Goal: Communication & Community: Answer question/provide support

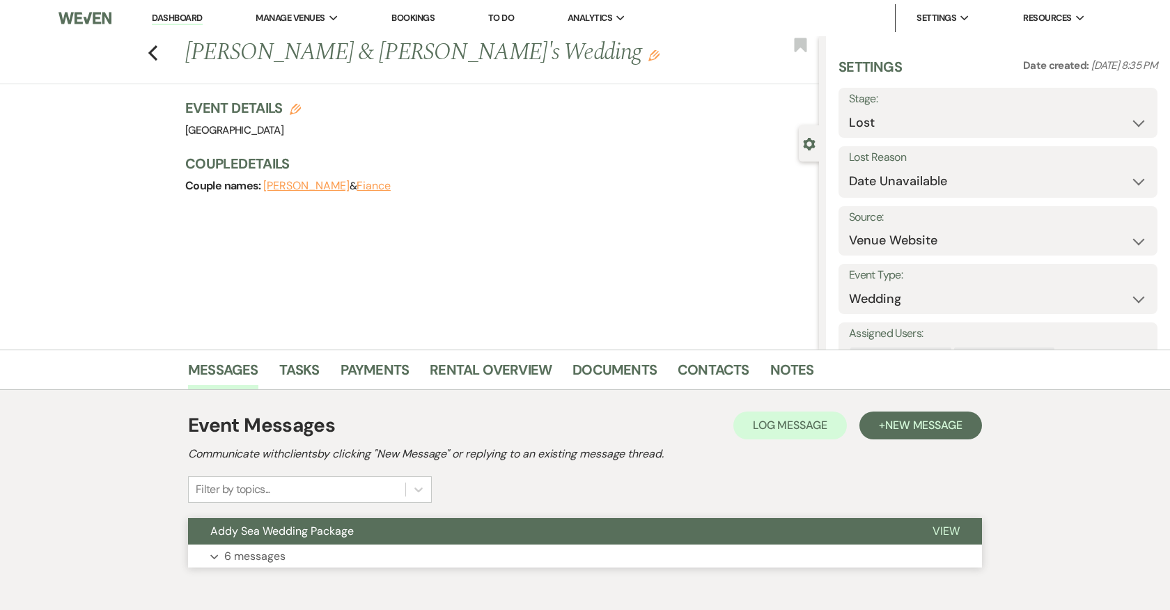
click at [278, 553] on p "6 messages" at bounding box center [254, 557] width 61 height 18
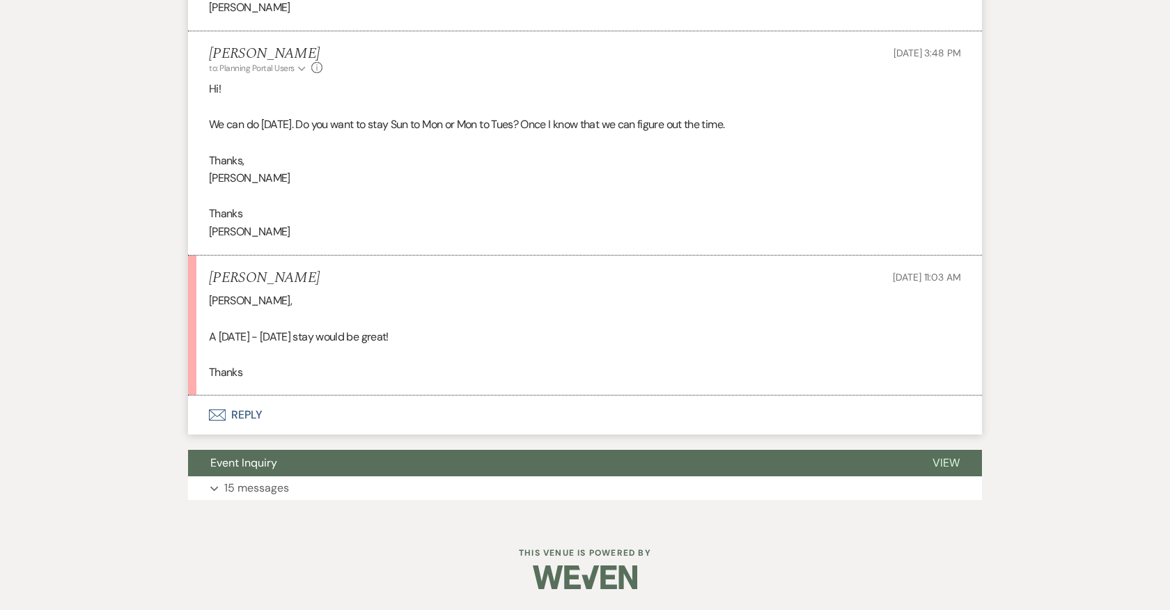
scroll to position [1917, 0]
click at [242, 424] on button "Envelope Reply" at bounding box center [585, 415] width 794 height 39
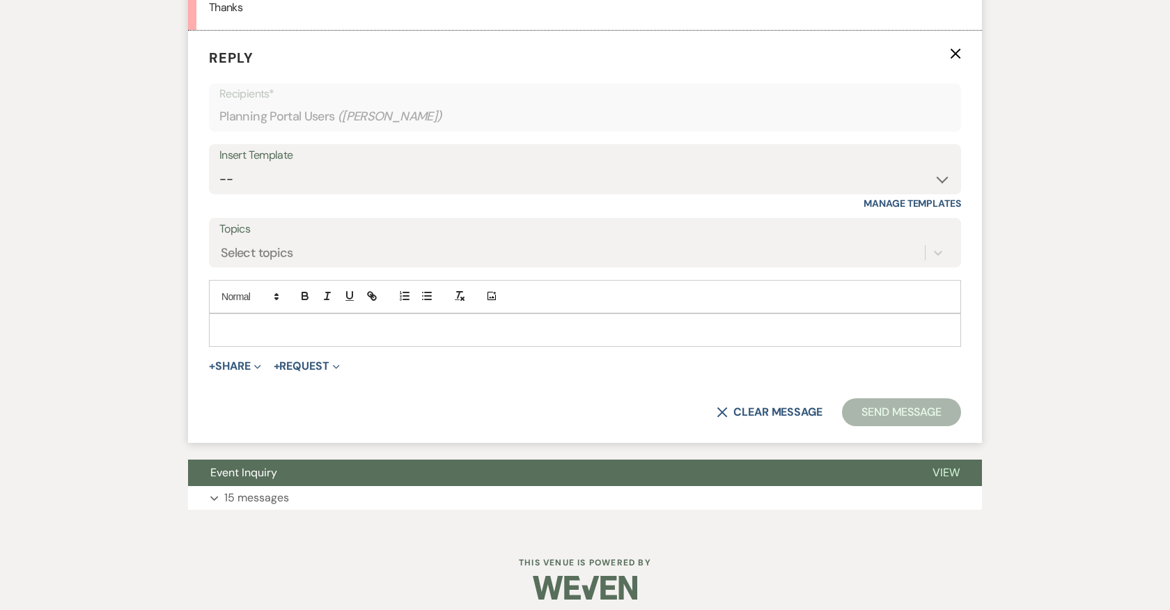
scroll to position [2267, 0]
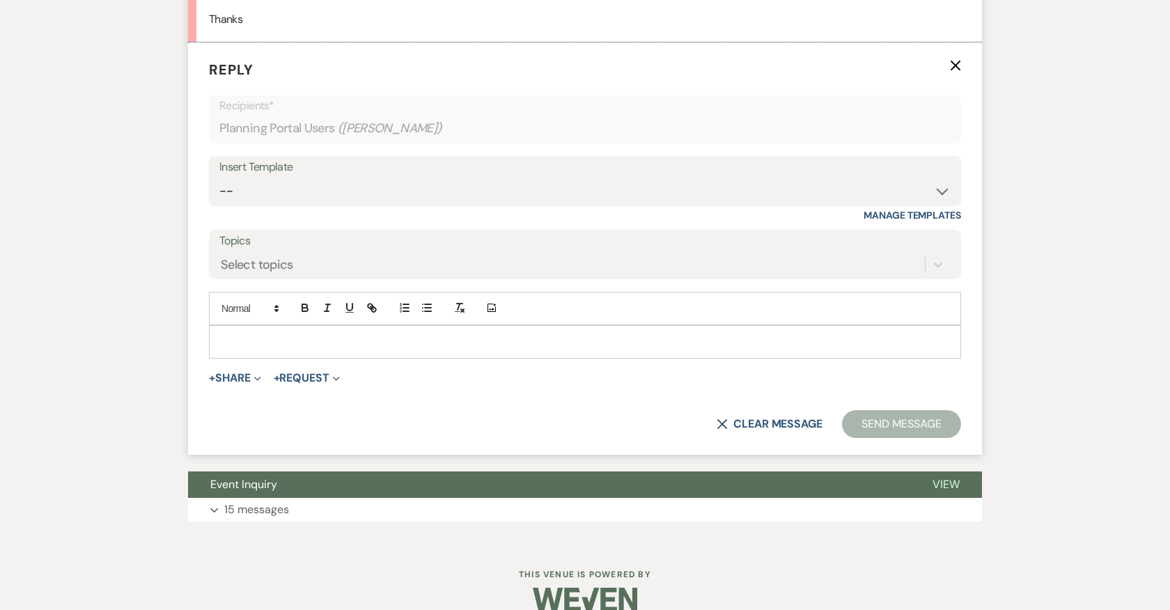
click at [445, 350] on p at bounding box center [585, 341] width 730 height 15
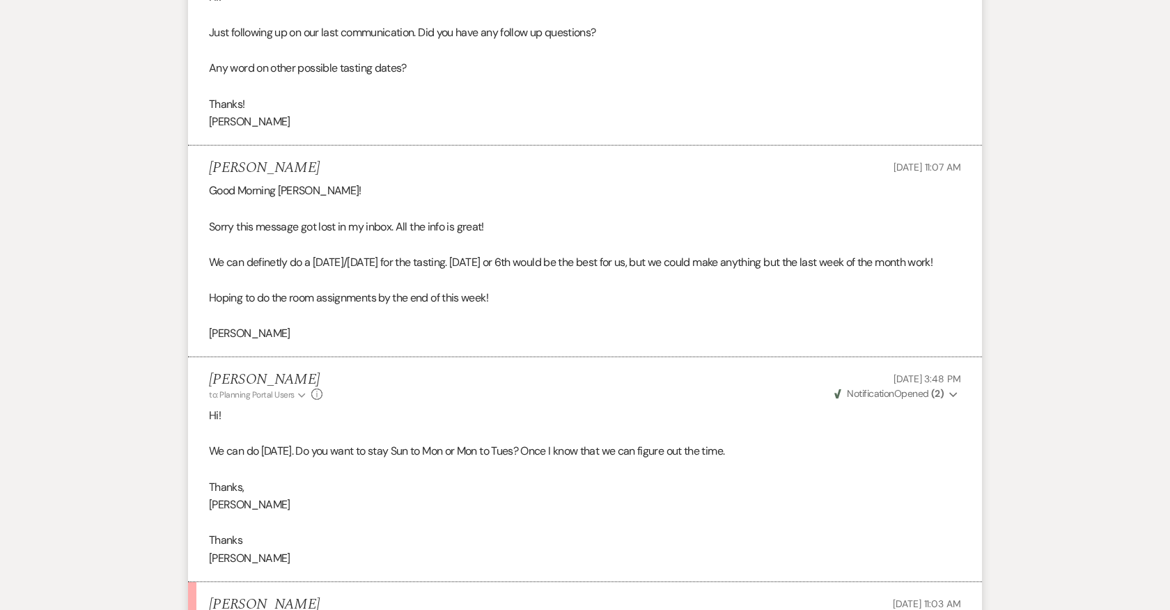
scroll to position [1568, 0]
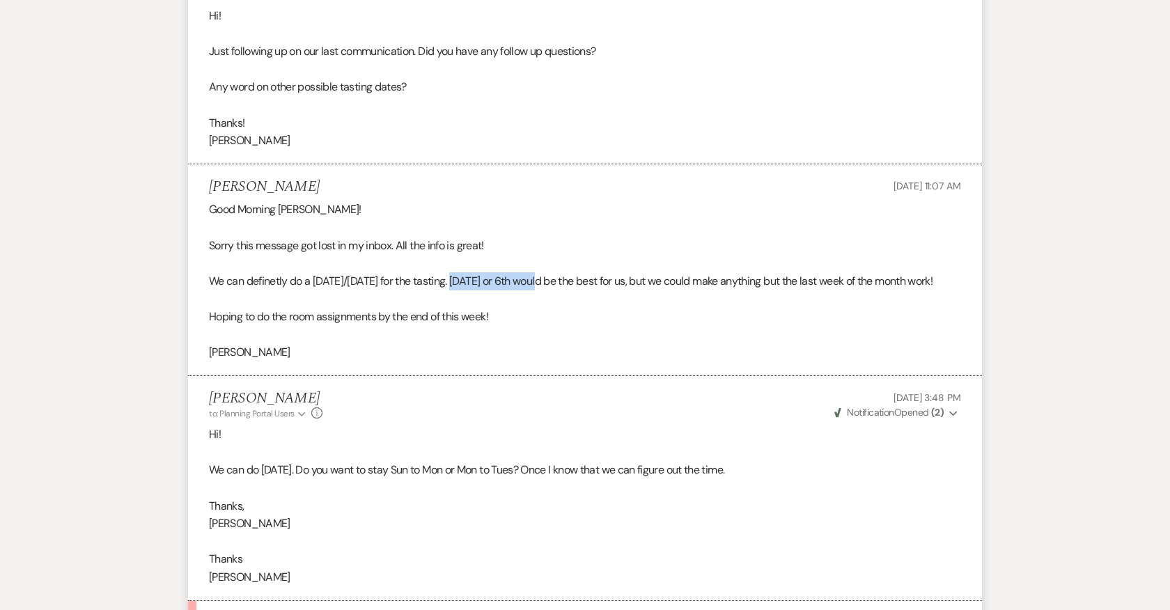
drag, startPoint x: 467, startPoint y: 277, endPoint x: 556, endPoint y: 277, distance: 88.5
click at [556, 277] on p "We can definetly do a Sunday/Monday for the tasting. October 5th or 6th would b…" at bounding box center [585, 281] width 752 height 18
copy p "October 5th or 6th"
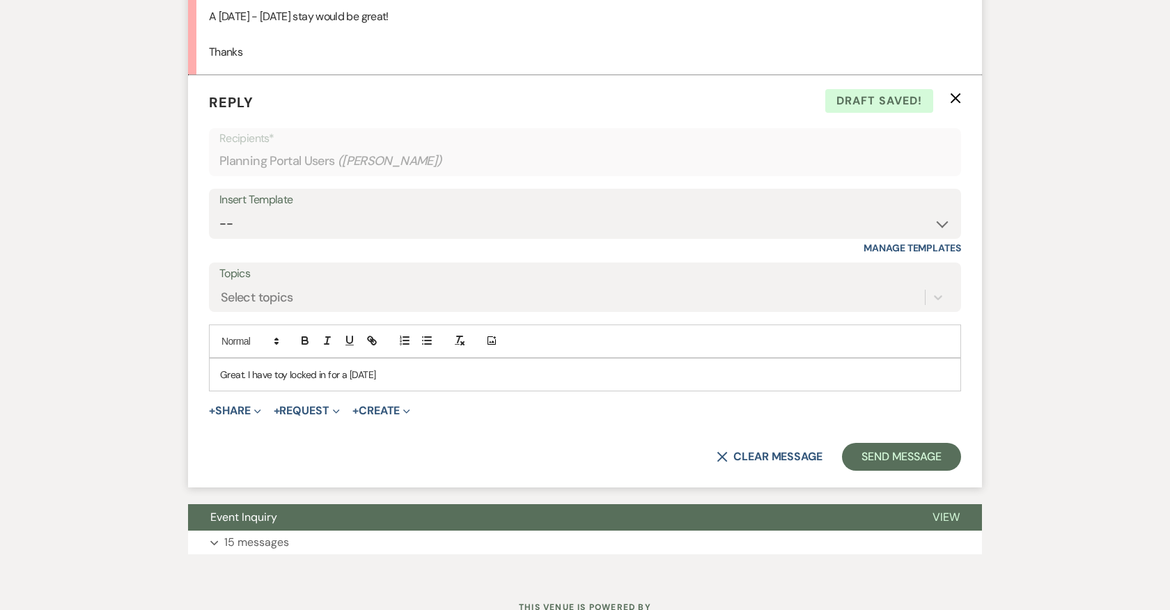
scroll to position [2265, 0]
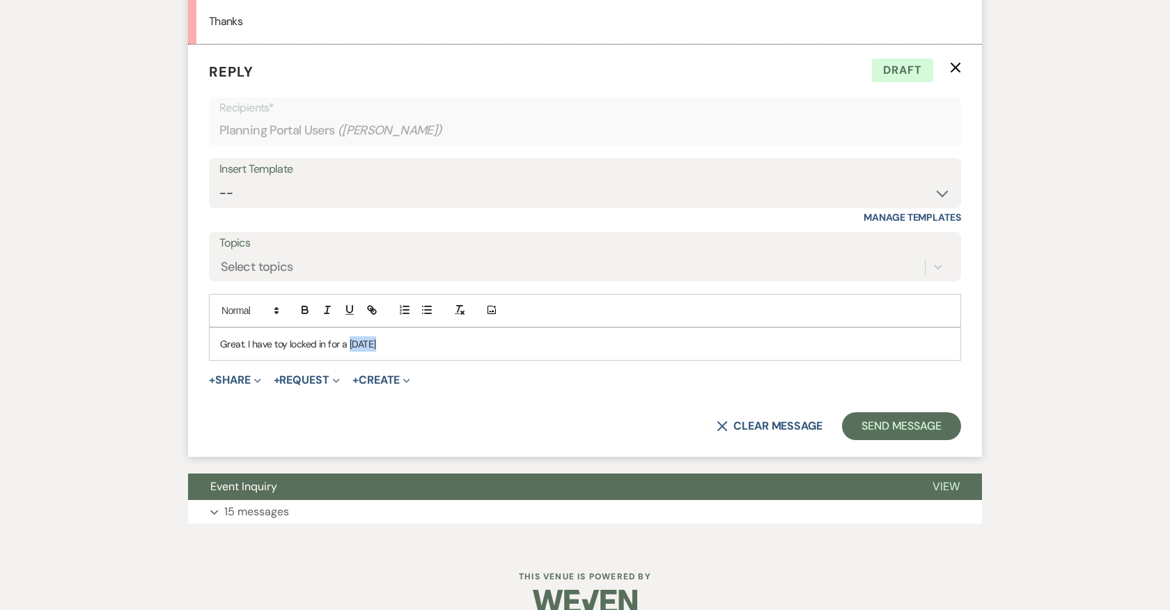
drag, startPoint x: 380, startPoint y: 353, endPoint x: 350, endPoint y: 352, distance: 30.0
click at [350, 352] on p "Great. I have toy locked in for a Sunday" at bounding box center [585, 343] width 730 height 15
click at [349, 350] on span "October 5th or 6th" at bounding box center [375, 344] width 54 height 13
click at [424, 350] on span "October 5th or 6th" at bounding box center [397, 344] width 54 height 13
click at [500, 350] on span "October 5th to Monday October or 6th" at bounding box center [435, 344] width 130 height 13
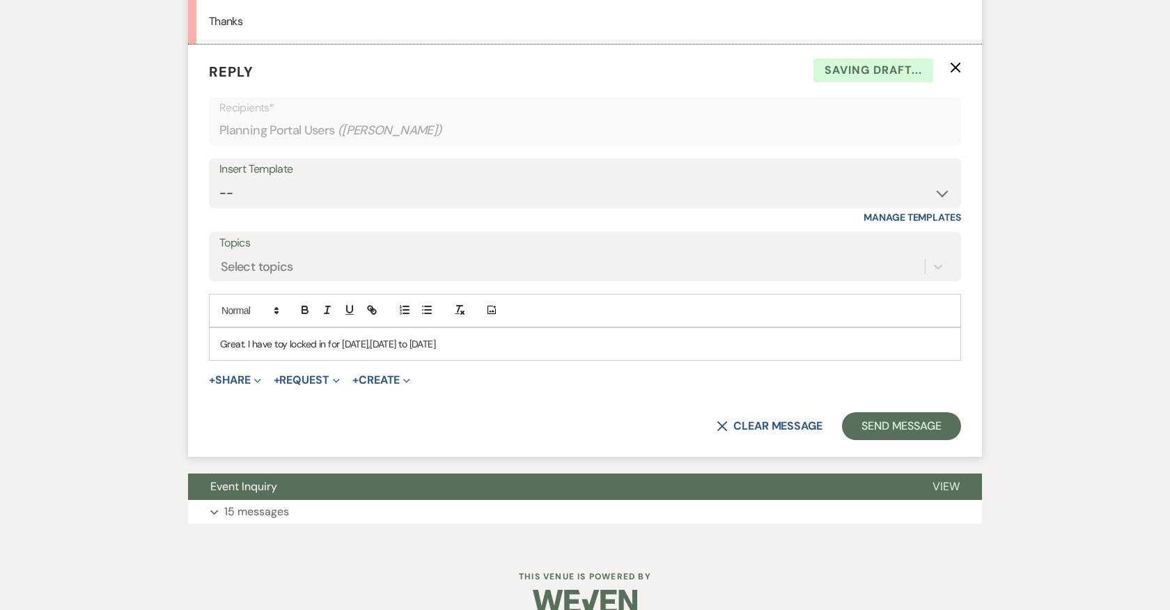
click at [539, 352] on p "Great. I have toy locked in for Sunday, October 5th to Monday October 6th" at bounding box center [585, 343] width 730 height 15
click at [238, 386] on button "+ Share Expand" at bounding box center [235, 380] width 52 height 11
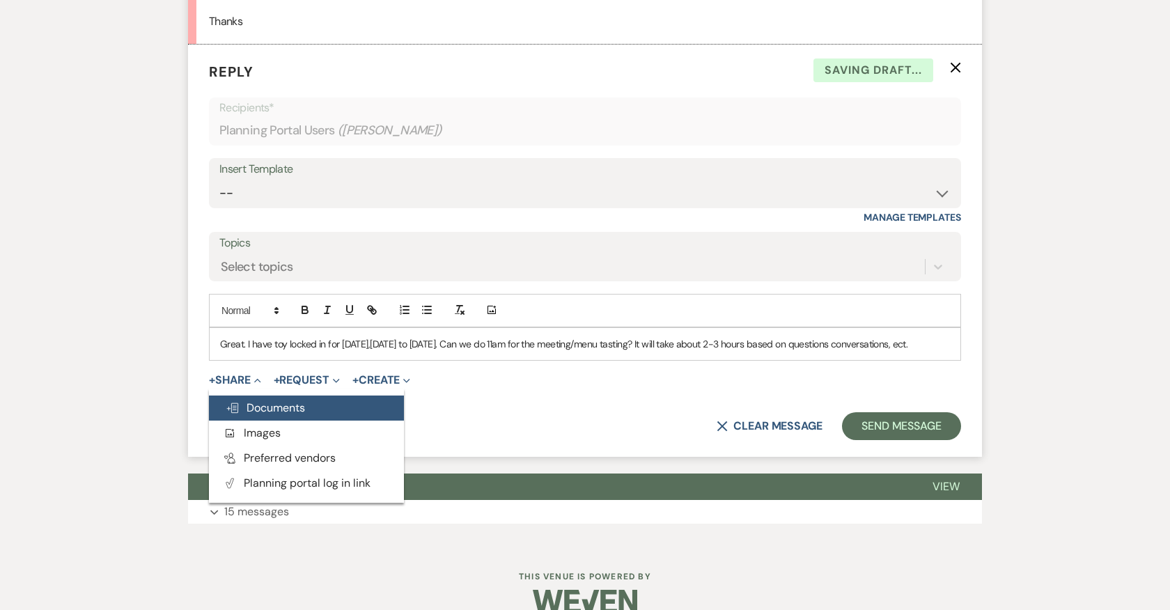
click at [304, 415] on span "Doc Upload Documents" at bounding box center [265, 408] width 79 height 15
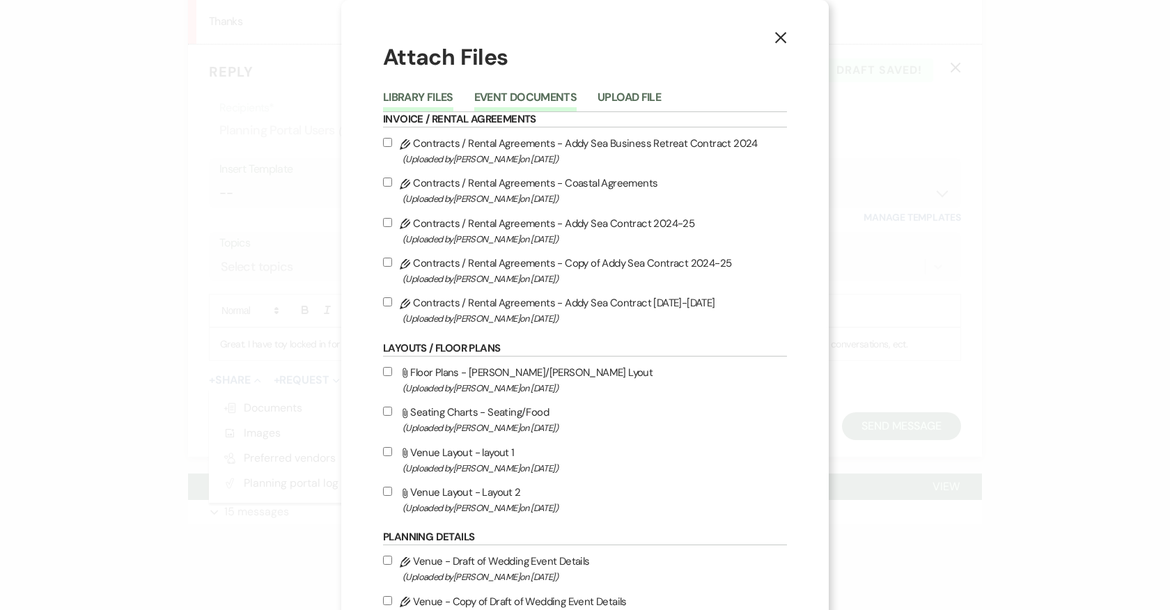
click at [549, 100] on button "Event Documents" at bounding box center [525, 102] width 102 height 20
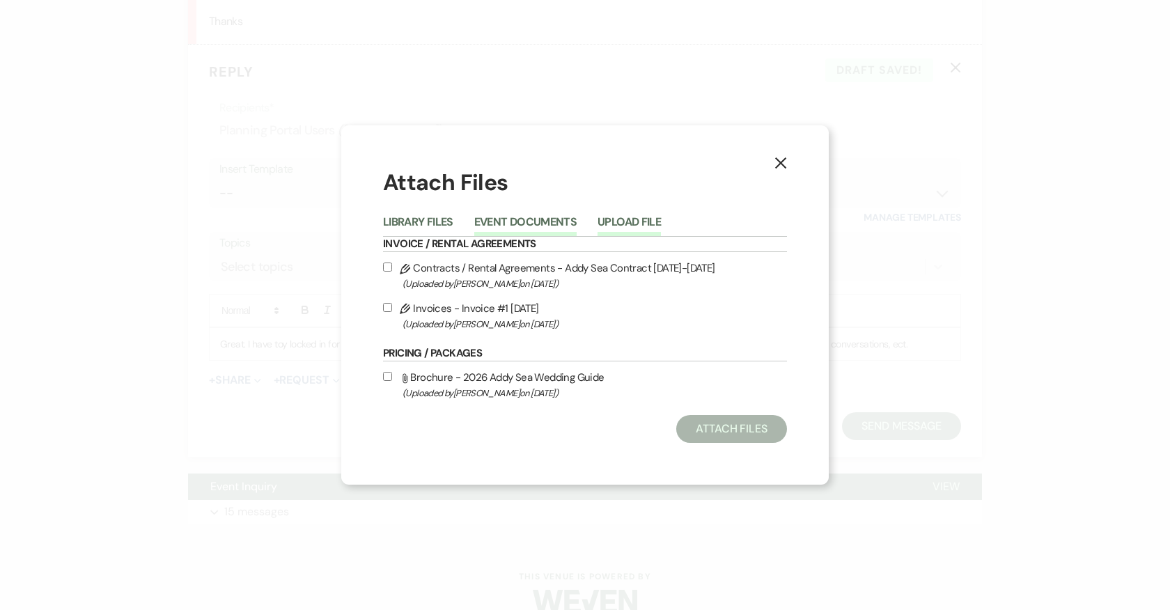
click at [618, 222] on button "Upload File" at bounding box center [629, 227] width 63 height 20
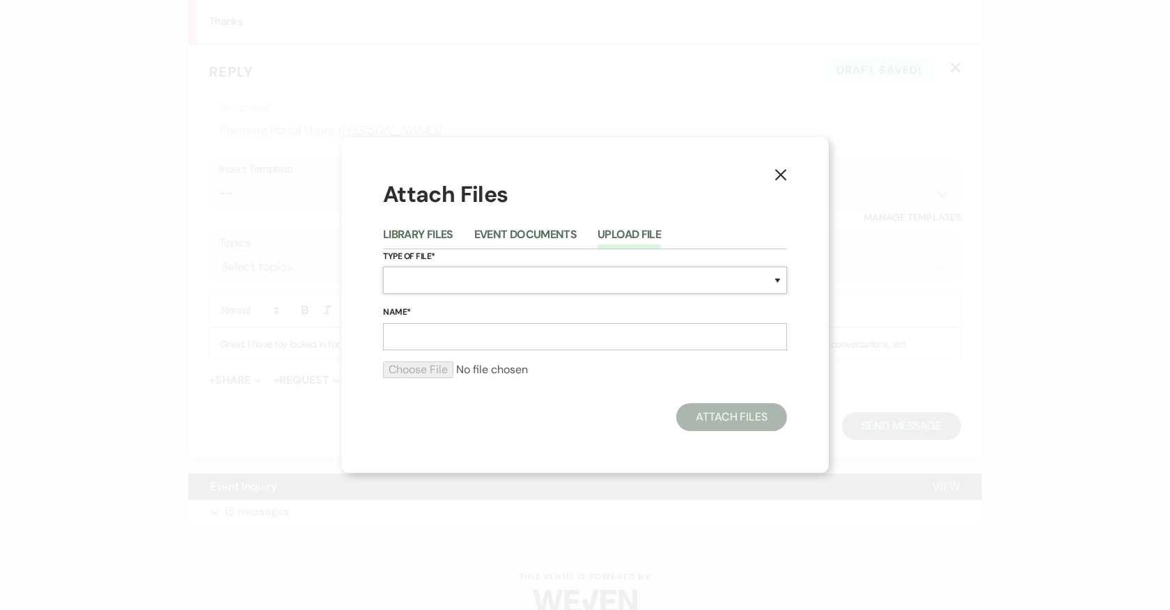
click at [518, 277] on select "Special Event Insurance Vendor Certificate of Insurance Contracts / Rental Agre…" at bounding box center [585, 280] width 404 height 27
select select "66"
click at [383, 267] on select "Special Event Insurance Vendor Certificate of Insurance Contracts / Rental Agre…" at bounding box center [585, 280] width 404 height 27
click at [449, 337] on input "Name*" at bounding box center [585, 336] width 404 height 27
type input "Menu Tasting Worksheet"
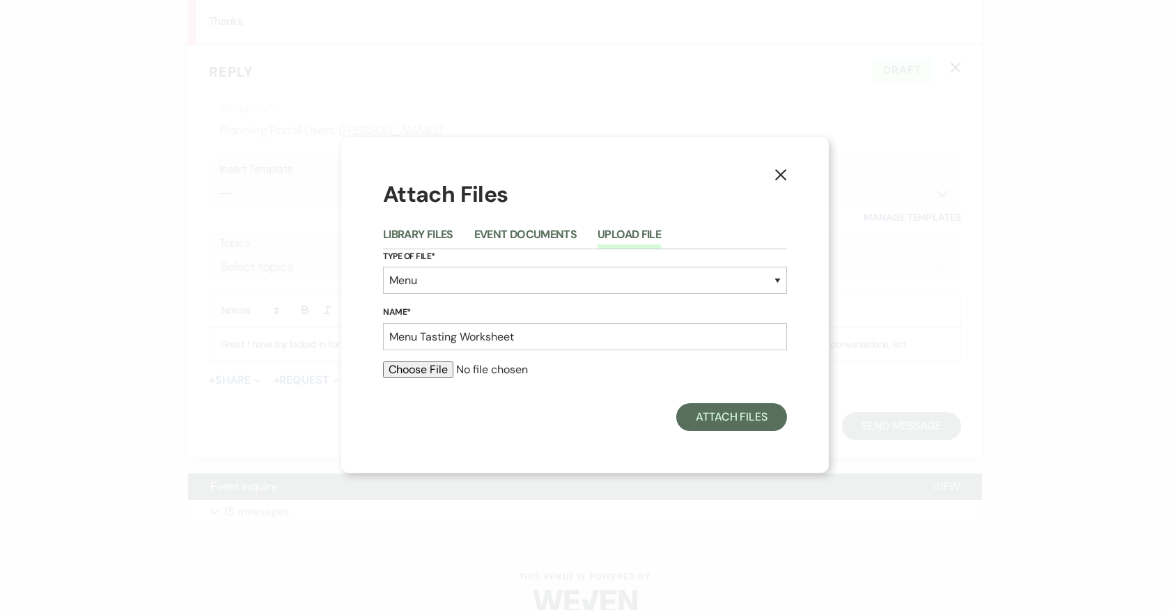
click at [426, 369] on input "file" at bounding box center [585, 370] width 404 height 17
type input "C:\fakepath\2026 Tasting Menu Worksheet.pdf"
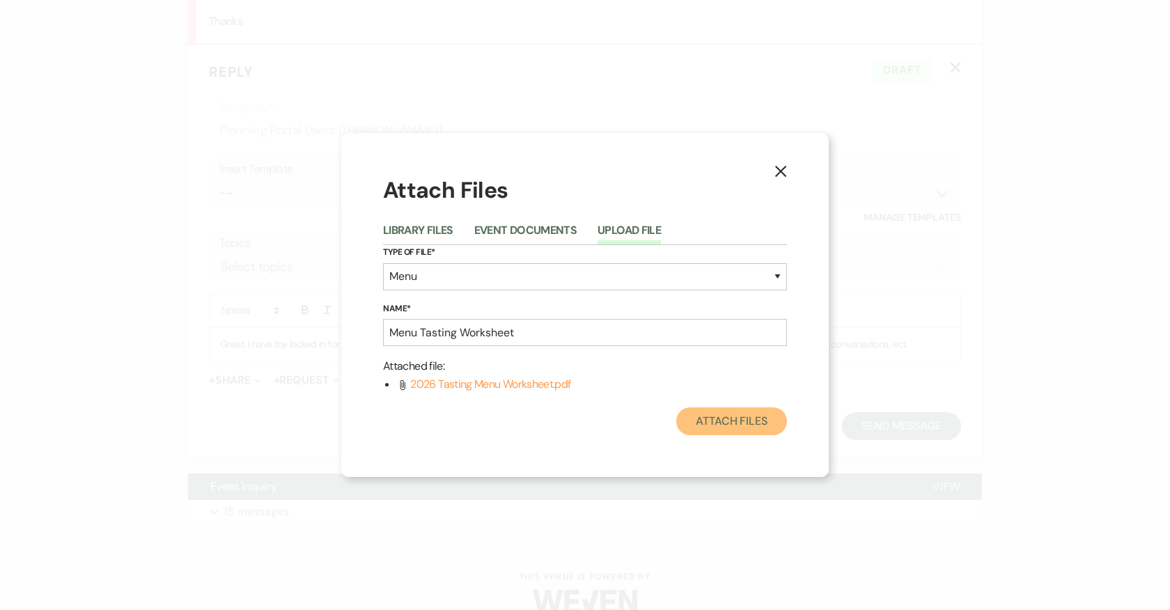
click at [750, 425] on button "Attach Files" at bounding box center [731, 422] width 111 height 28
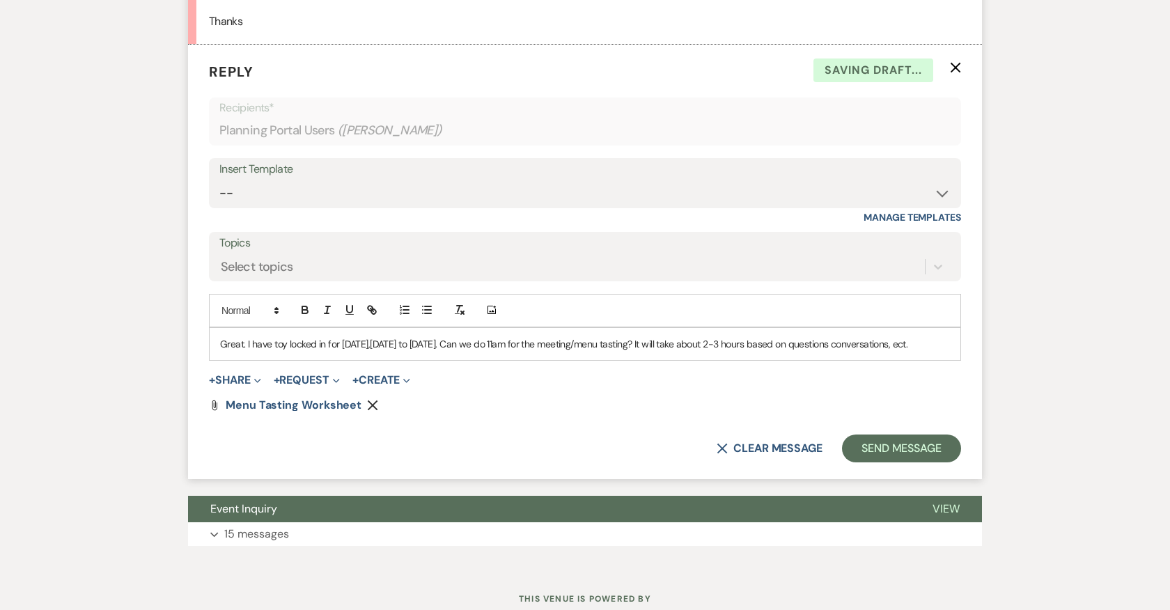
click at [311, 352] on p "Great. I have toy locked in for Sunday, October 5th to Monday October 6th. Can …" at bounding box center [585, 343] width 730 height 15
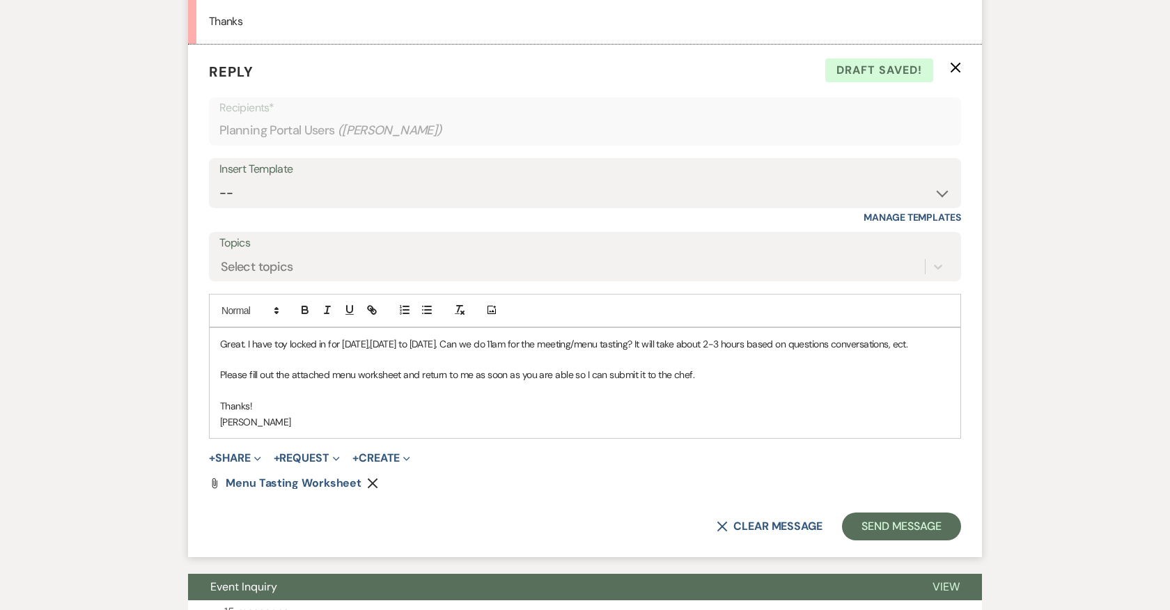
click at [283, 352] on p "Great. I have toy locked in for Sunday, October 5th to Monday October 6th. Can …" at bounding box center [585, 343] width 730 height 15
click at [887, 541] on button "Send Message" at bounding box center [901, 527] width 119 height 28
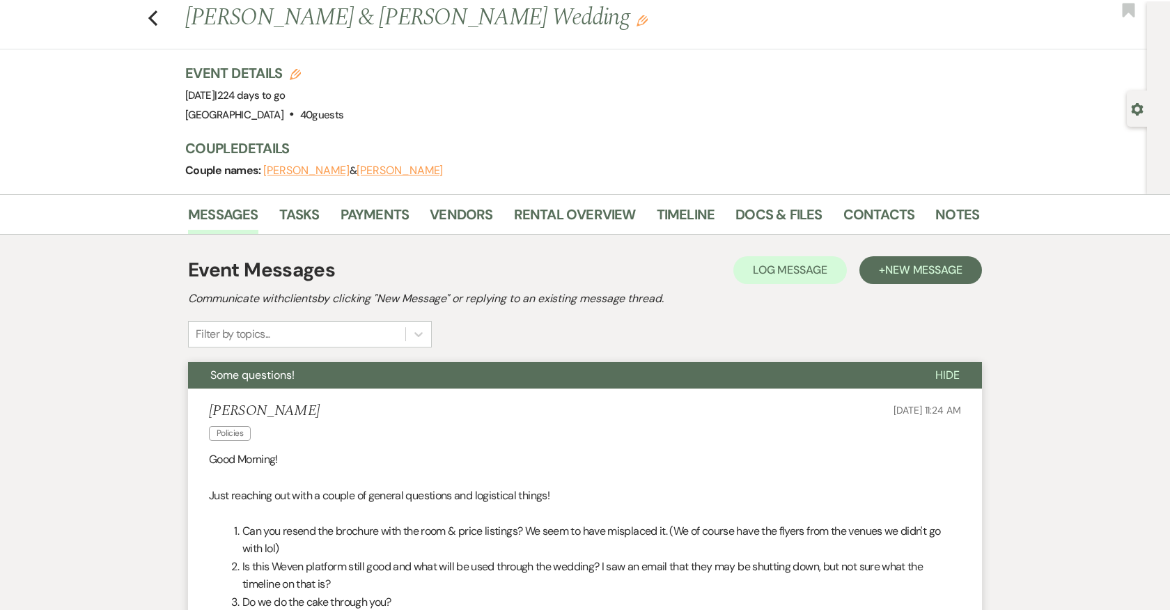
scroll to position [0, 0]
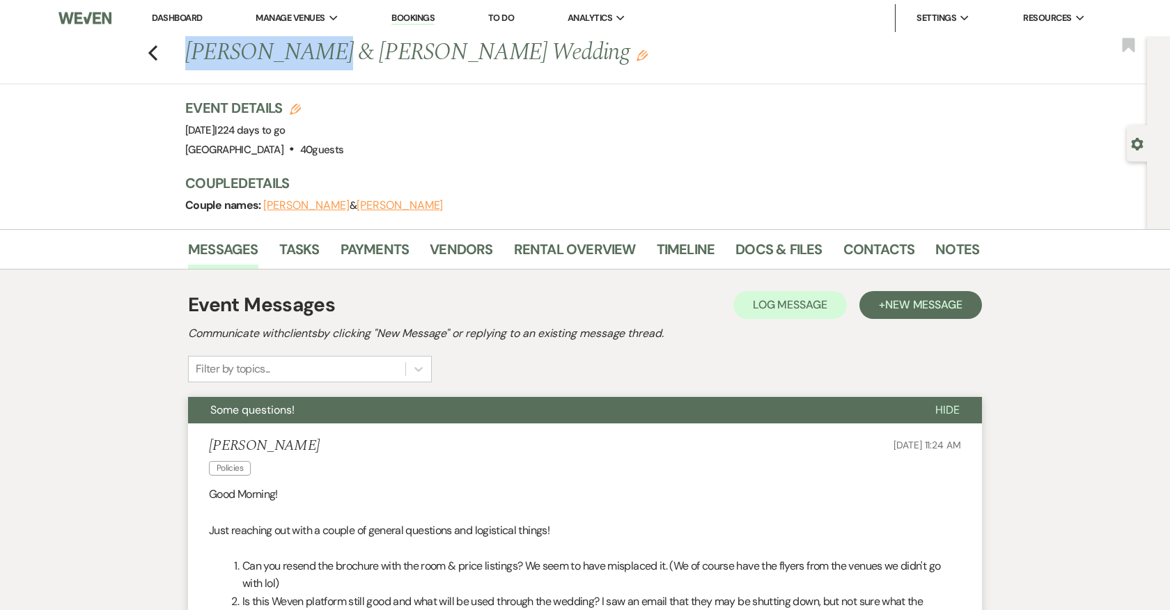
drag, startPoint x: 320, startPoint y: 49, endPoint x: 183, endPoint y: 42, distance: 137.5
click at [183, 42] on div "Previous Nick Herrmann & Sara Hartfiel Carr's Wedding Edit" at bounding box center [575, 52] width 794 height 33
copy h1 "Nick Herrmann"
click at [876, 249] on link "Contacts" at bounding box center [880, 253] width 72 height 31
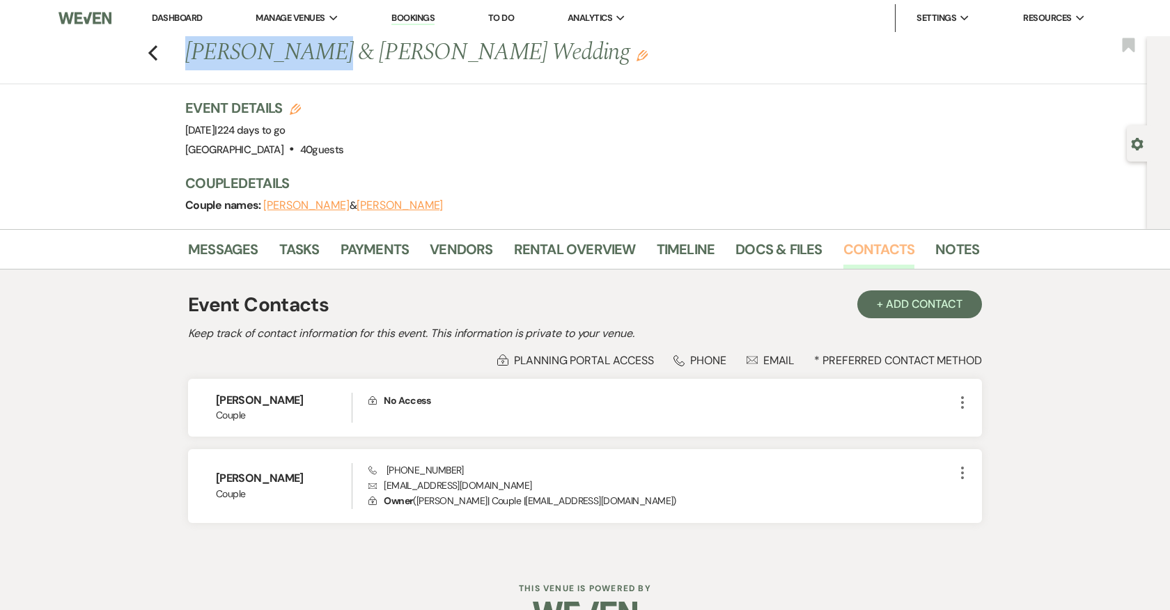
scroll to position [33, 0]
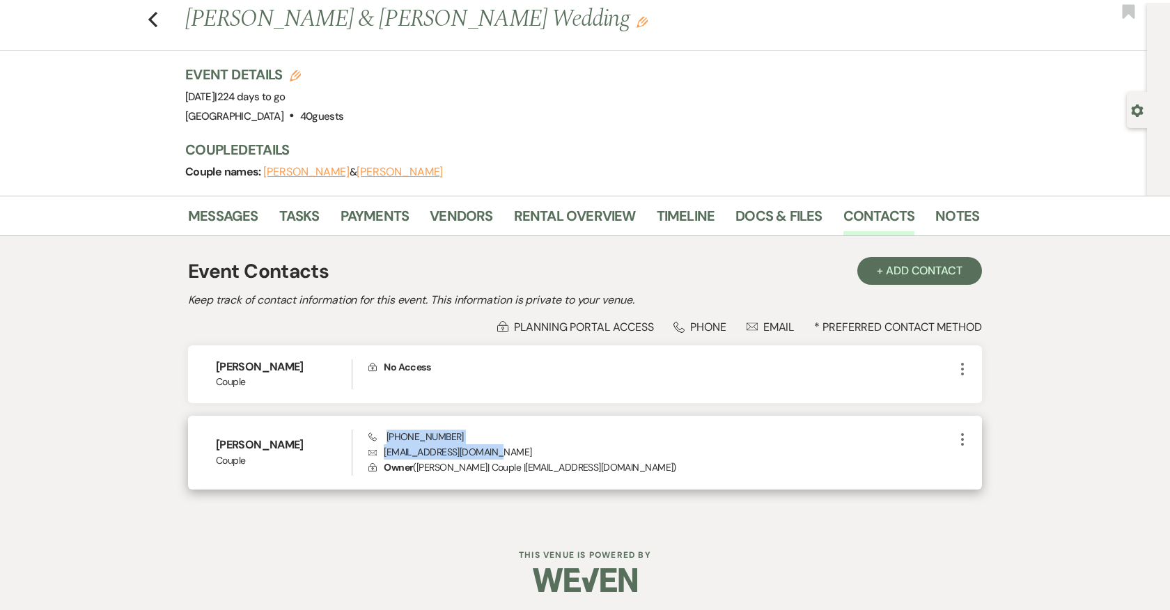
drag, startPoint x: 386, startPoint y: 433, endPoint x: 495, endPoint y: 449, distance: 110.5
click at [495, 449] on div "Phone (518) 729-9844 Envelope shartfielcarr@gmail.com Lock Owner ( Sara Hartfie…" at bounding box center [662, 453] width 586 height 46
copy div "(518) 729-9844 Envelope shartfielcarr@gmail.com"
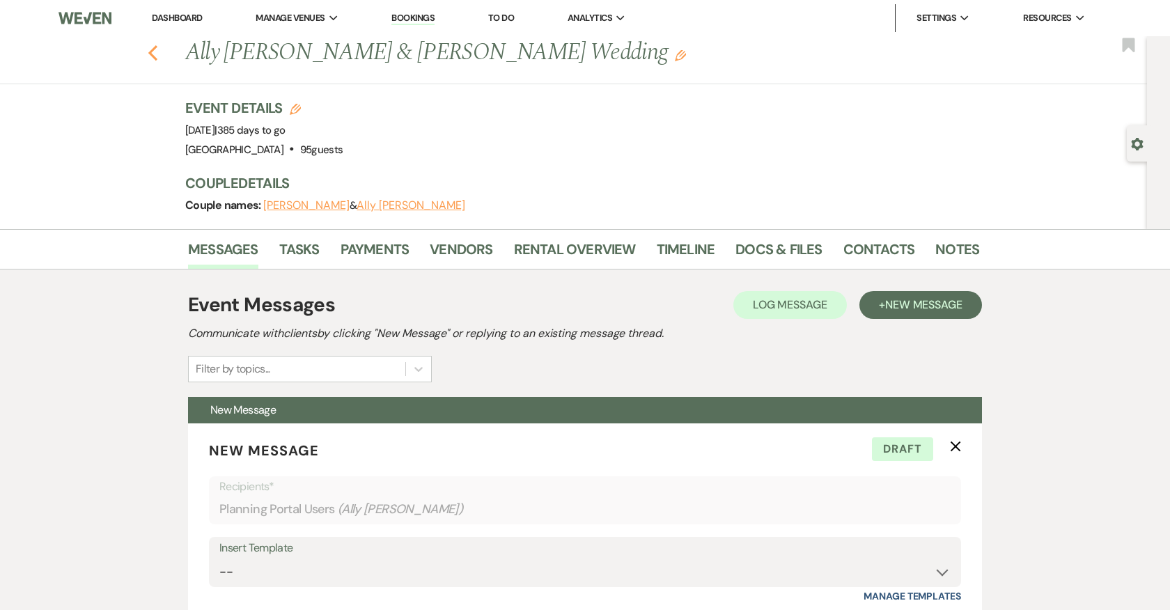
click at [154, 48] on use "button" at bounding box center [152, 52] width 9 height 15
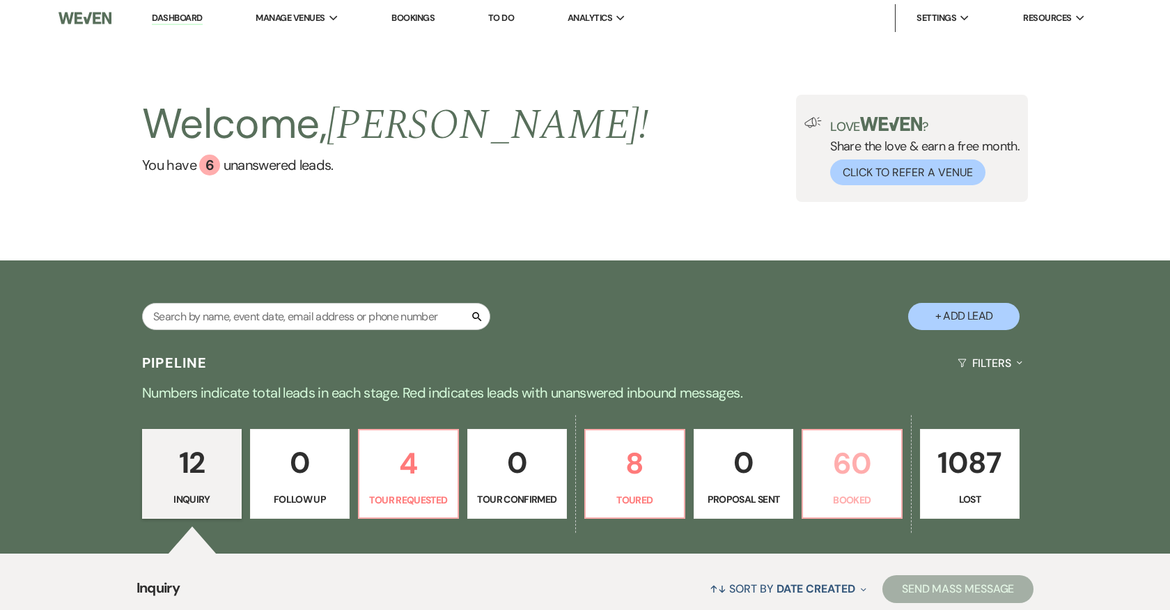
click at [844, 470] on p "60" at bounding box center [853, 463] width 82 height 47
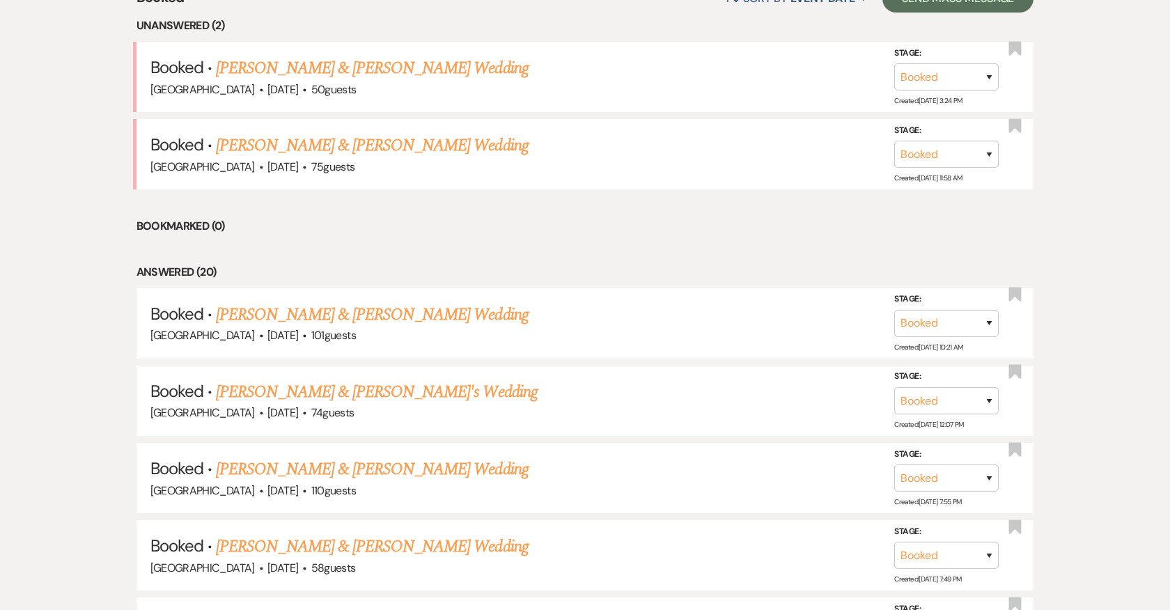
scroll to position [588, 0]
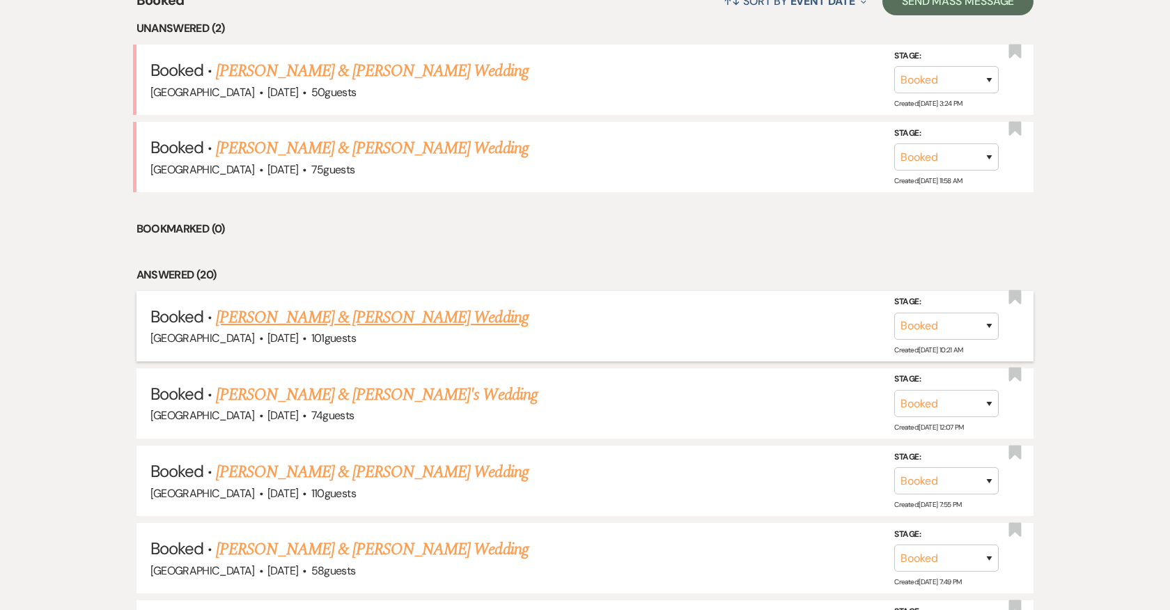
click at [371, 315] on link "Jordan Wills & Sam Nidenberg's Wedding" at bounding box center [372, 317] width 312 height 25
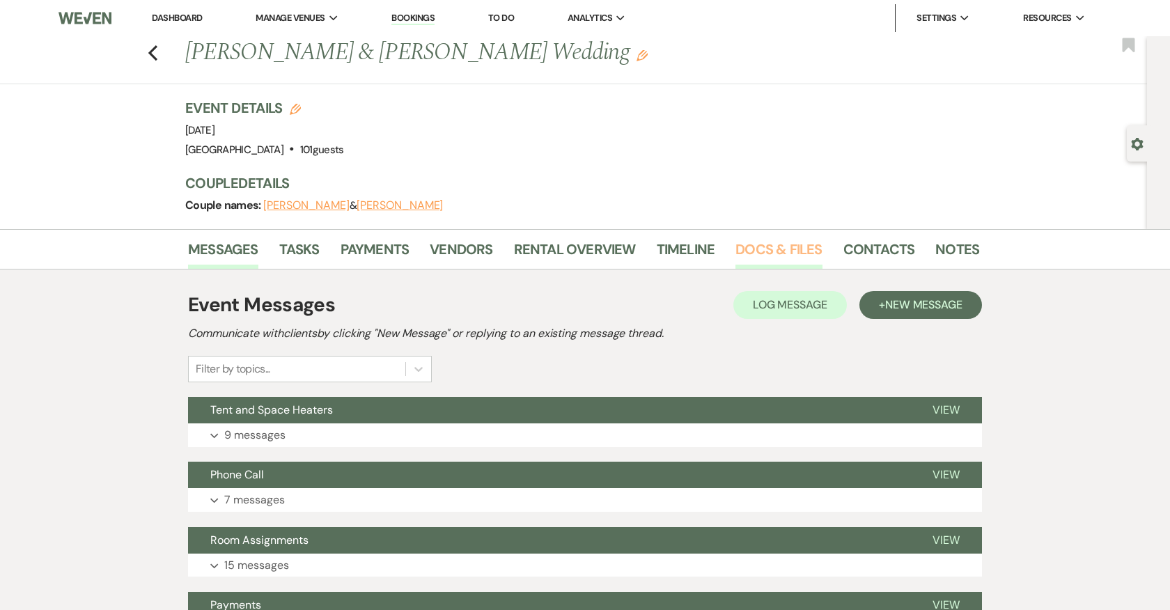
click at [758, 248] on link "Docs & Files" at bounding box center [779, 253] width 86 height 31
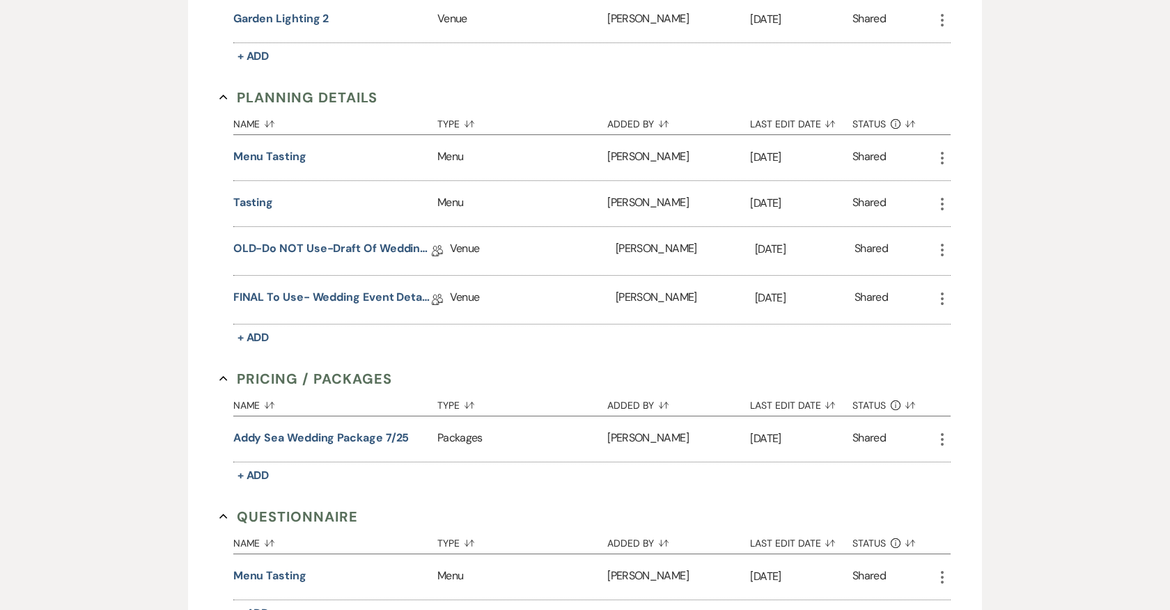
scroll to position [1367, 0]
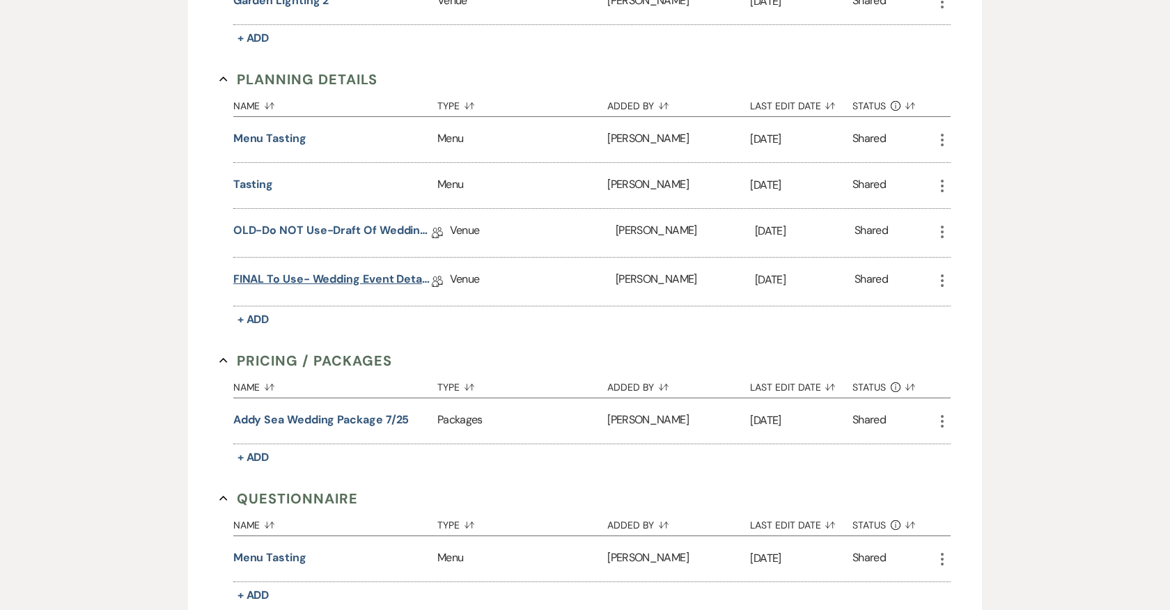
click at [379, 271] on link "FINAL to use- Wedding Event Details" at bounding box center [332, 282] width 199 height 22
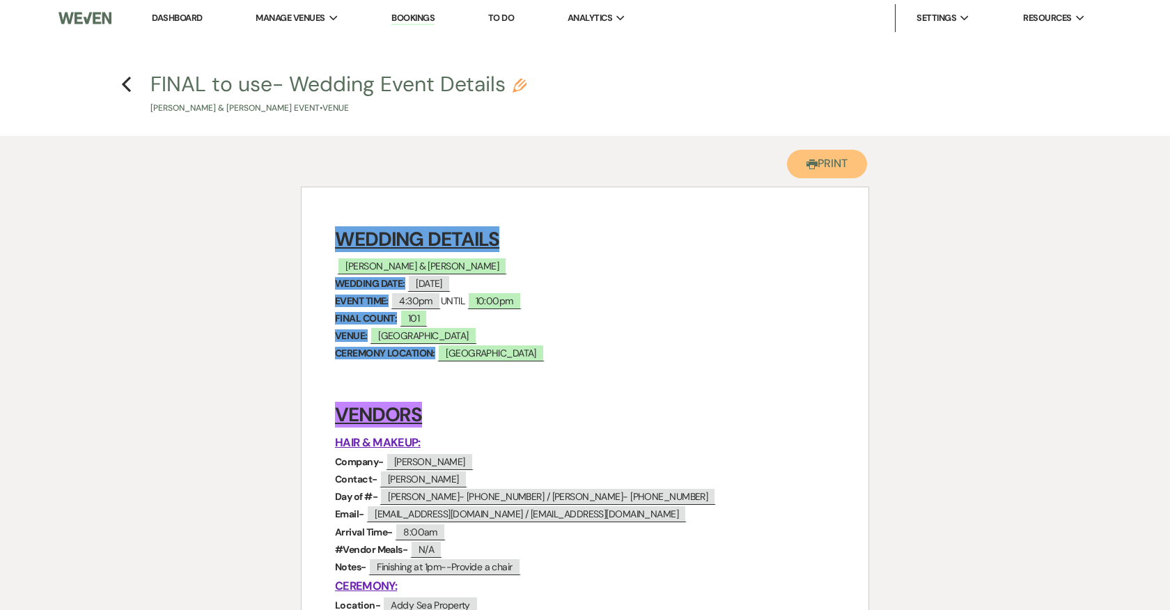
click at [825, 160] on button "Printer Print" at bounding box center [827, 164] width 80 height 29
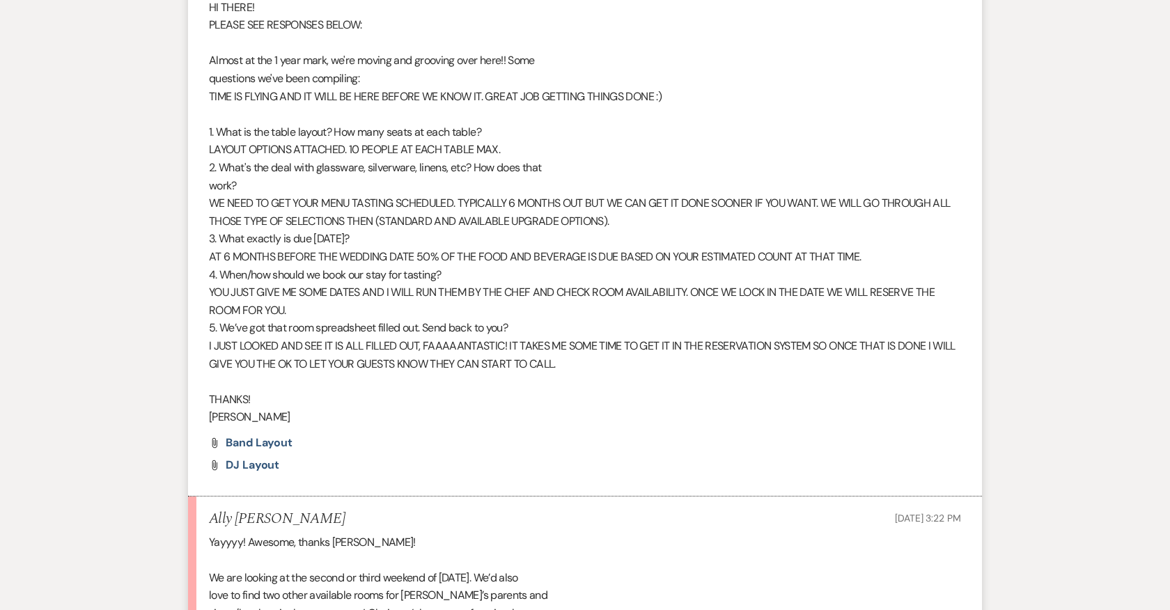
scroll to position [9542, 0]
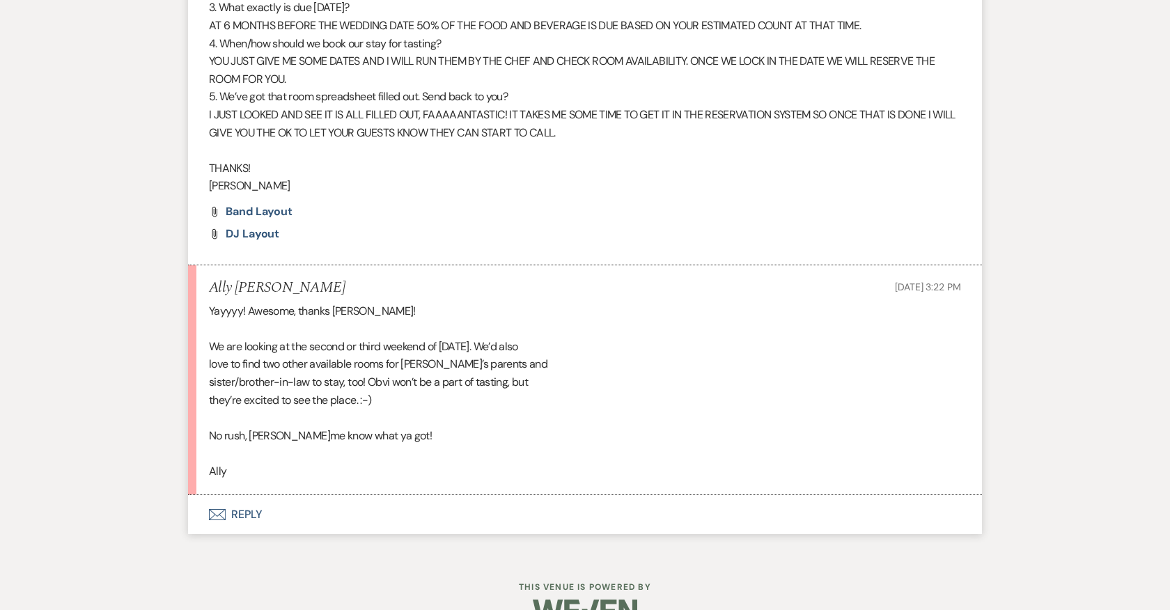
click at [245, 495] on button "Envelope Reply" at bounding box center [585, 514] width 794 height 39
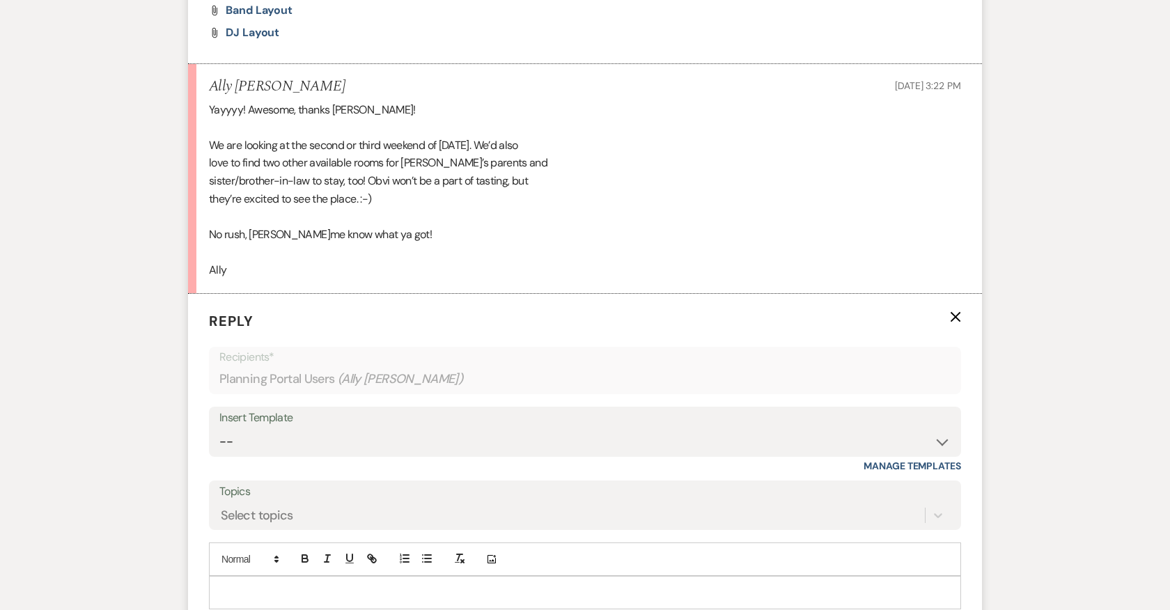
scroll to position [9744, 0]
click at [416, 584] on p at bounding box center [585, 591] width 730 height 15
drag, startPoint x: 222, startPoint y: 588, endPoint x: 436, endPoint y: 588, distance: 213.9
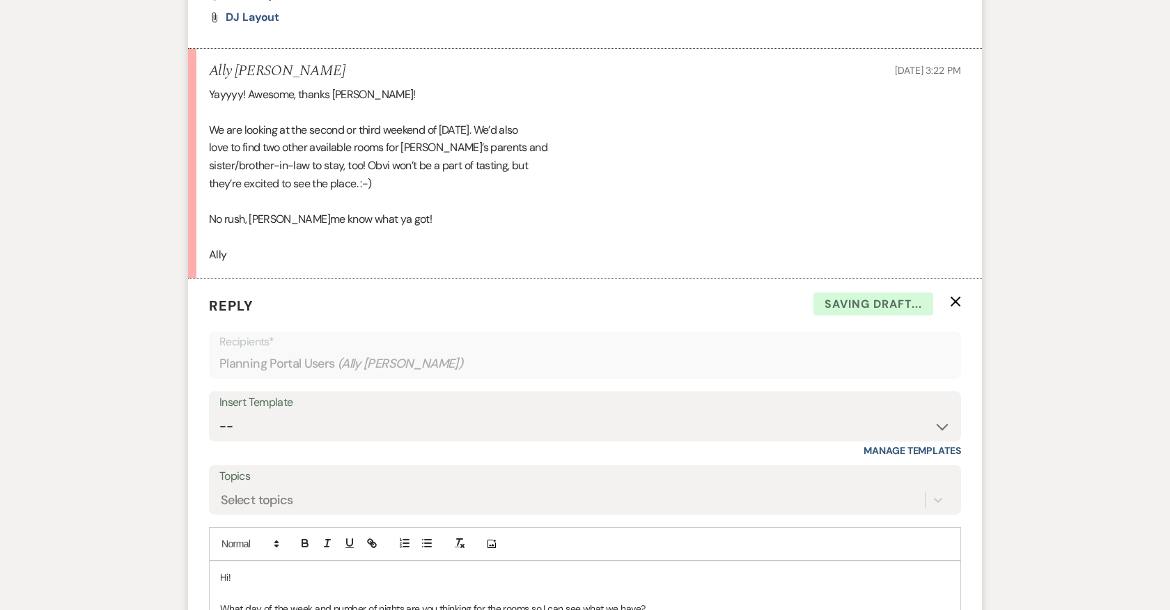
scroll to position [9775, 0]
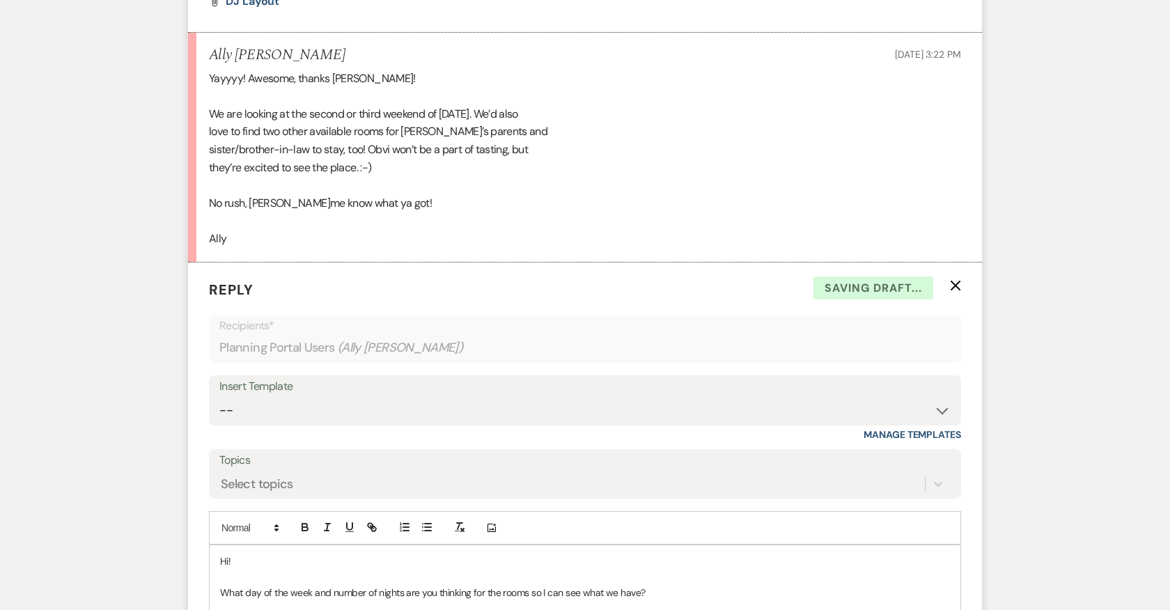
click at [695, 585] on p "What day of the week and number of nights are you thinking for the rooms so I c…" at bounding box center [585, 592] width 730 height 15
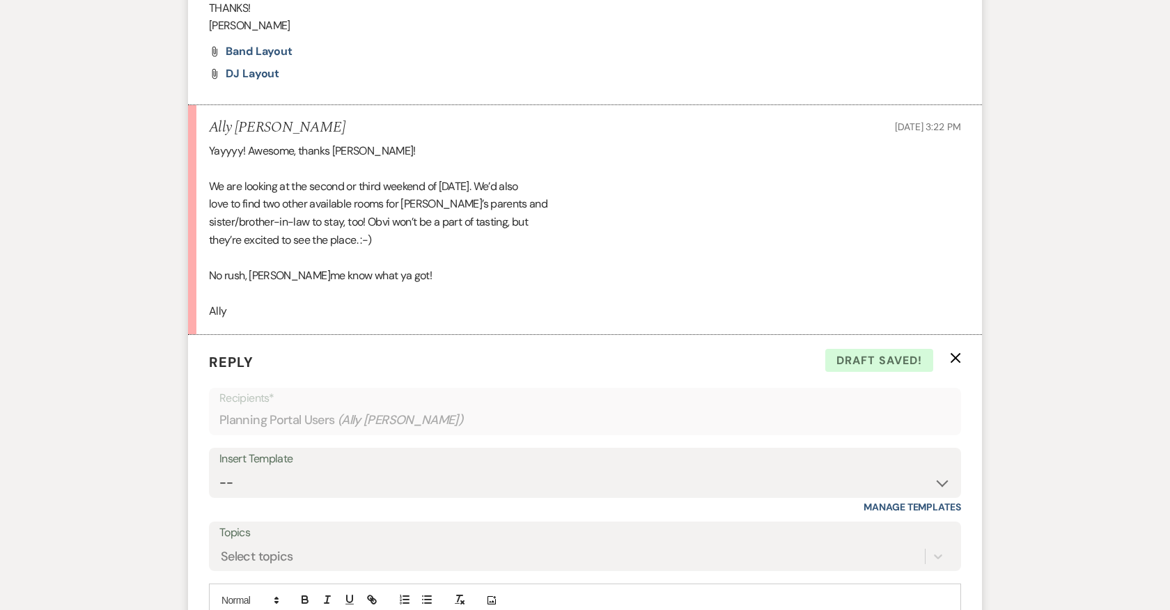
scroll to position [10009, 0]
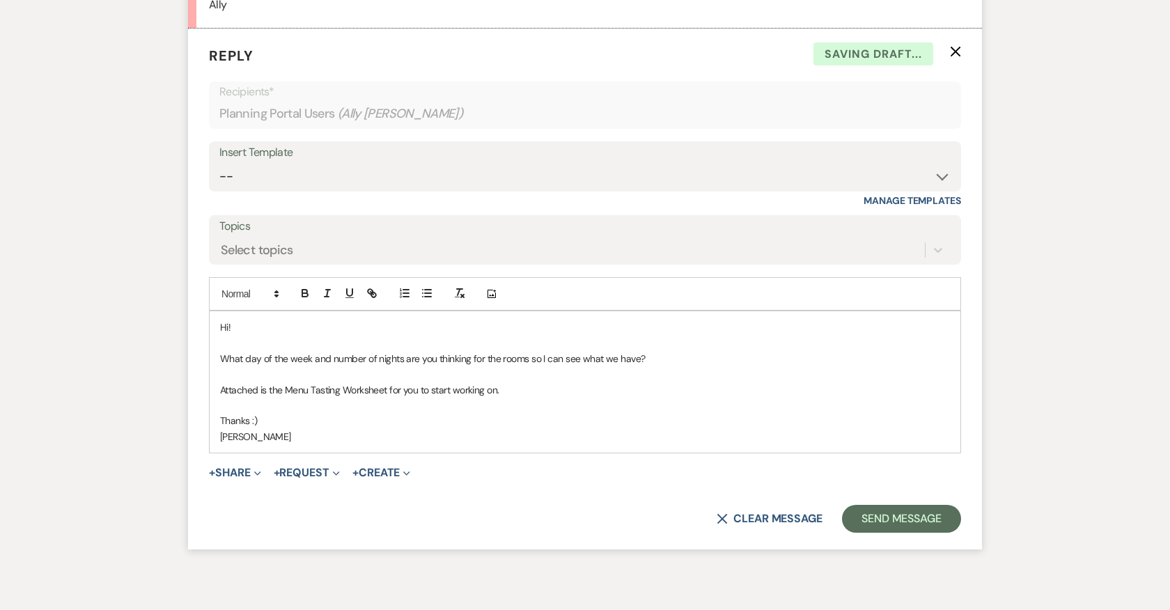
drag, startPoint x: 311, startPoint y: 438, endPoint x: 299, endPoint y: 480, distance: 43.4
click at [299, 480] on form "Reply X Saving draft... Recipients* Planning Portal Users ( Ally Wetherald ) In…" at bounding box center [585, 290] width 794 height 522
click at [231, 467] on button "+ Share Expand" at bounding box center [235, 472] width 52 height 11
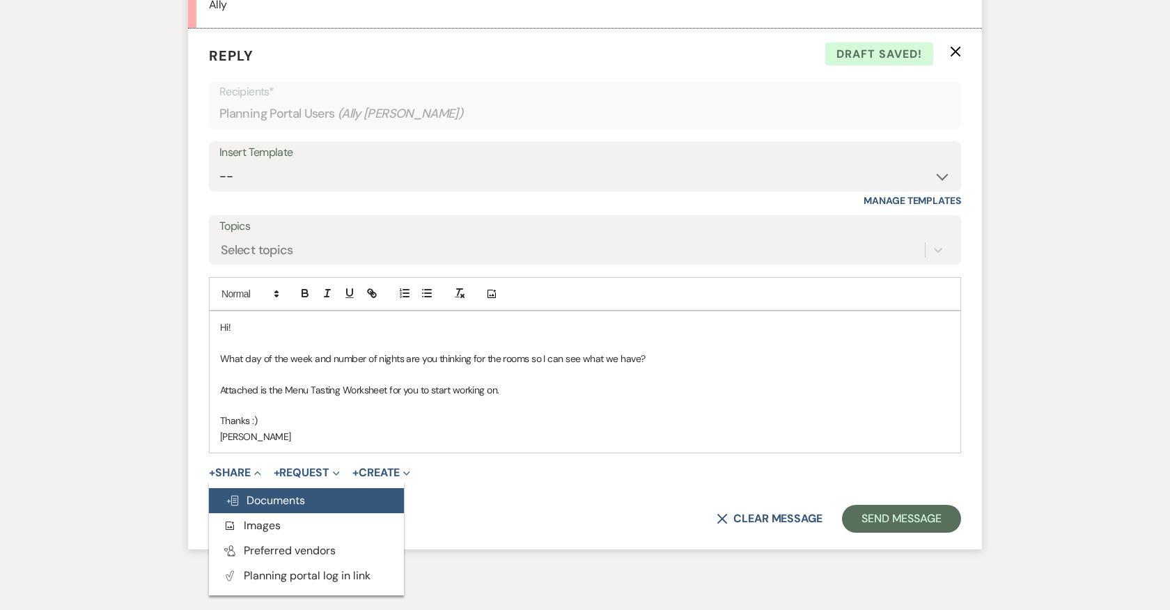
click at [284, 493] on span "Doc Upload Documents" at bounding box center [265, 500] width 79 height 15
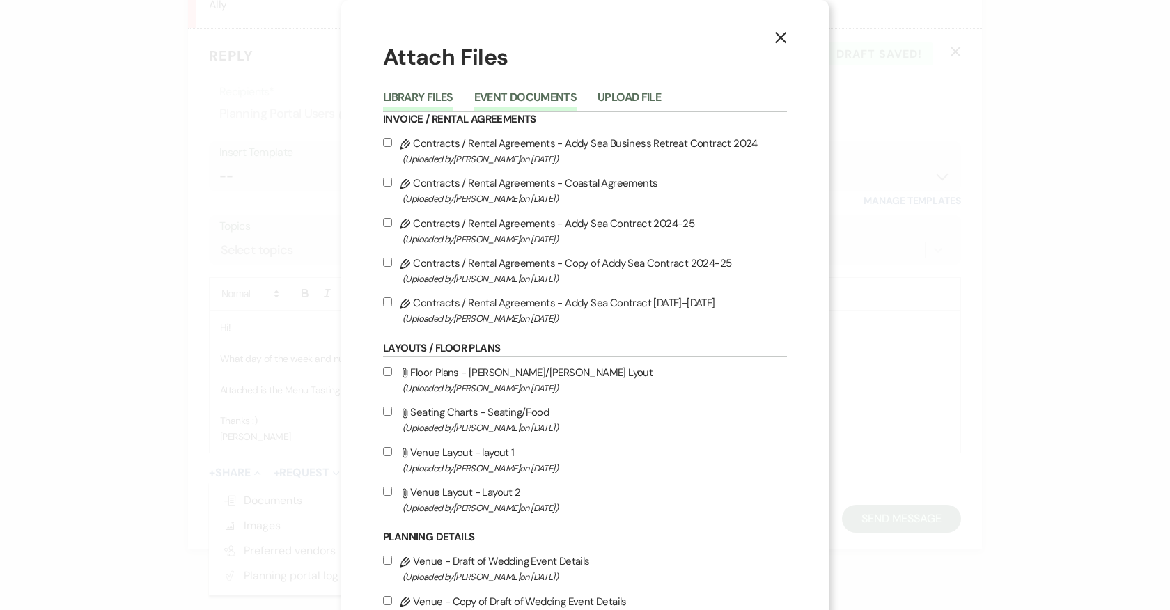
click at [537, 92] on button "Event Documents" at bounding box center [525, 102] width 102 height 20
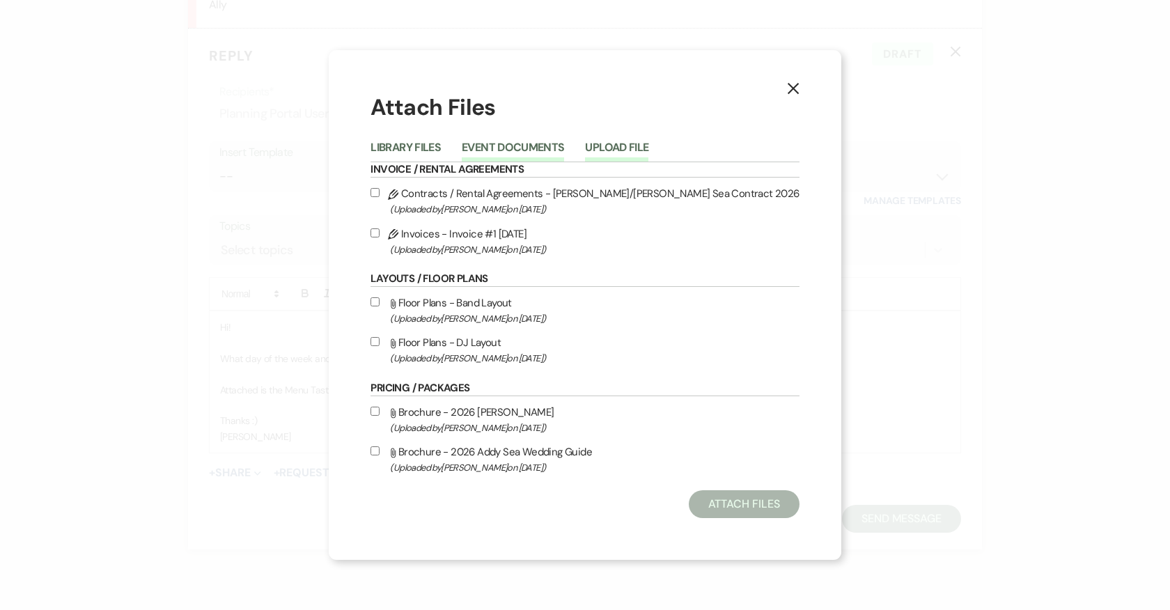
click at [615, 144] on button "Upload File" at bounding box center [616, 152] width 63 height 20
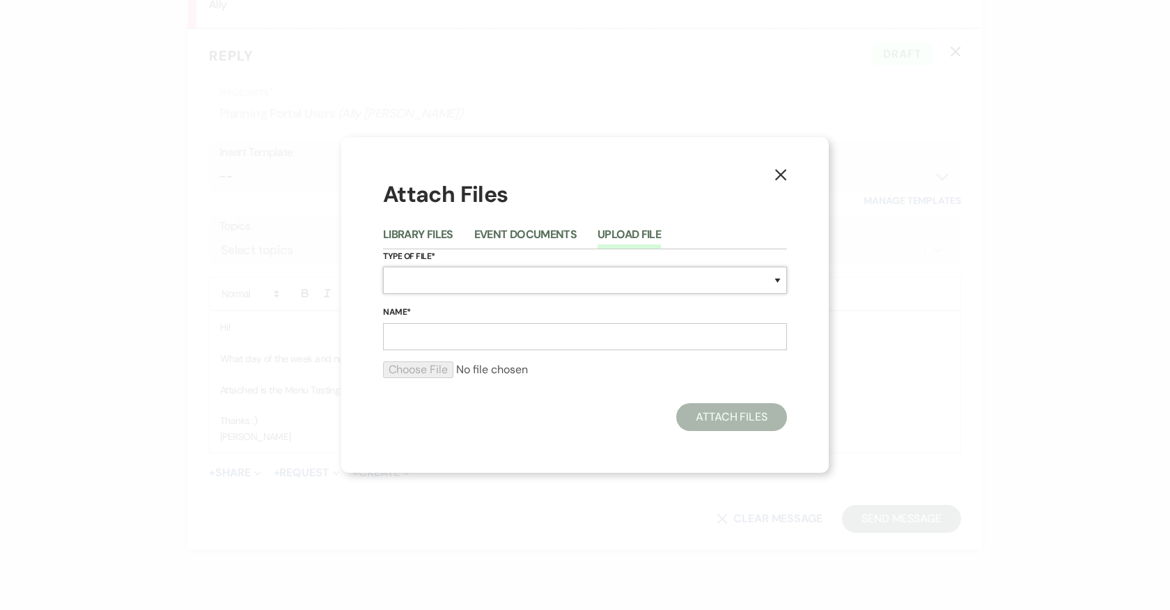
click at [497, 268] on select "Special Event Insurance Vendor Certificate of Insurance Contracts / Rental Agre…" at bounding box center [585, 280] width 404 height 27
select select "66"
click at [383, 267] on select "Special Event Insurance Vendor Certificate of Insurance Contracts / Rental Agre…" at bounding box center [585, 280] width 404 height 27
click at [443, 325] on input "Name*" at bounding box center [585, 336] width 404 height 27
type input "Menu Tasting Worksheet"
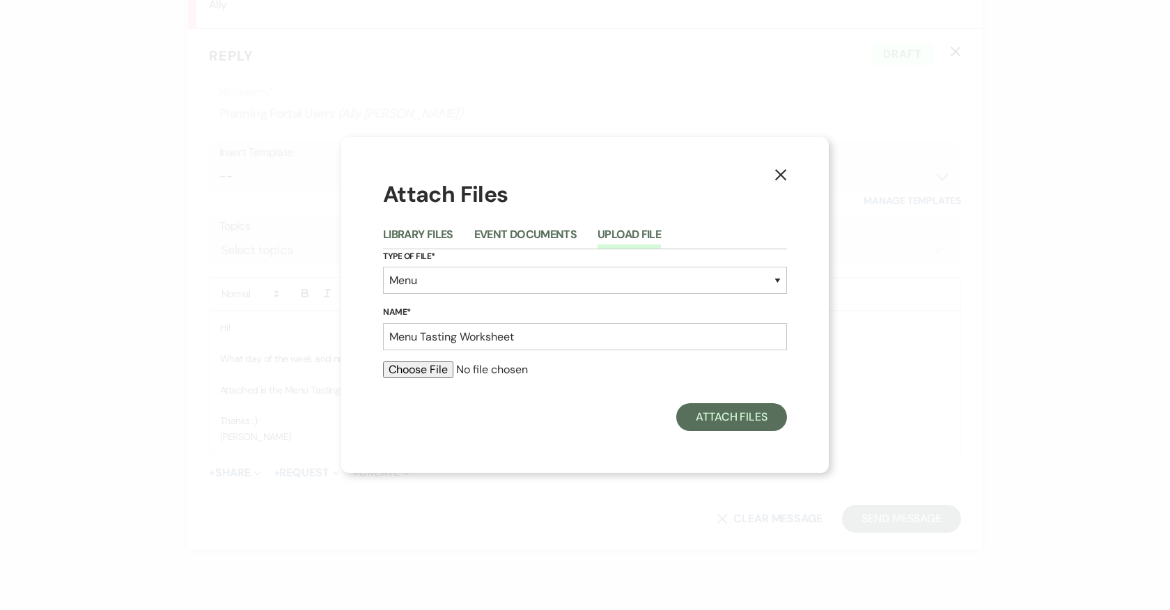
click at [440, 368] on input "file" at bounding box center [585, 370] width 404 height 17
type input "C:\fakepath\2026 Tasting Menu Worksheet.pdf"
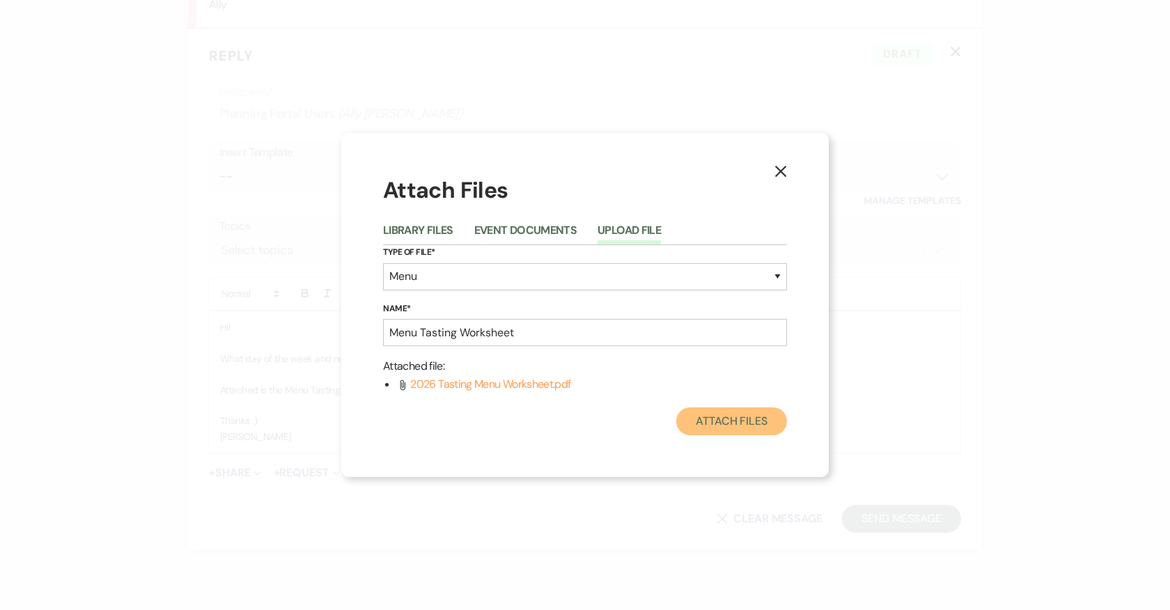
click at [745, 424] on button "Attach Files" at bounding box center [731, 422] width 111 height 28
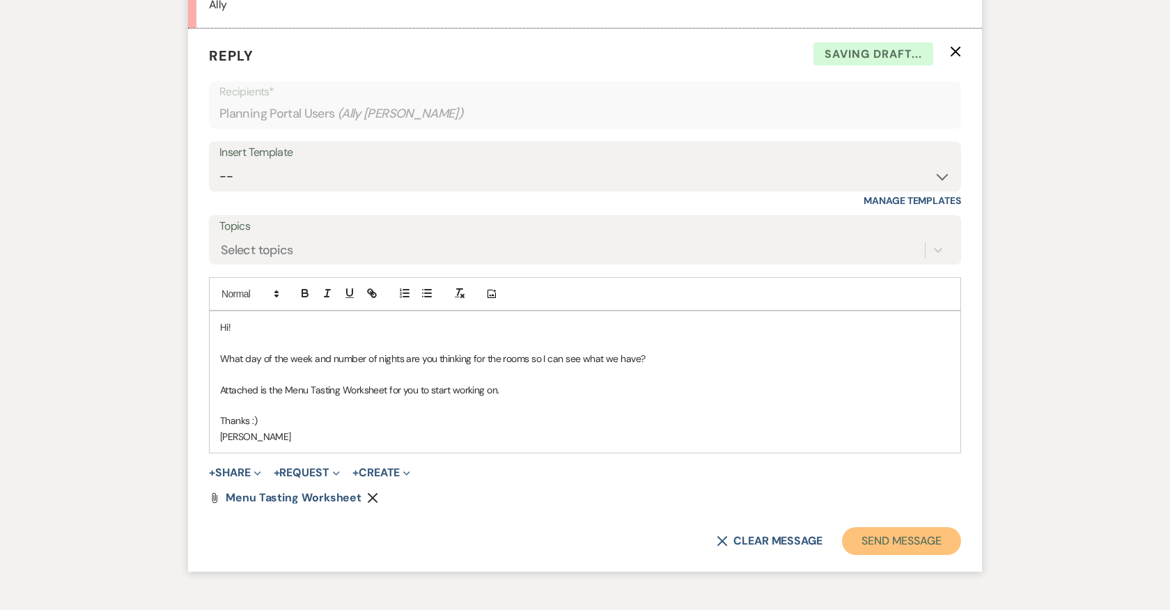
click at [894, 527] on button "Send Message" at bounding box center [901, 541] width 119 height 28
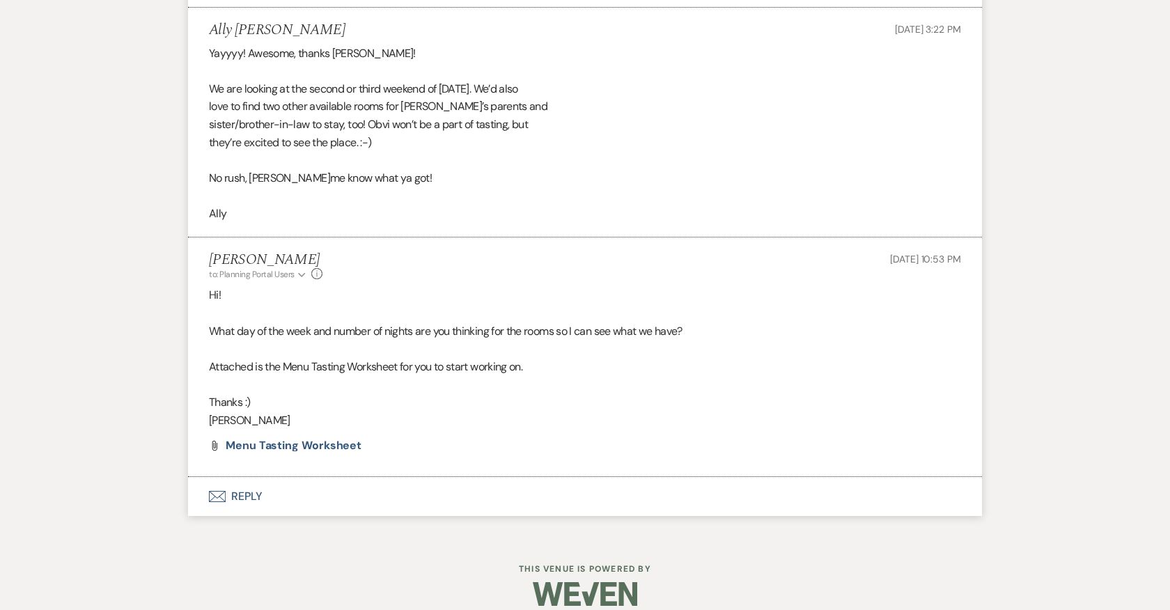
scroll to position [9782, 0]
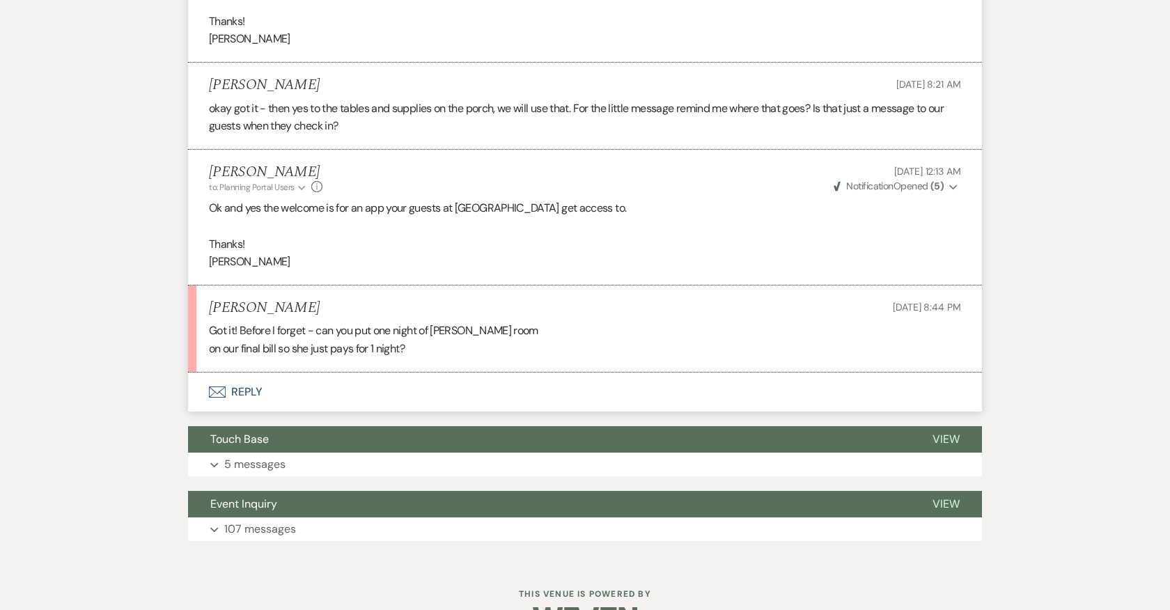
scroll to position [1397, 0]
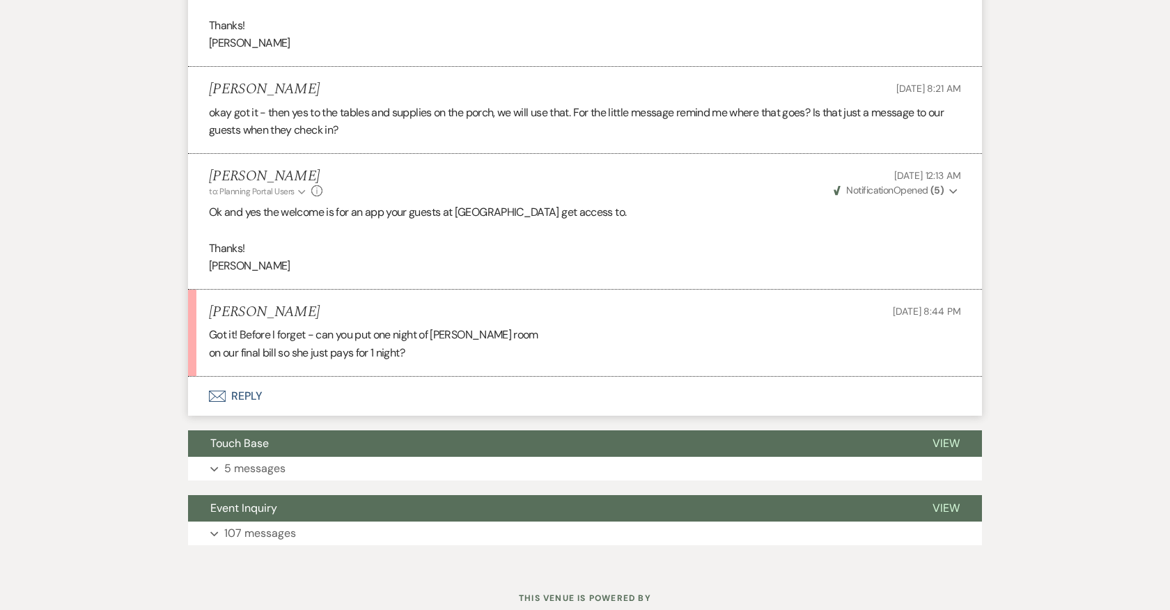
click at [247, 409] on button "Envelope Reply" at bounding box center [585, 396] width 794 height 39
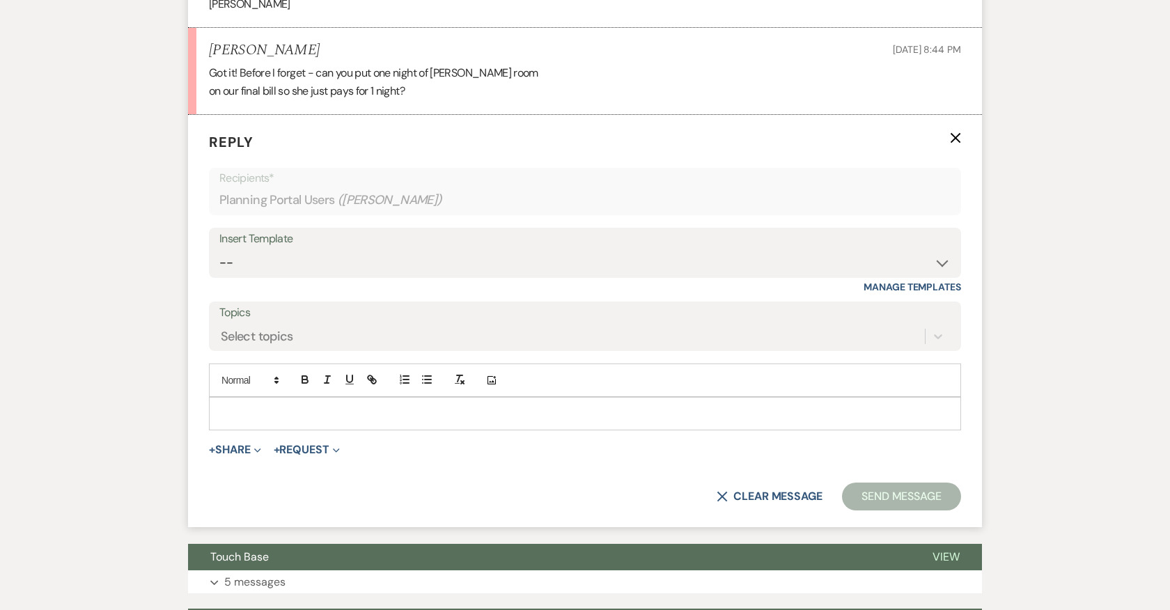
scroll to position [1674, 0]
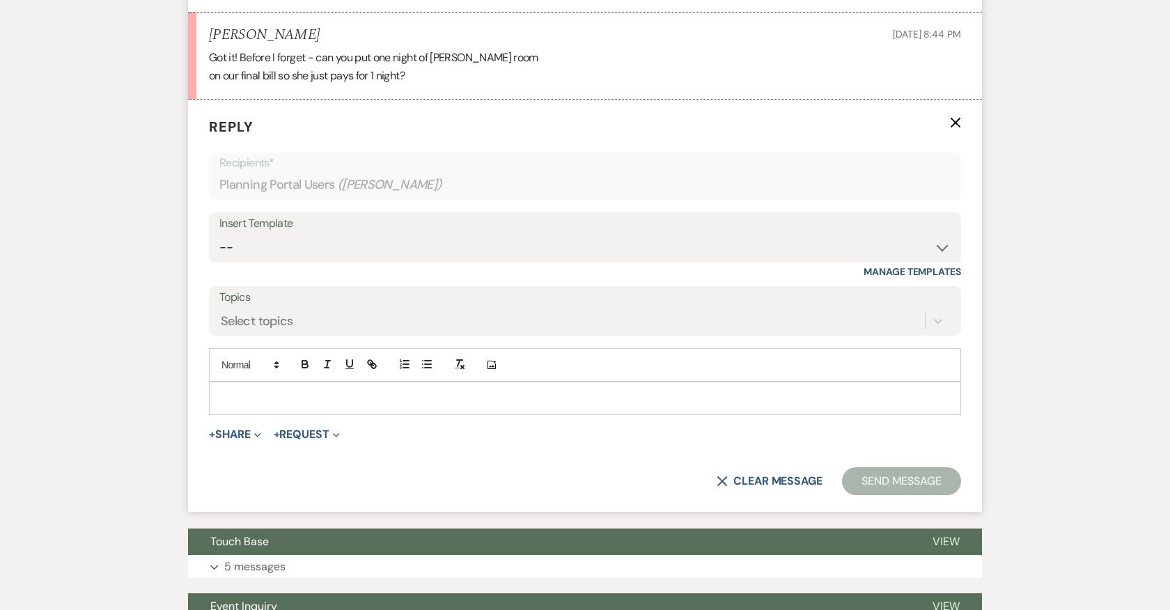
click at [452, 406] on p at bounding box center [585, 398] width 730 height 15
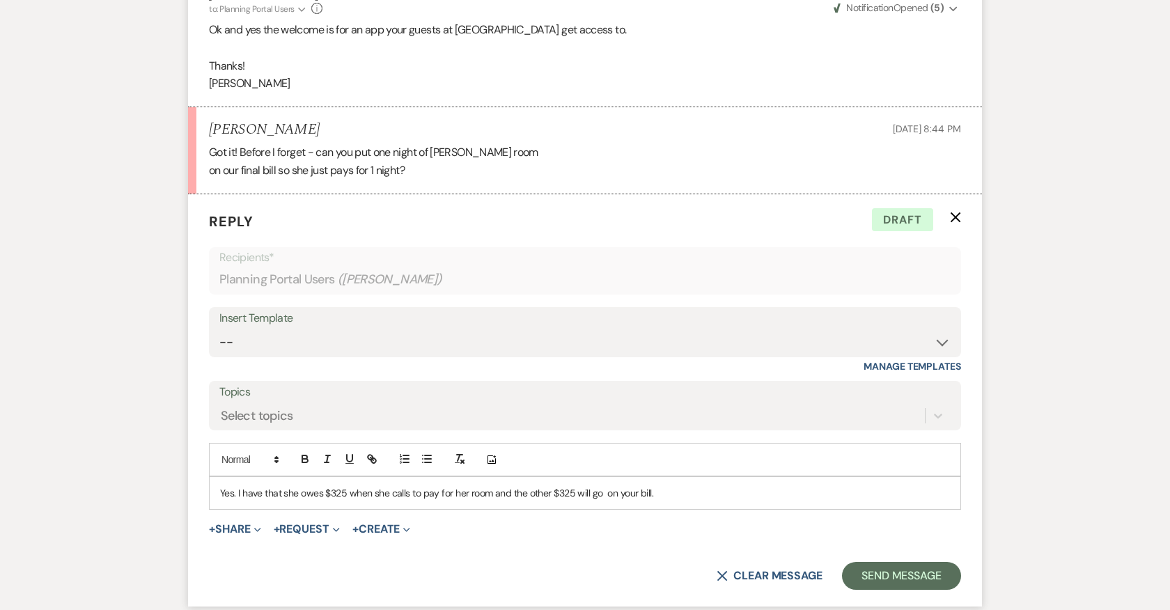
scroll to position [1576, 0]
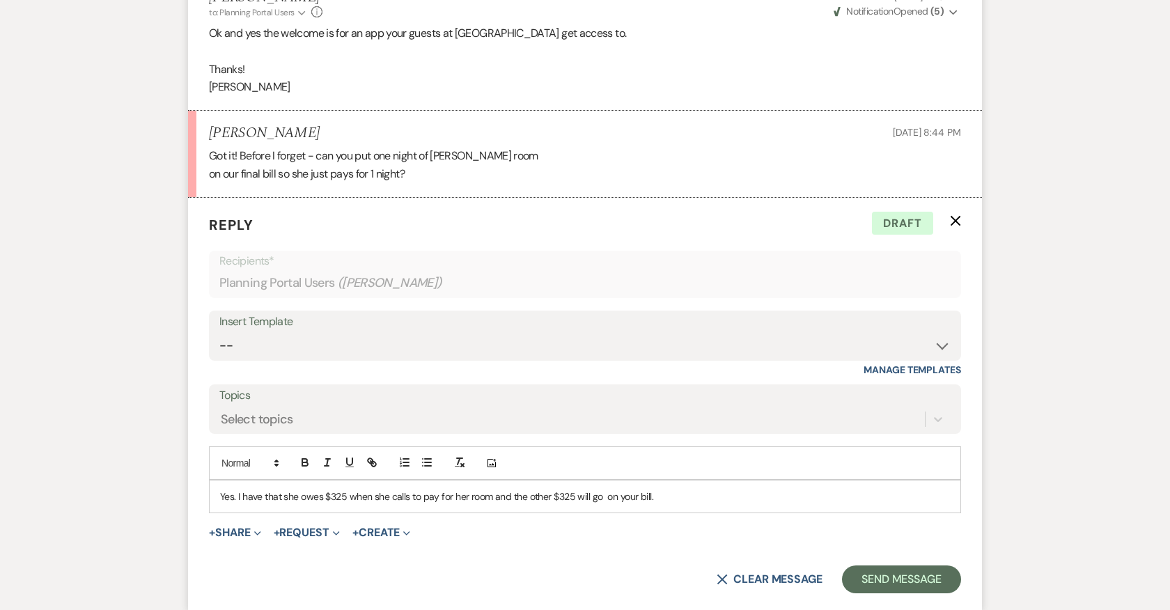
click at [662, 504] on p "Yes. I have that she owes $325 when she calls to pay for her room and the other…" at bounding box center [585, 496] width 730 height 15
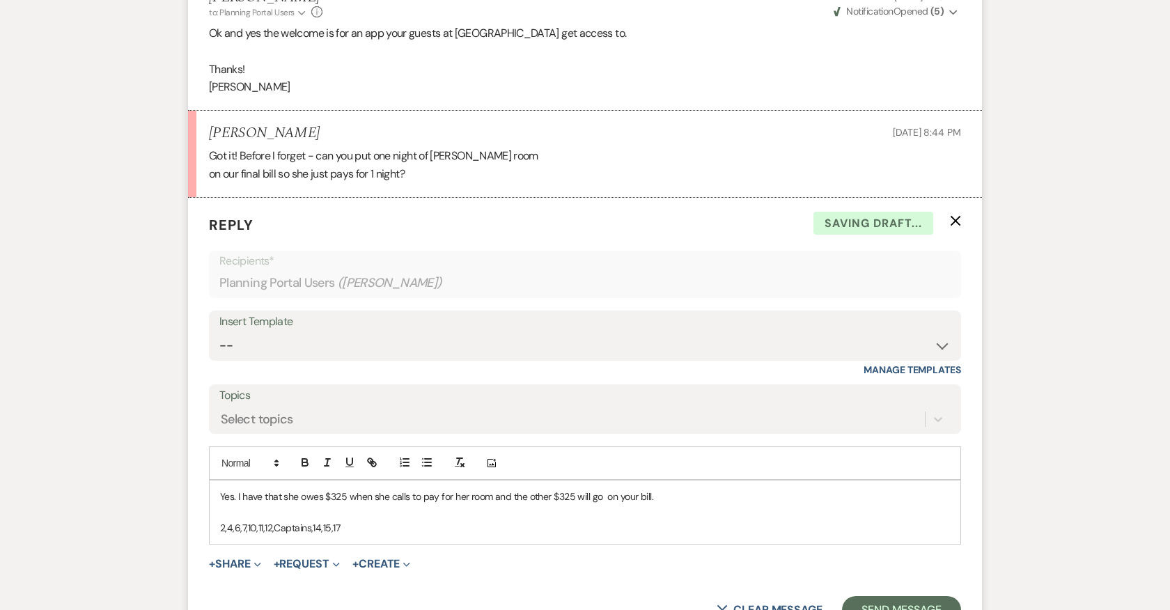
click at [229, 520] on p at bounding box center [585, 511] width 730 height 15
drag, startPoint x: 221, startPoint y: 524, endPoint x: 302, endPoint y: 525, distance: 81.5
click at [302, 520] on p "Just to give you an update on the rooms that still owe:" at bounding box center [585, 511] width 730 height 15
click at [399, 520] on p "Update on the rooms that still owe:" at bounding box center [585, 511] width 730 height 15
click at [348, 536] on p "2,4,6,7,10,11,12,Captains,14,15,17" at bounding box center [585, 527] width 730 height 15
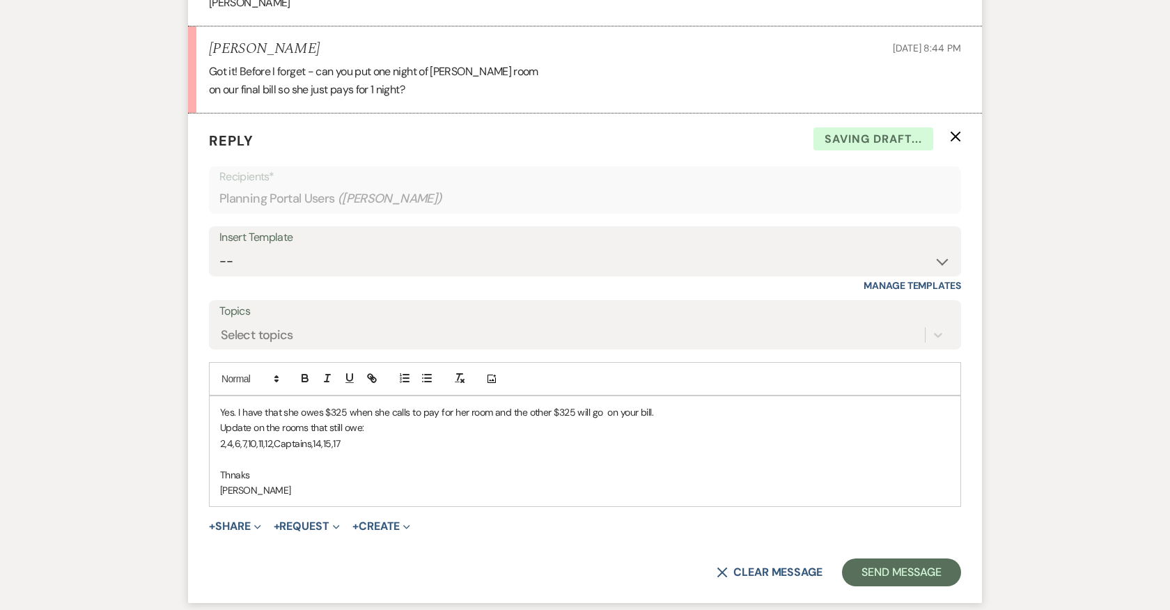
scroll to position [1668, 0]
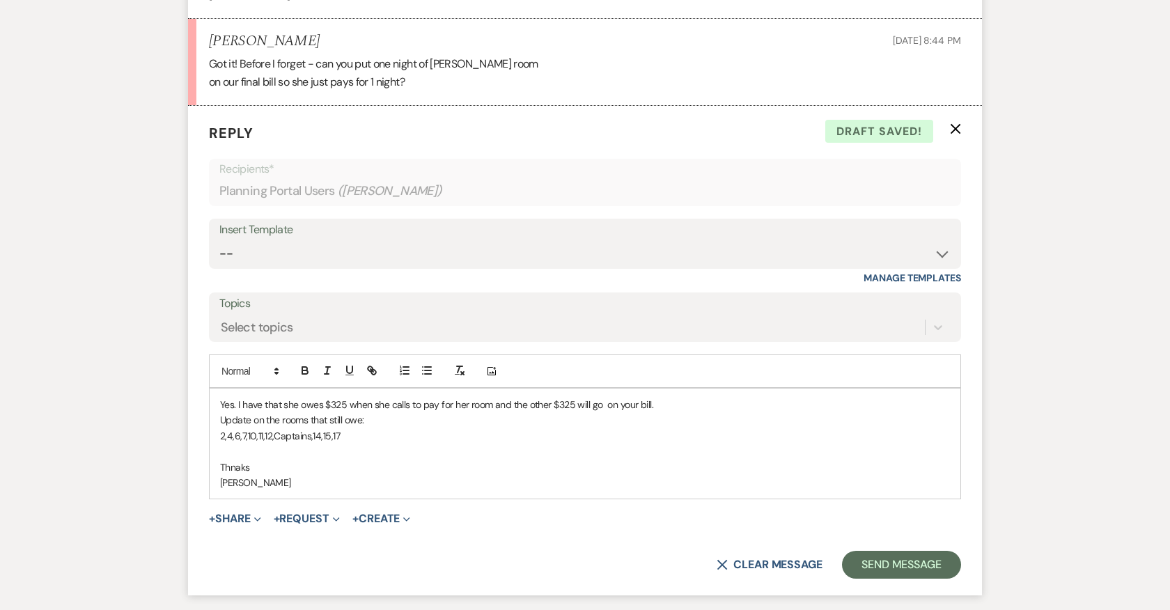
click at [235, 475] on p "Thnaks" at bounding box center [585, 467] width 730 height 15
click at [892, 579] on button "Send Message" at bounding box center [901, 565] width 119 height 28
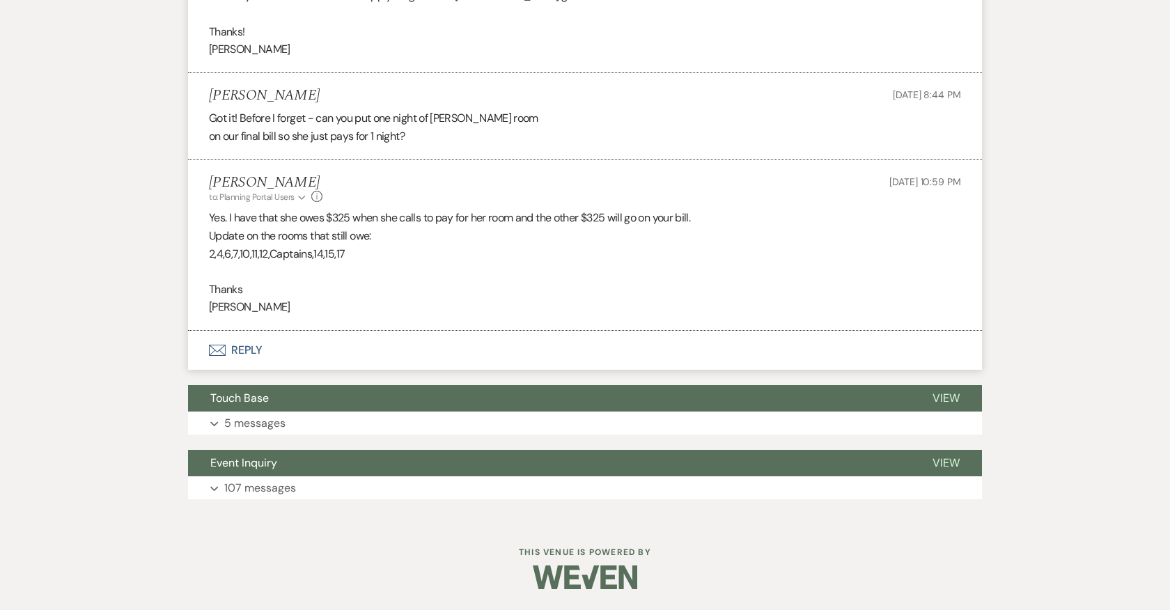
scroll to position [1627, 0]
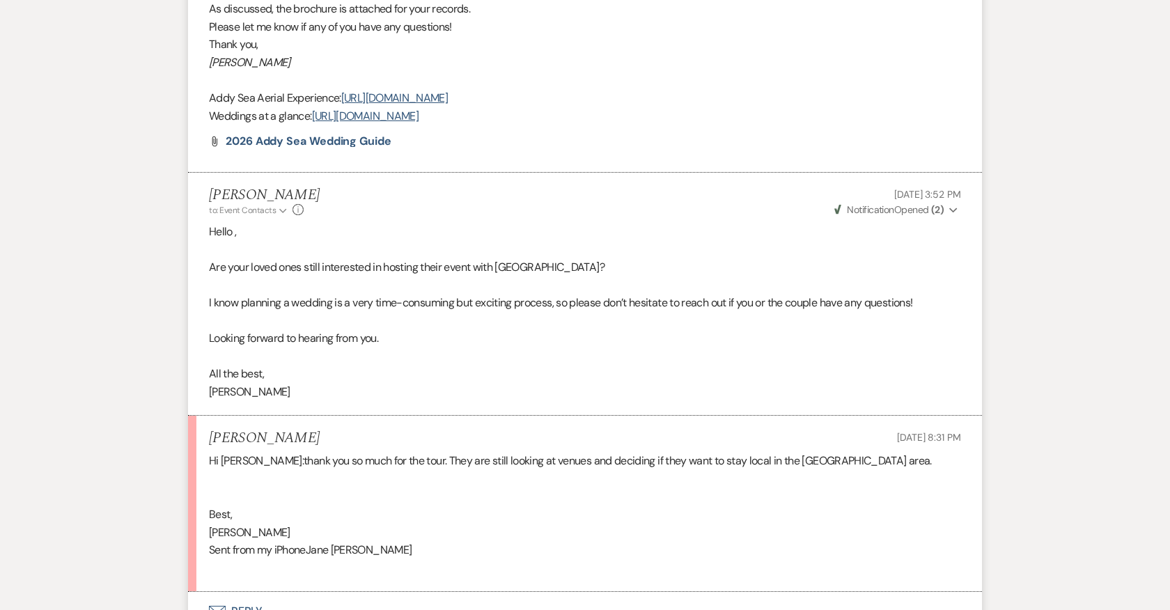
scroll to position [758, 0]
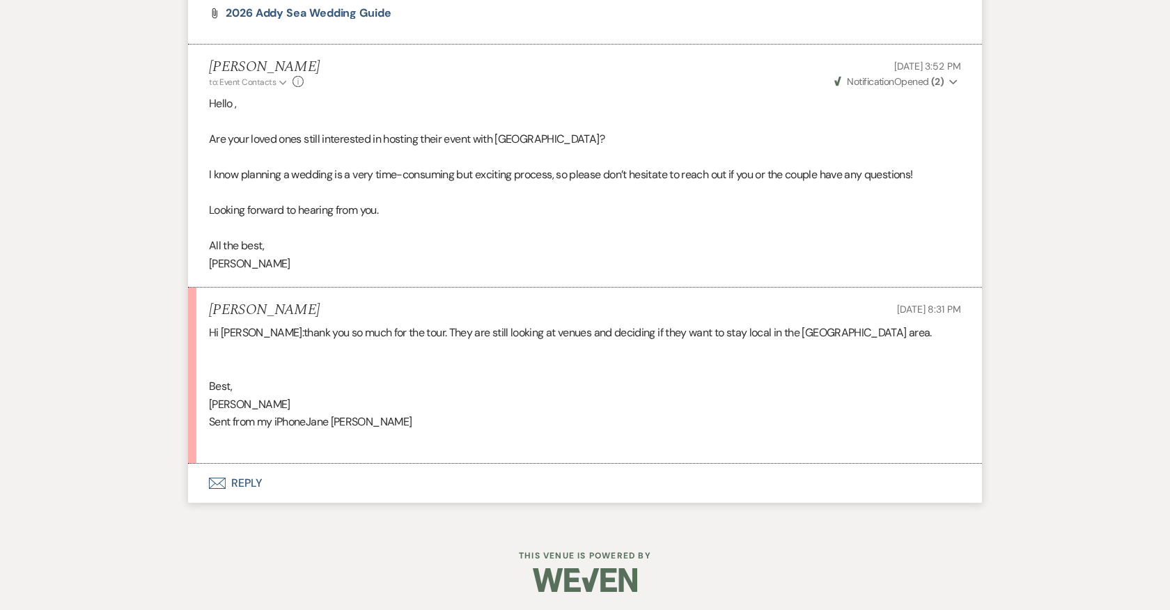
click at [242, 479] on button "Envelope Reply" at bounding box center [585, 483] width 794 height 39
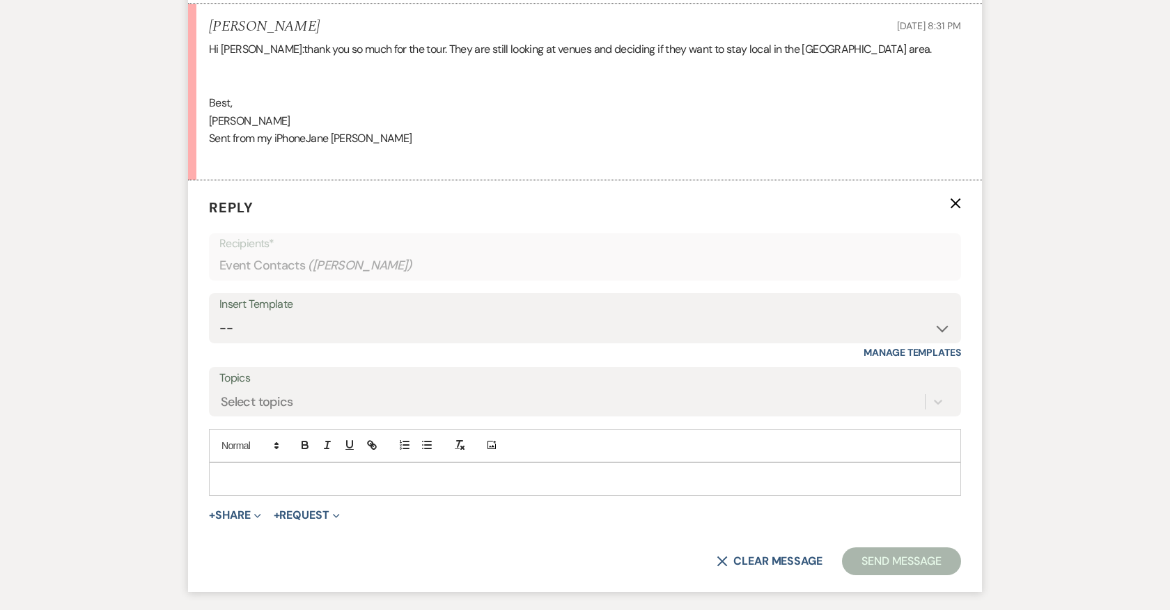
scroll to position [1141, 0]
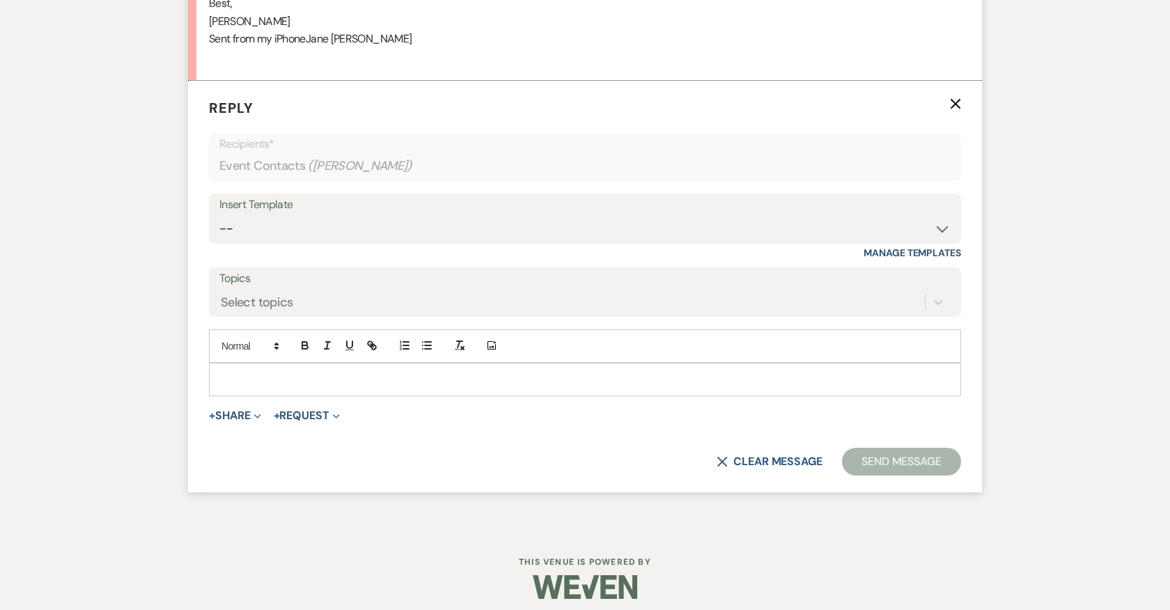
click at [378, 372] on p at bounding box center [585, 379] width 730 height 15
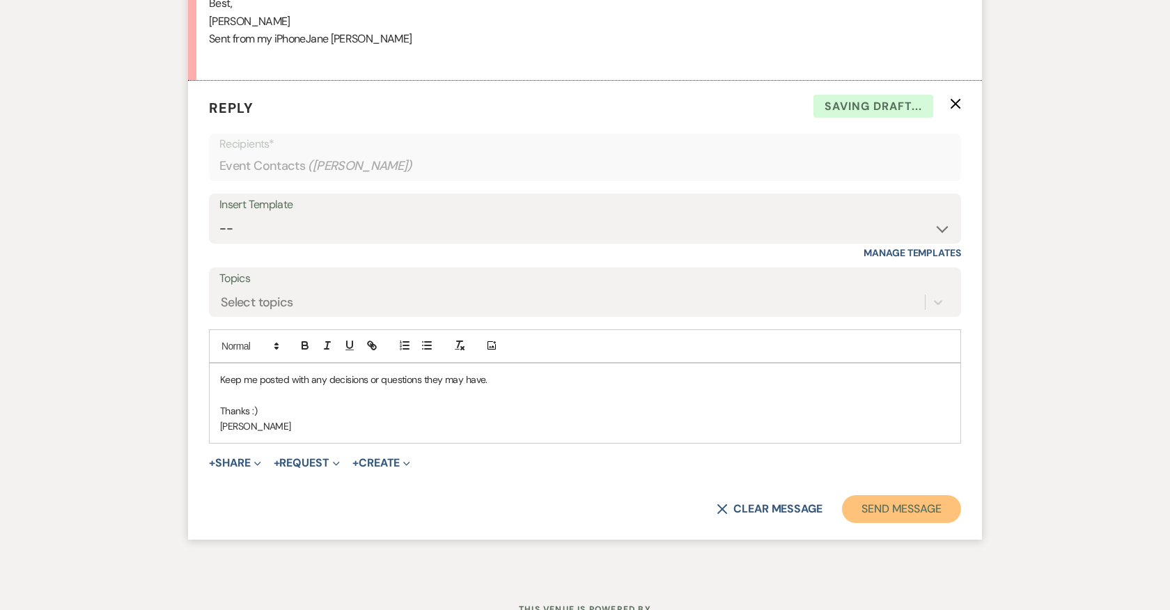
click at [924, 504] on button "Send Message" at bounding box center [901, 509] width 119 height 28
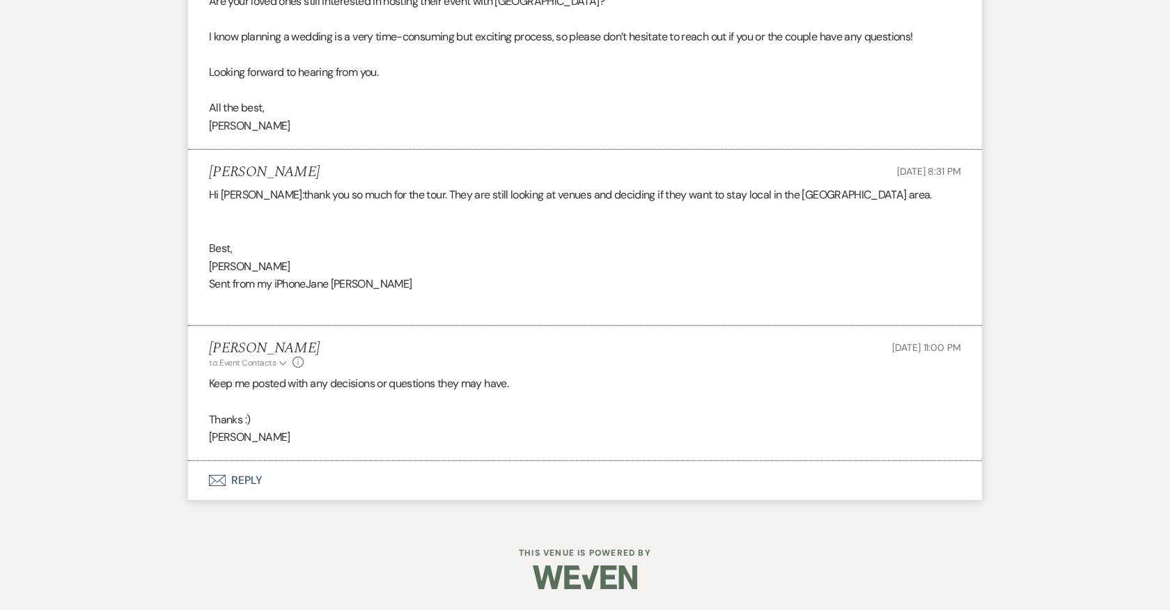
scroll to position [893, 0]
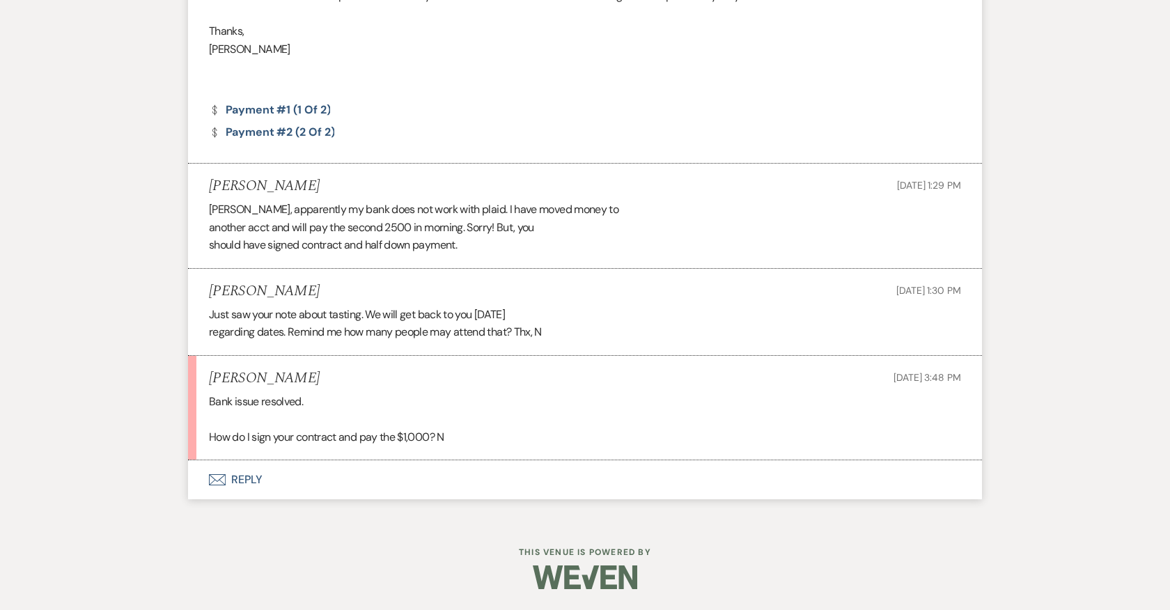
scroll to position [11032, 0]
click at [250, 481] on button "Envelope Reply" at bounding box center [585, 479] width 794 height 39
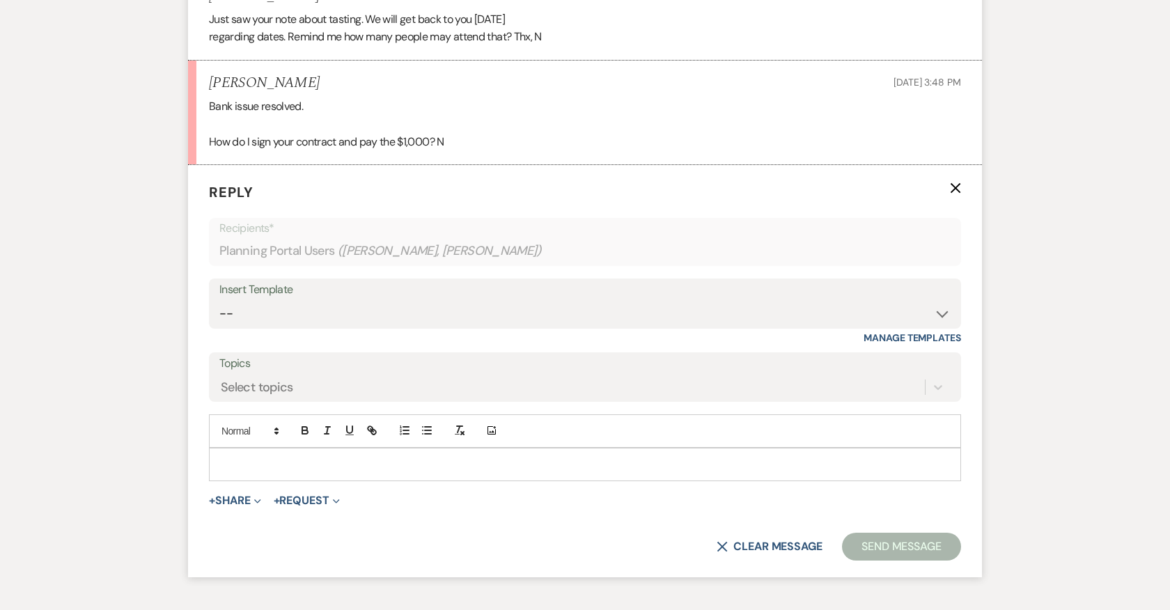
scroll to position [11347, 0]
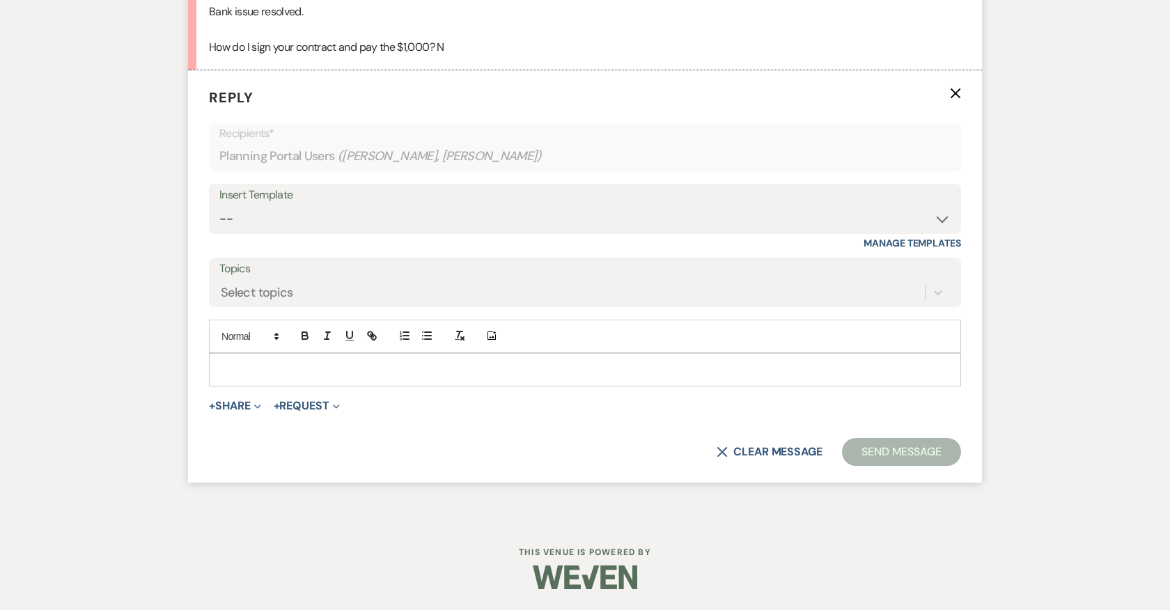
click at [378, 378] on p at bounding box center [585, 369] width 730 height 15
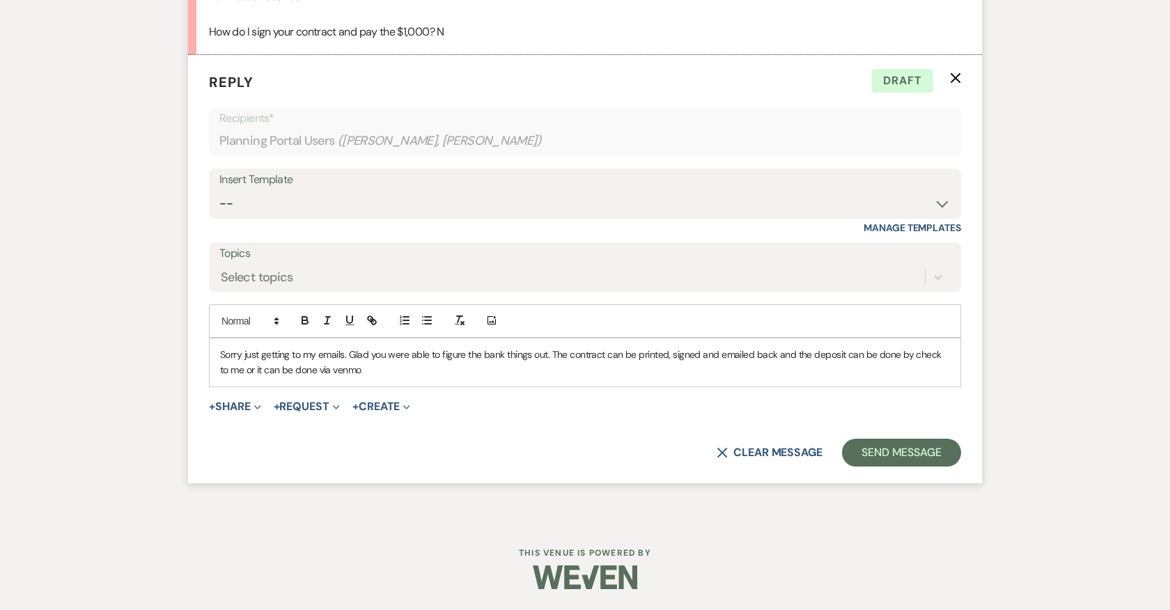
scroll to position [11429, 0]
click at [775, 361] on p "Sorry just getting to my emails. Glad you were able to figure the bank things o…" at bounding box center [585, 362] width 730 height 31
drag, startPoint x: 779, startPoint y: 362, endPoint x: 809, endPoint y: 362, distance: 30.0
click at [809, 362] on p "Sorry just getting to my emails. Glad you were able to figure the bank things o…" at bounding box center [585, 362] width 730 height 31
drag, startPoint x: 846, startPoint y: 362, endPoint x: 876, endPoint y: 373, distance: 32.6
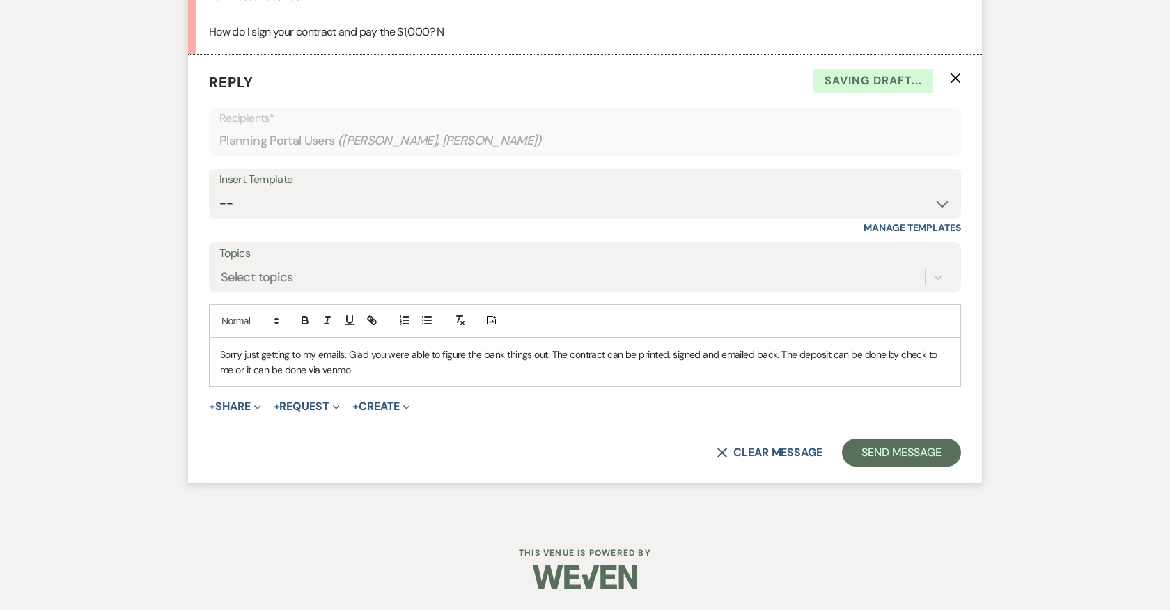
click at [876, 373] on p "Sorry just getting to my emails. Glad you were able to figure the bank things o…" at bounding box center [585, 362] width 730 height 31
drag, startPoint x: 898, startPoint y: 362, endPoint x: 927, endPoint y: 380, distance: 33.5
click at [927, 378] on p "Sorry just getting to my emails. Glad you were able to figure the bank things o…" at bounding box center [585, 362] width 730 height 31
drag, startPoint x: 830, startPoint y: 360, endPoint x: 901, endPoint y: 356, distance: 71.2
click at [901, 356] on p "Sorry just getting to my emails. Glad you were able to figure the bank things o…" at bounding box center [585, 362] width 730 height 31
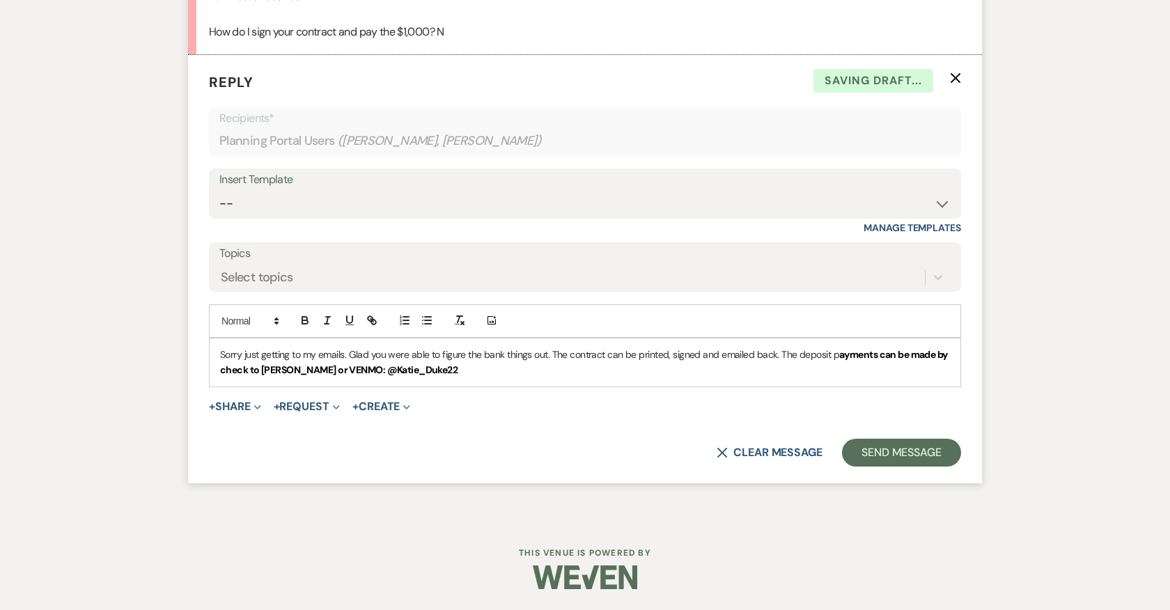
click at [874, 361] on strong "ayments can be made by check to Katie Duke or VENMO: @Katie_Duke22" at bounding box center [584, 362] width 729 height 28
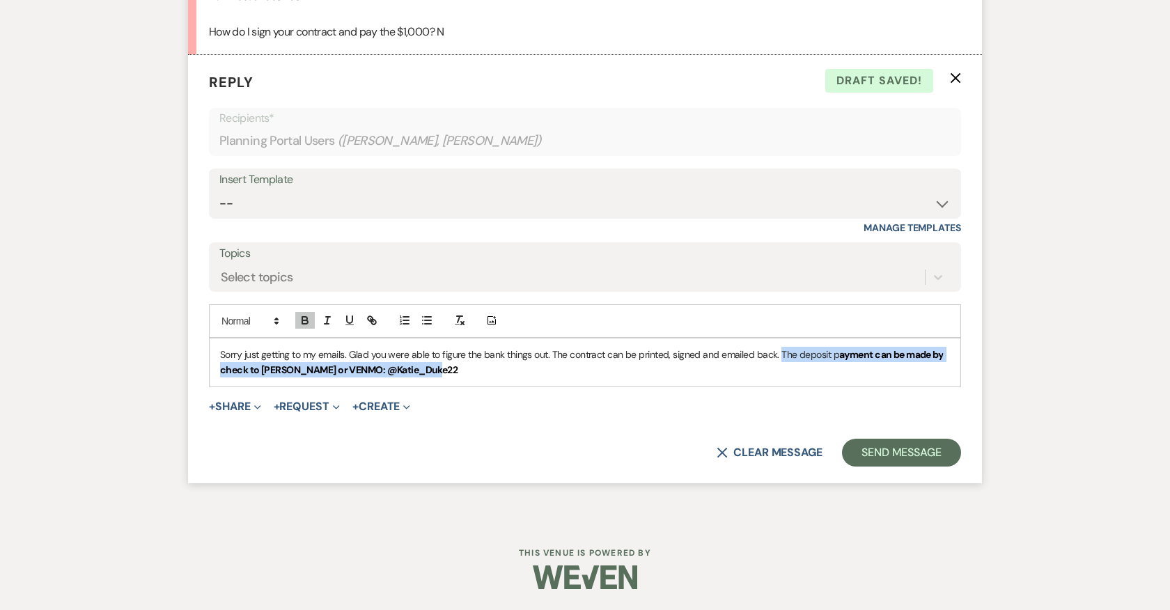
drag, startPoint x: 817, startPoint y: 364, endPoint x: 837, endPoint y: 382, distance: 27.1
click at [837, 378] on p "Sorry just getting to my emails. Glad you were able to figure the bank things o…" at bounding box center [585, 362] width 730 height 31
click at [306, 324] on icon "button" at bounding box center [305, 321] width 6 height 3
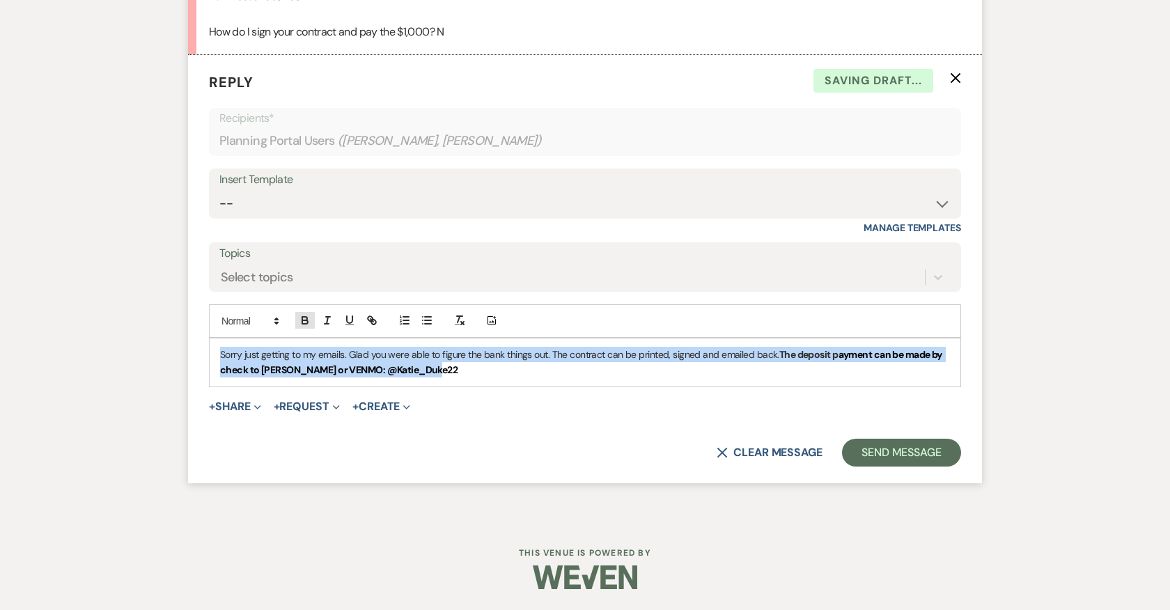
click at [307, 320] on button "button" at bounding box center [305, 320] width 20 height 17
click at [468, 378] on p "Sorry just getting to my emails. Glad you were able to figure the bank things o…" at bounding box center [585, 362] width 730 height 31
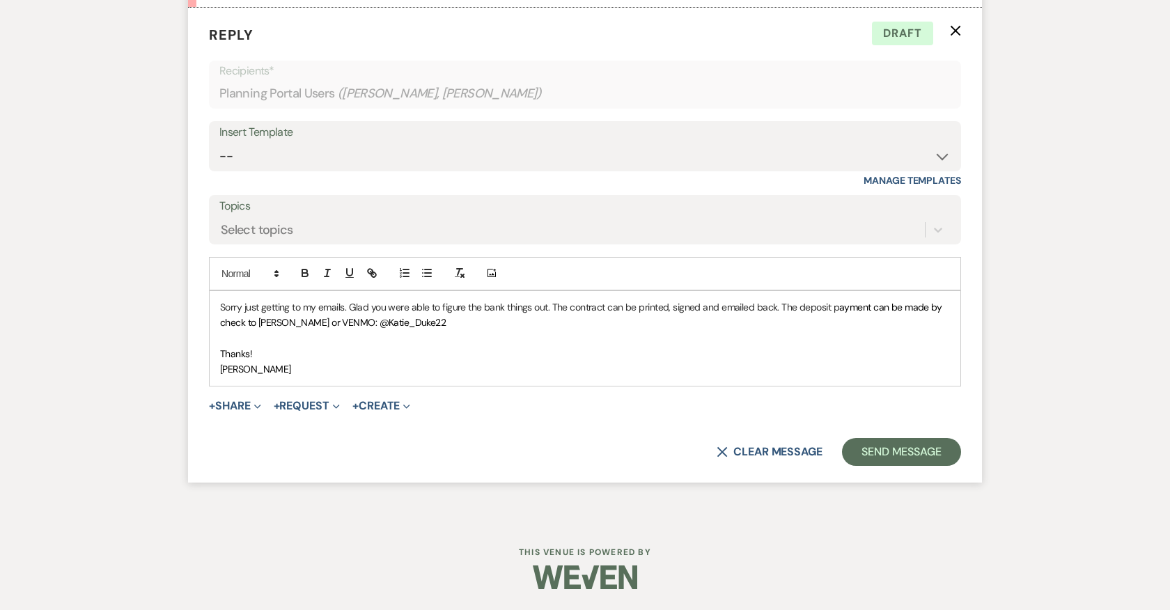
scroll to position [11482, 0]
click at [440, 322] on p "Sorry just getting to my emails. Glad you were able to figure the bank things o…" at bounding box center [585, 315] width 730 height 31
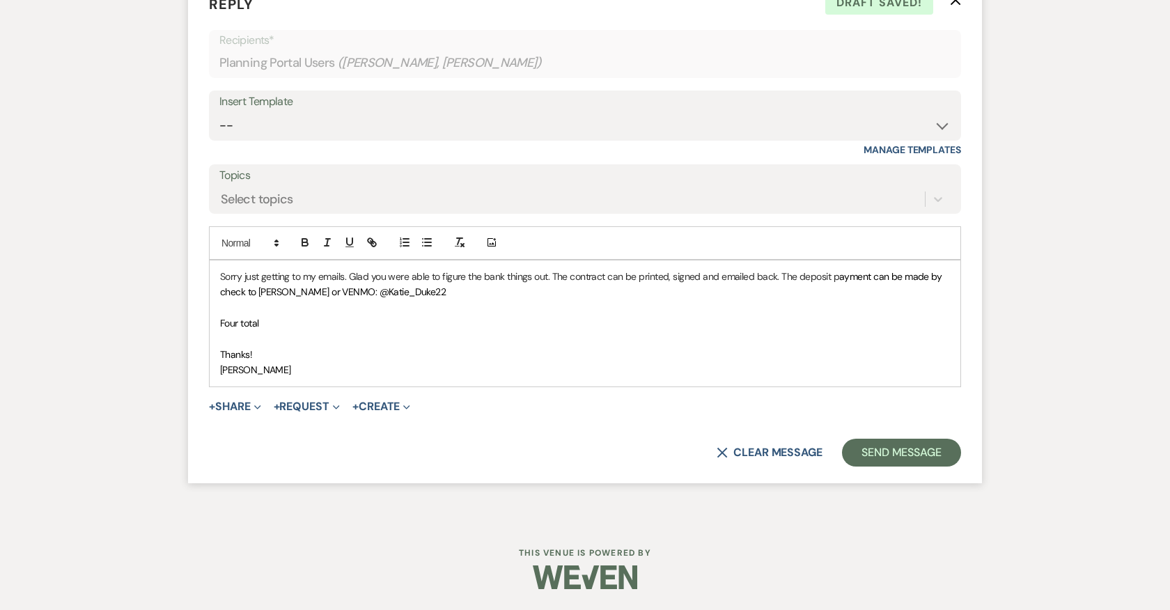
drag, startPoint x: 219, startPoint y: 351, endPoint x: 287, endPoint y: 351, distance: 67.6
click at [287, 331] on p "Four total" at bounding box center [585, 323] width 730 height 15
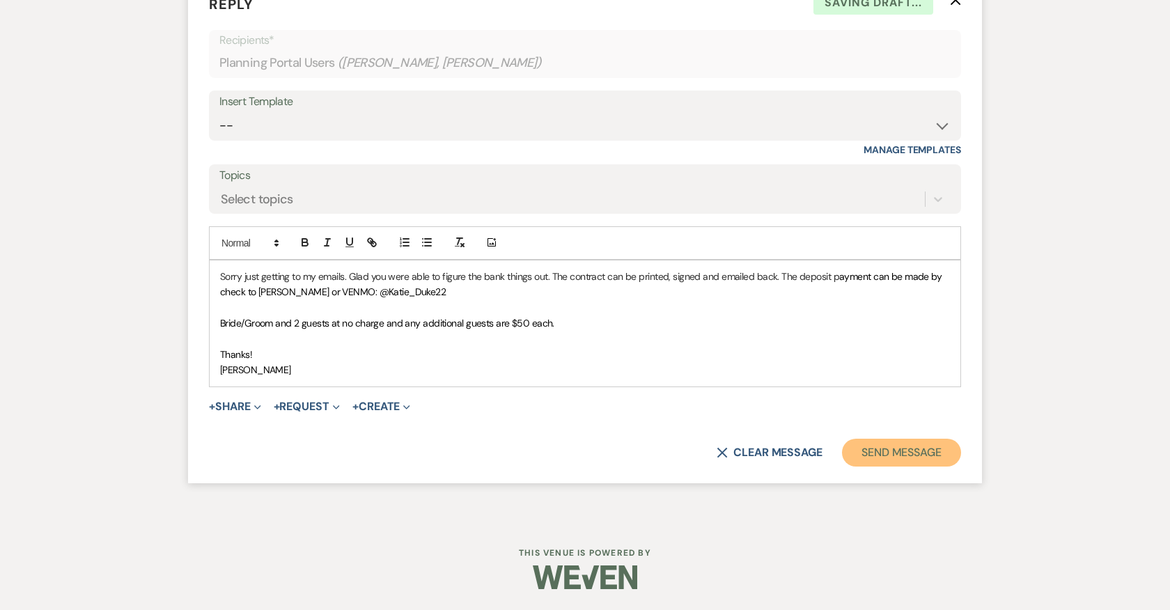
click at [901, 467] on button "Send Message" at bounding box center [901, 453] width 119 height 28
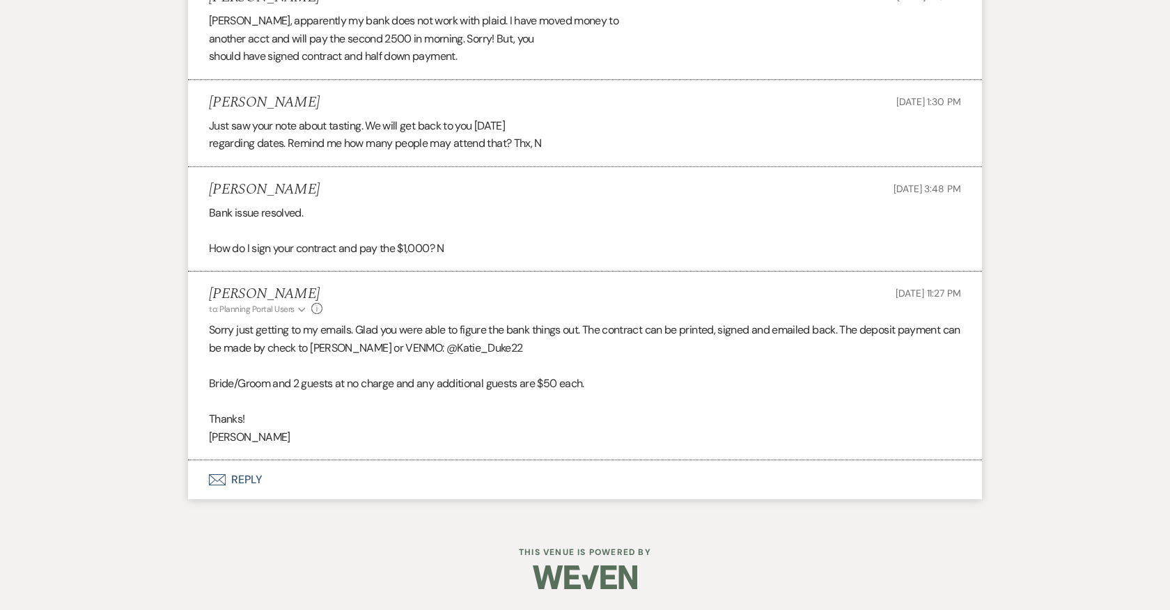
scroll to position [11220, 0]
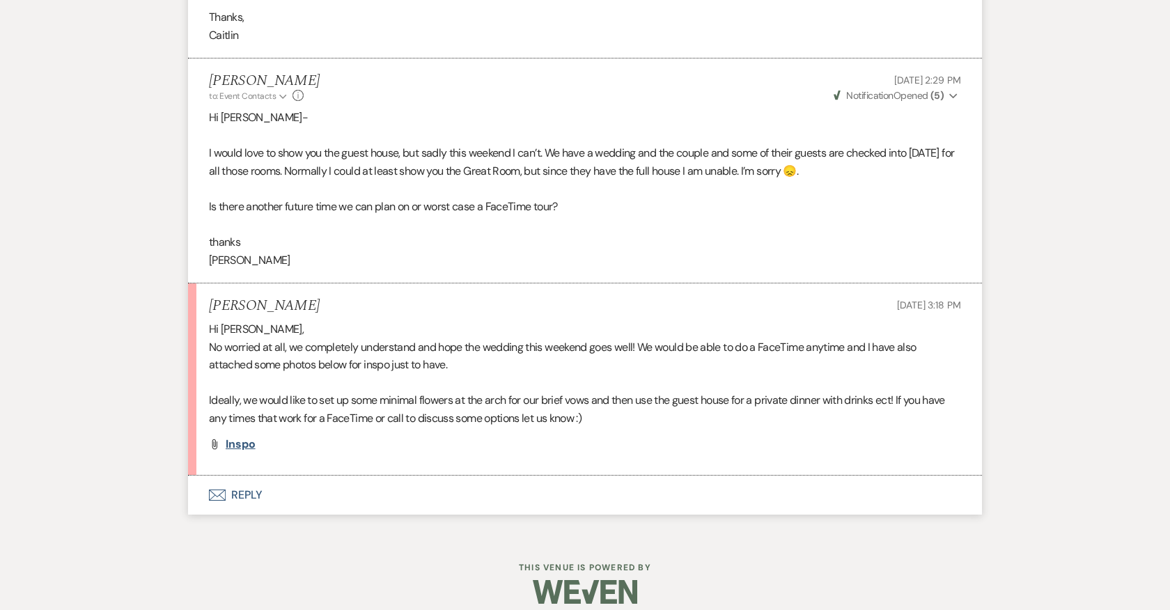
click at [236, 442] on span "Inspo" at bounding box center [241, 444] width 30 height 15
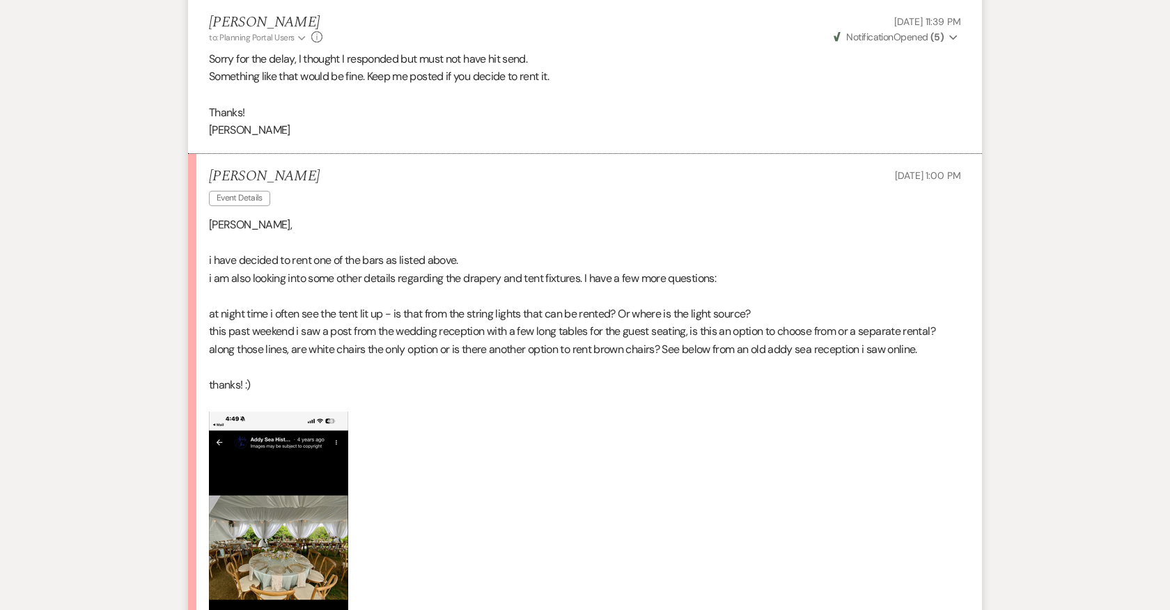
scroll to position [13956, 0]
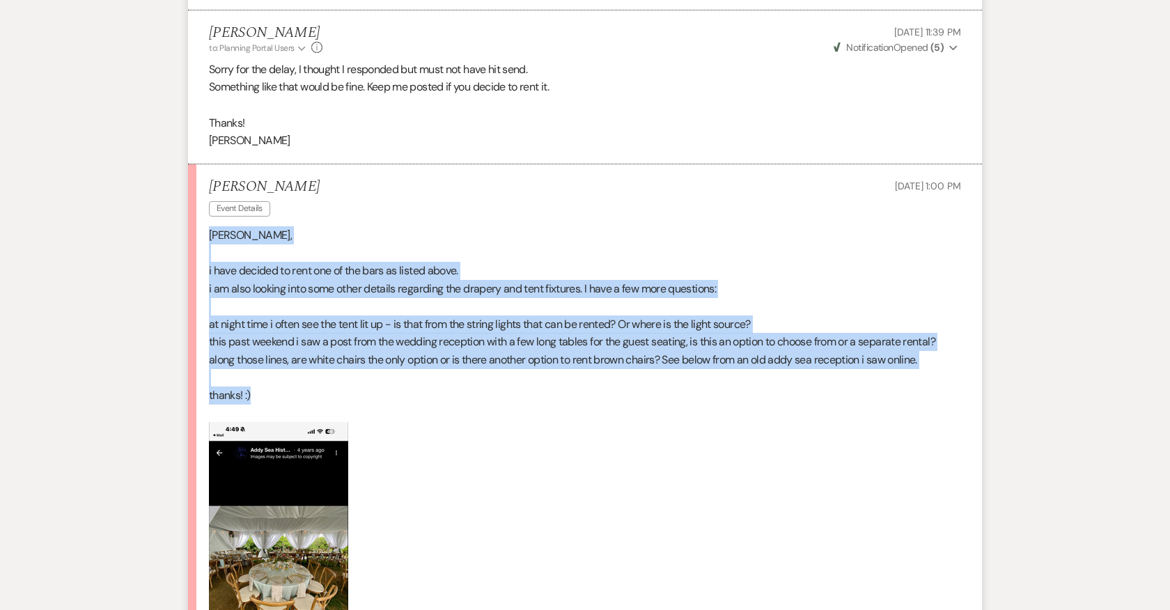
drag, startPoint x: 210, startPoint y: 249, endPoint x: 299, endPoint y: 404, distance: 179.1
click at [299, 404] on div "[PERSON_NAME], i have decided to rent one of the bars as listed above. i am als…" at bounding box center [585, 474] width 752 height 497
copy div "Katie, i have decided to rent one of the bars as listed above. i am also lookin…"
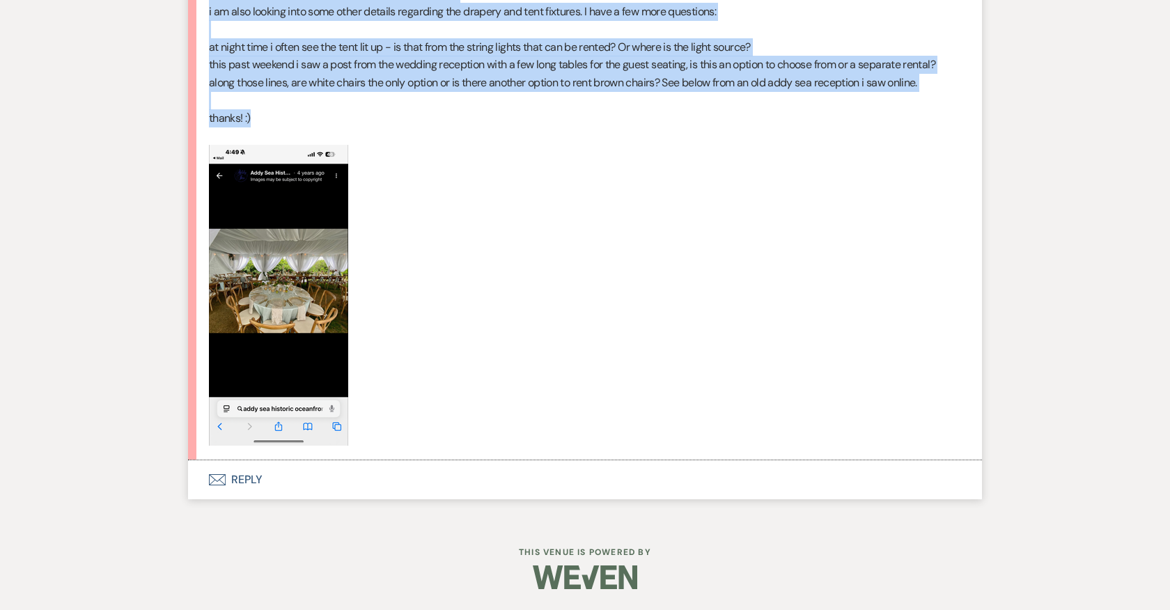
scroll to position [14247, 0]
click at [246, 480] on button "Envelope Reply" at bounding box center [585, 479] width 794 height 39
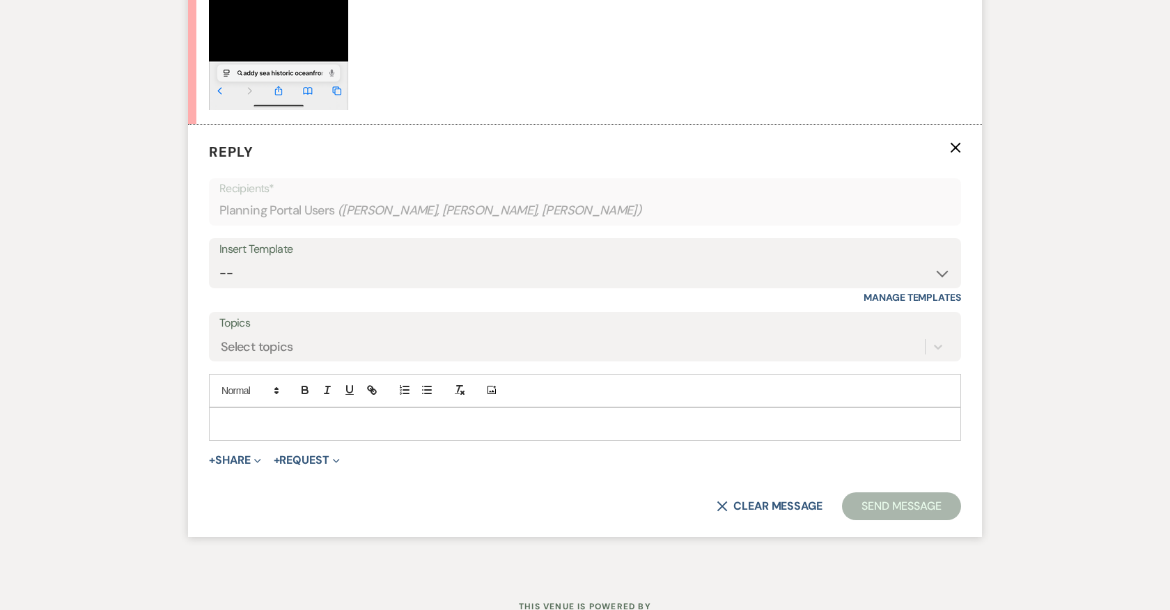
scroll to position [14635, 0]
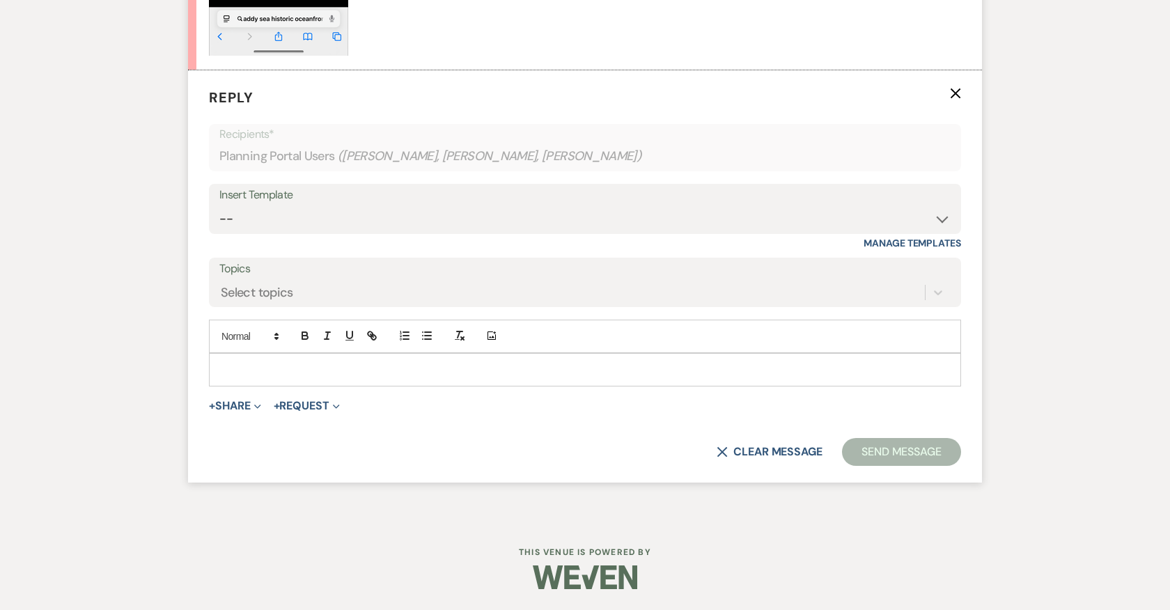
click at [403, 377] on p at bounding box center [585, 369] width 730 height 15
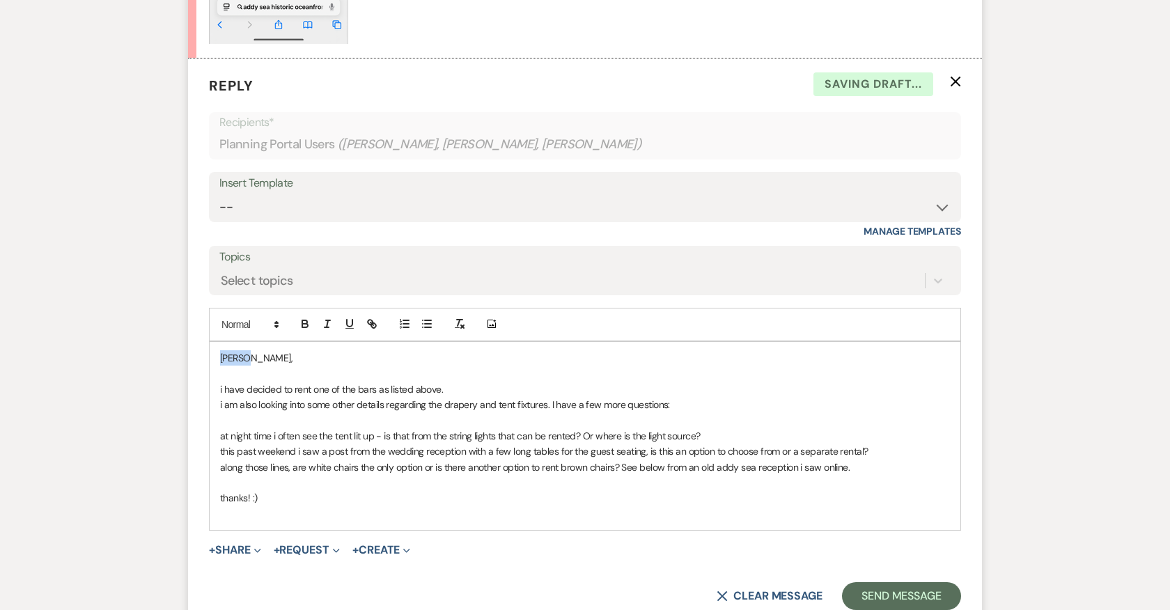
drag, startPoint x: 247, startPoint y: 371, endPoint x: 199, endPoint y: 371, distance: 48.8
click at [199, 371] on form "Reply X Saving draft... Recipients* Planning Portal Users ( Miranda Hunt, Richa…" at bounding box center [585, 343] width 794 height 568
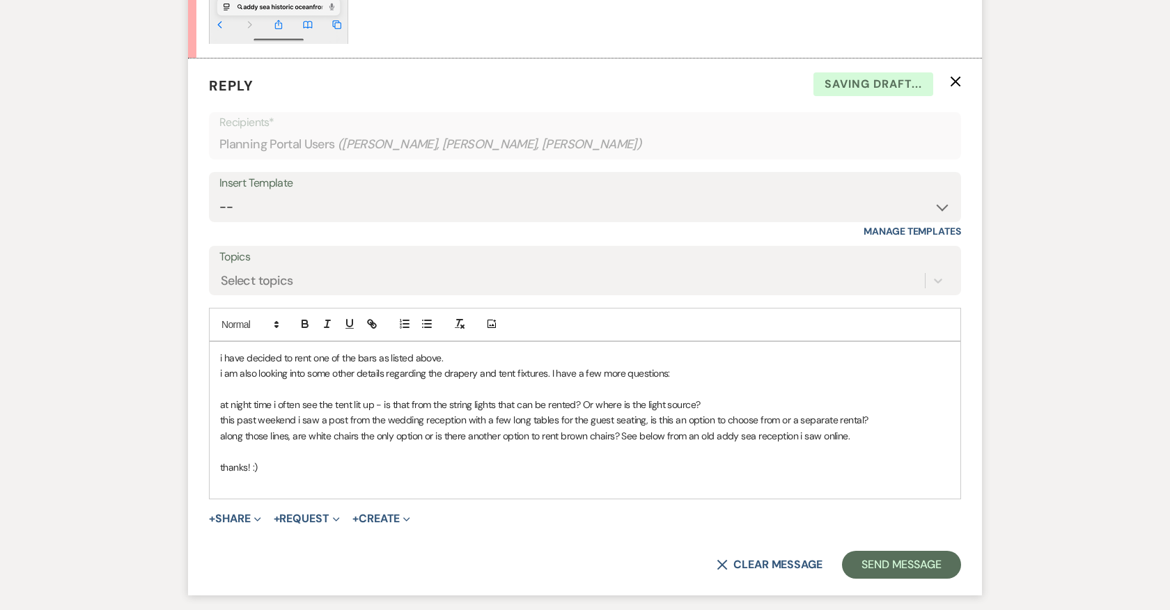
click at [477, 366] on p "i have decided to rent one of the bars as listed above." at bounding box center [585, 357] width 730 height 15
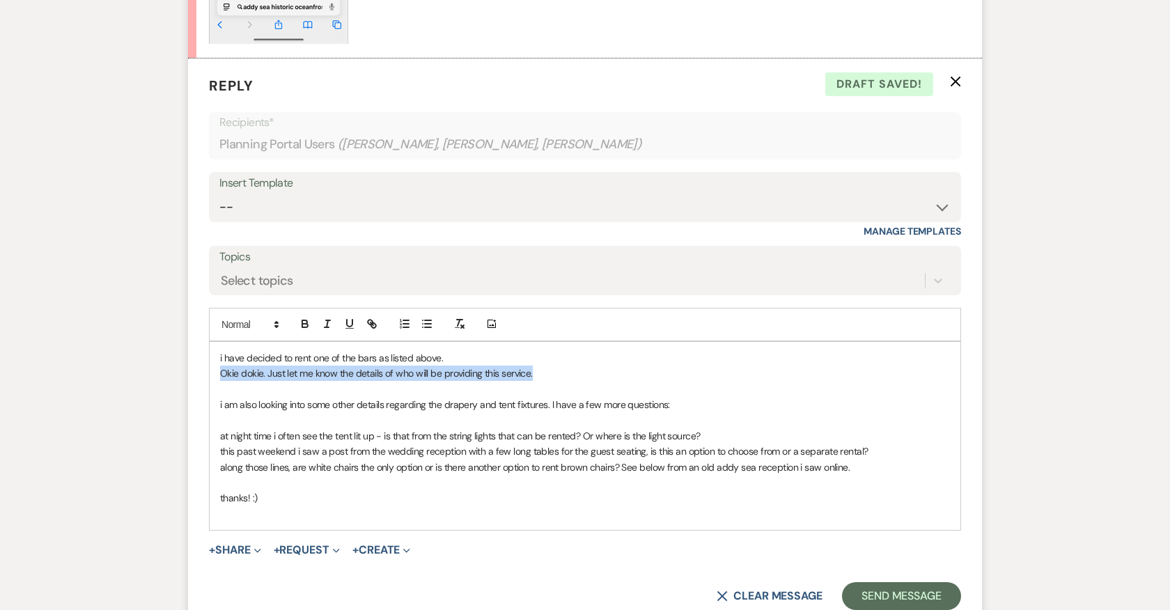
drag, startPoint x: 542, startPoint y: 387, endPoint x: 211, endPoint y: 394, distance: 331.0
click at [211, 393] on div "i have decided to rent one of the bars as listed above. Okie dokie. Just let me…" at bounding box center [585, 436] width 751 height 188
click at [302, 330] on icon "button" at bounding box center [305, 324] width 13 height 13
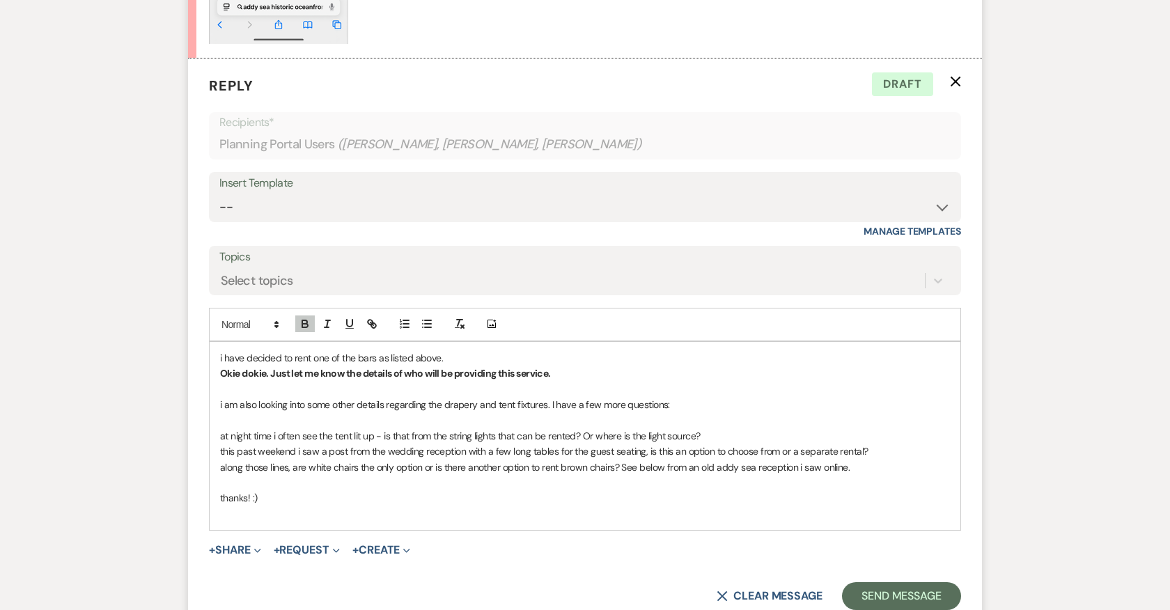
click at [708, 444] on p "at night time i often see the tent lit up - is that from the string lights that…" at bounding box center [585, 435] width 730 height 15
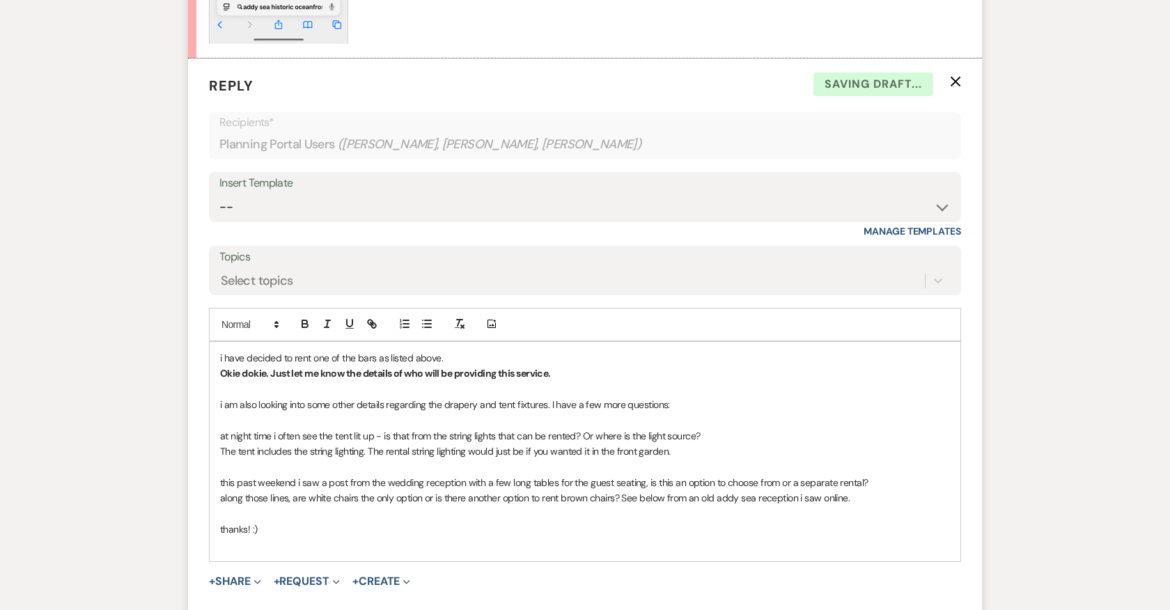
click at [868, 490] on p "this past weekend i saw a post from the wedding reception with a few long table…" at bounding box center [585, 482] width 730 height 15
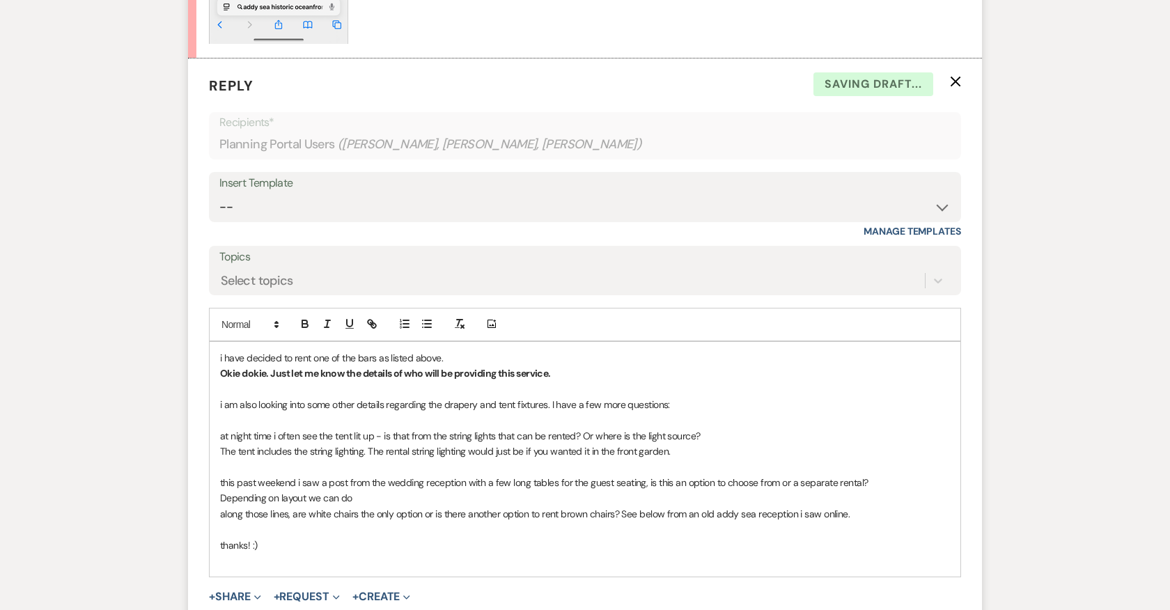
click at [278, 506] on p "Depending on layout we can do" at bounding box center [585, 497] width 730 height 15
click at [420, 504] on p "Depending on final count and layout we can do" at bounding box center [585, 497] width 730 height 15
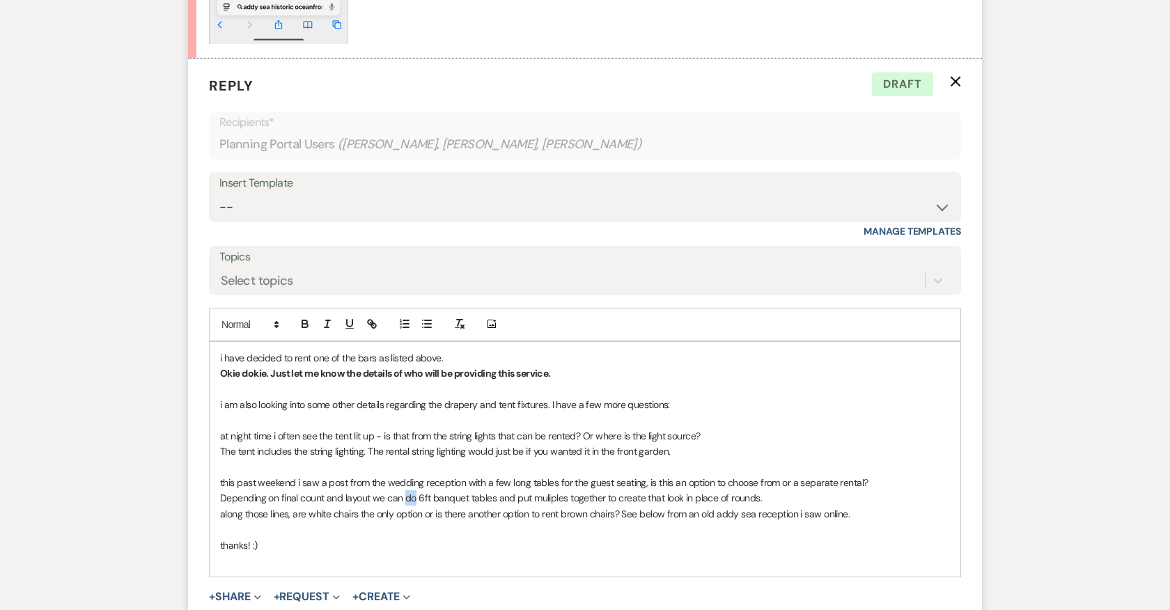
drag, startPoint x: 403, startPoint y: 511, endPoint x: 415, endPoint y: 511, distance: 11.1
click at [415, 506] on p "Depending on final count and layout we can do 6ft banquet tables and put mulipl…" at bounding box center [585, 497] width 730 height 15
drag, startPoint x: 499, startPoint y: 511, endPoint x: 640, endPoint y: 516, distance: 140.1
click at [640, 506] on p "Depending on final count and layout we can use 6ft banquet tables and put mulip…" at bounding box center [585, 497] width 730 height 15
click at [605, 506] on p "Depending on final count and layout we can use 6ft banquet tables and put mulip…" at bounding box center [585, 497] width 730 height 15
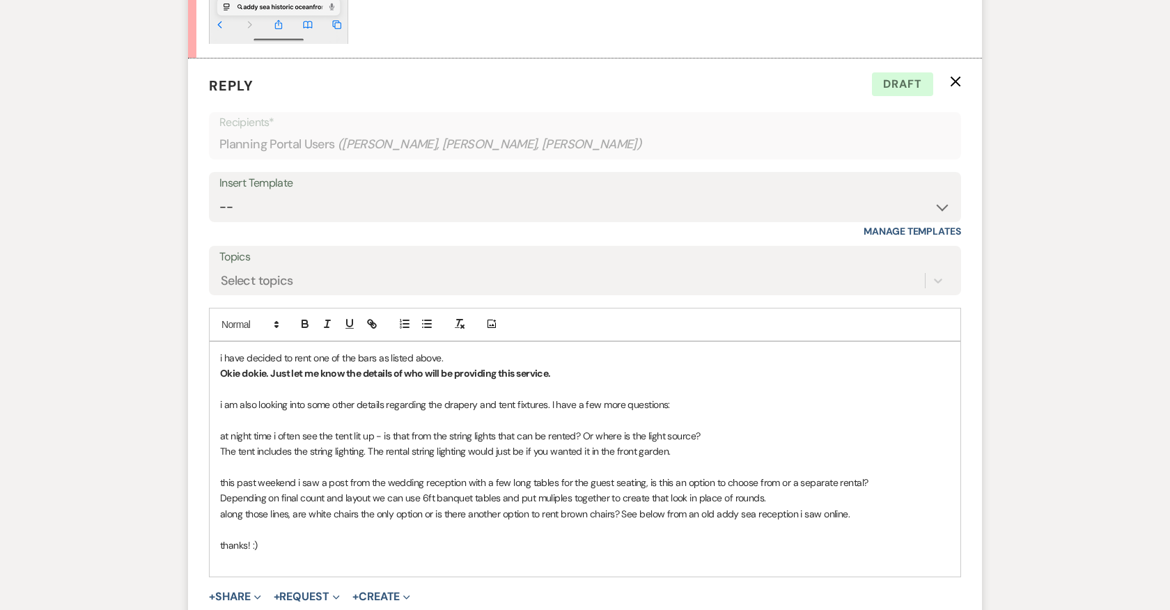
click at [761, 506] on p "Depending on final count and layout we can use 6ft banquet tables and put mulip…" at bounding box center [585, 497] width 730 height 15
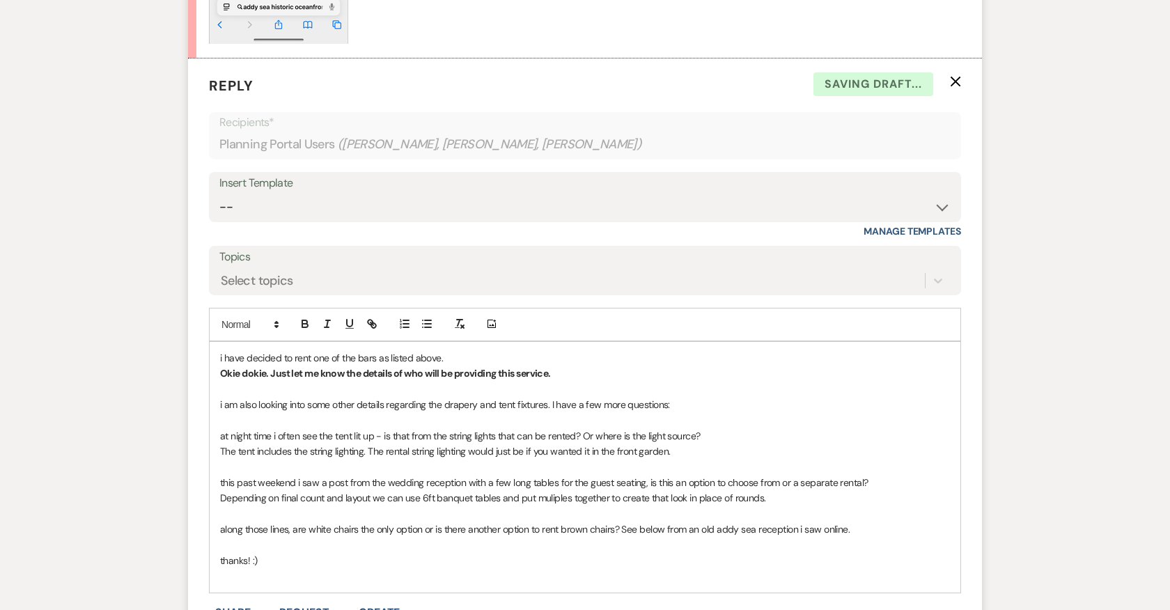
click at [862, 537] on p "along those lines, are white chairs the only option or is there another option …" at bounding box center [585, 529] width 730 height 15
drag, startPoint x: 511, startPoint y: 556, endPoint x: 610, endPoint y: 556, distance: 98.9
click at [610, 553] on p "We purchased the white ones so we would not need to charge client's for renting…" at bounding box center [585, 545] width 730 height 15
drag, startPoint x: 543, startPoint y: 557, endPoint x: 599, endPoint y: 552, distance: 56.6
click at [603, 553] on p "We purchased the white ones so we would not need to charge client's to rent them" at bounding box center [585, 545] width 730 height 15
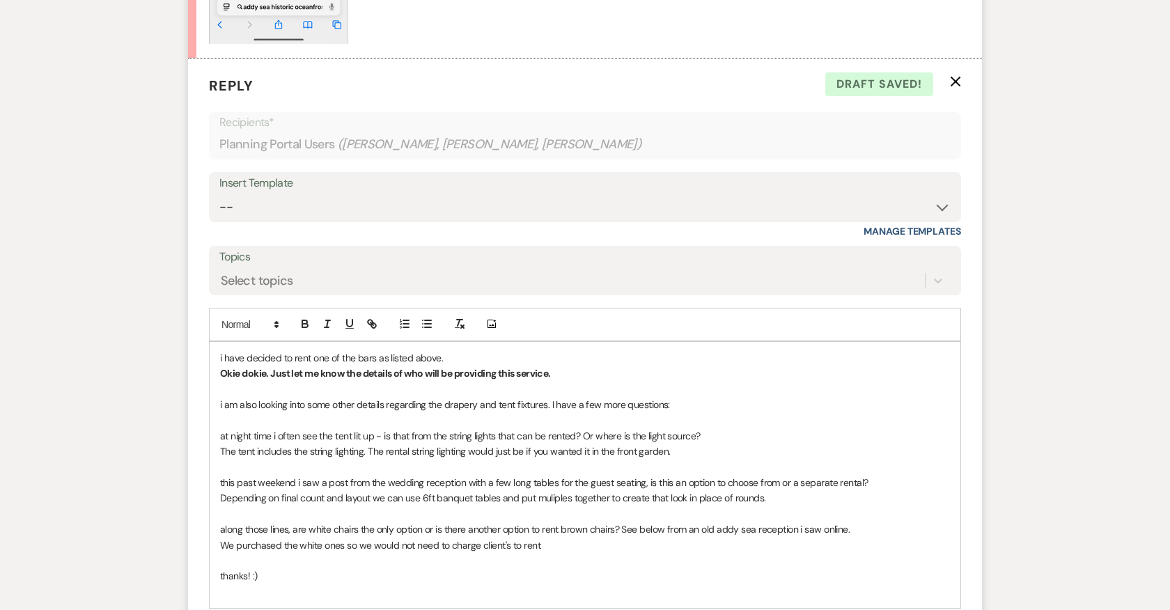
drag, startPoint x: 358, startPoint y: 557, endPoint x: 559, endPoint y: 555, distance: 200.7
click at [559, 553] on p "We purchased the white ones so we would not need to charge client's to rent" at bounding box center [585, 545] width 730 height 15
click at [569, 552] on span "We purchased the white ones so our couples would not need to worry about rentin…" at bounding box center [406, 545] width 373 height 13
click at [635, 552] on span "We purchased the white ones so our couples would not need to worry about rentin…" at bounding box center [439, 545] width 439 height 13
click at [656, 553] on p "We purchased the white ones so our couples would not need to worry about rentin…" at bounding box center [585, 545] width 730 height 15
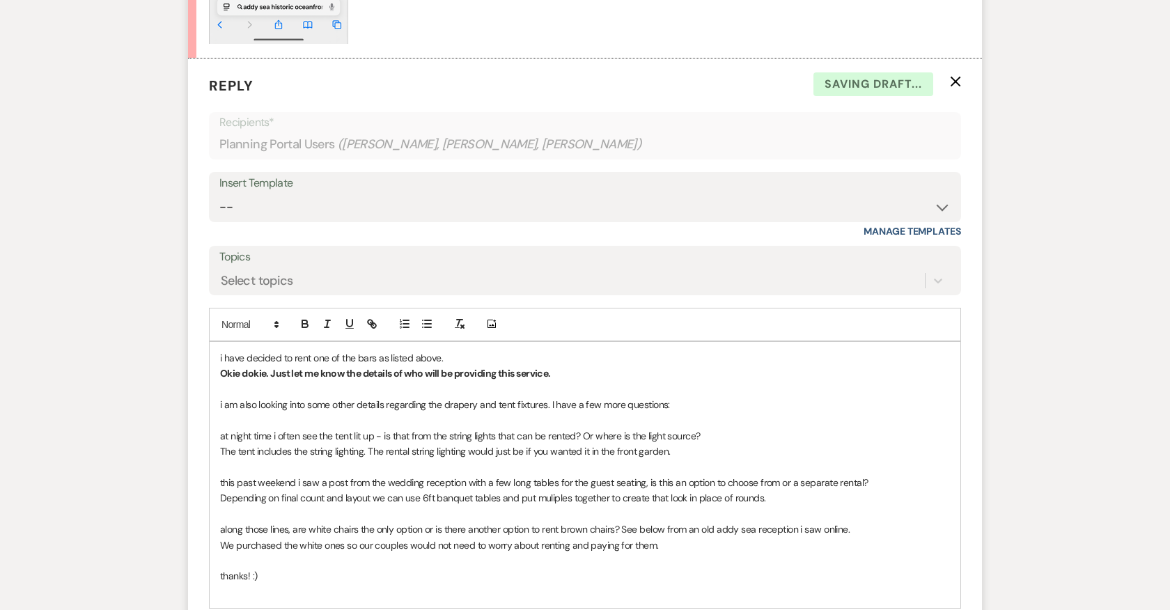
click at [343, 552] on span "We purchased the white ones so our couples would not need to worry about rentin…" at bounding box center [439, 545] width 438 height 13
click at [343, 552] on span "We purchased the white ones (matched most all the color schemes) so our couples…" at bounding box center [519, 545] width 598 height 13
click at [520, 557] on span "We purchased the white ones with the natural colored cushion since it (matched …" at bounding box center [584, 553] width 729 height 28
click at [681, 559] on span "We purchased the white ones with the natural colored cushion since they matched…" at bounding box center [573, 553] width 707 height 28
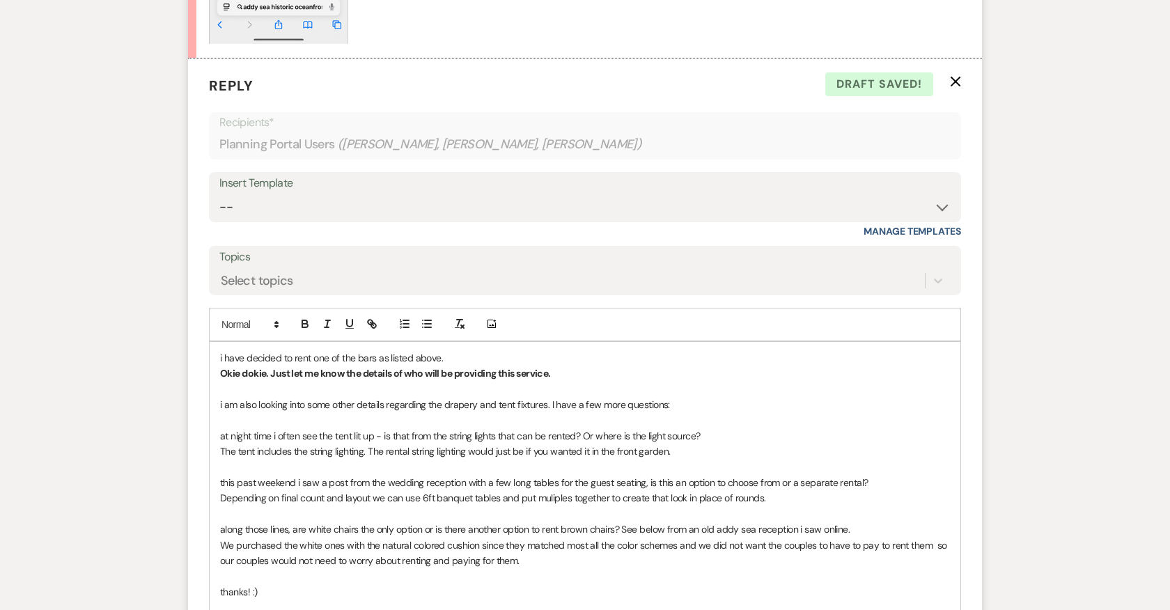
drag, startPoint x: 931, startPoint y: 557, endPoint x: 945, endPoint y: 577, distance: 23.6
click at [945, 569] on p "We purchased the white ones with the natural colored cushion since they matched…" at bounding box center [585, 553] width 730 height 31
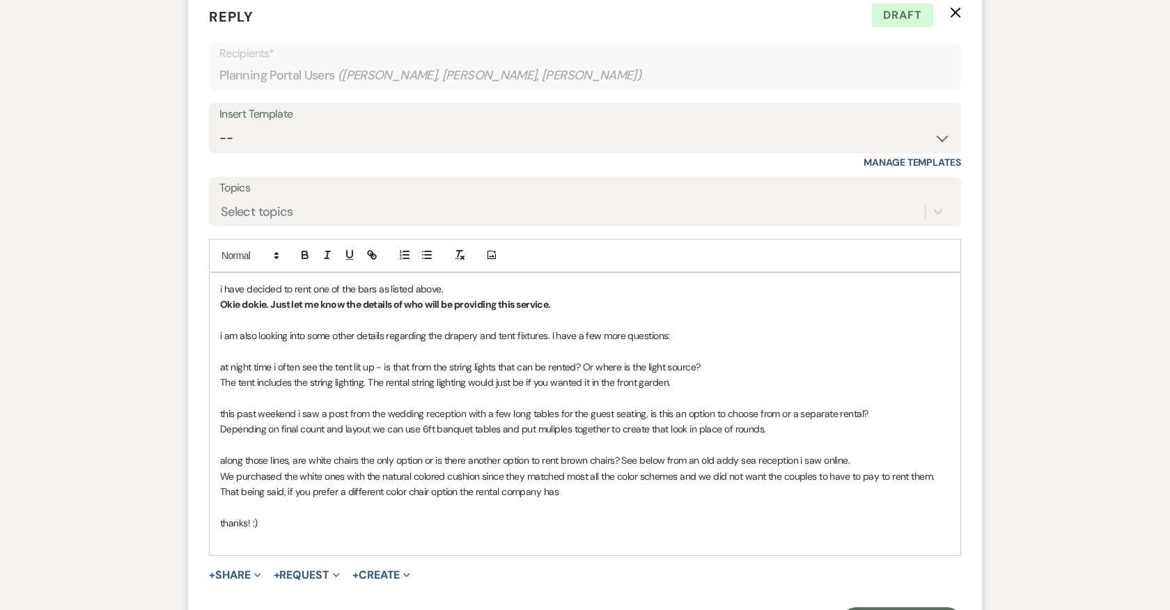
scroll to position [14710, 0]
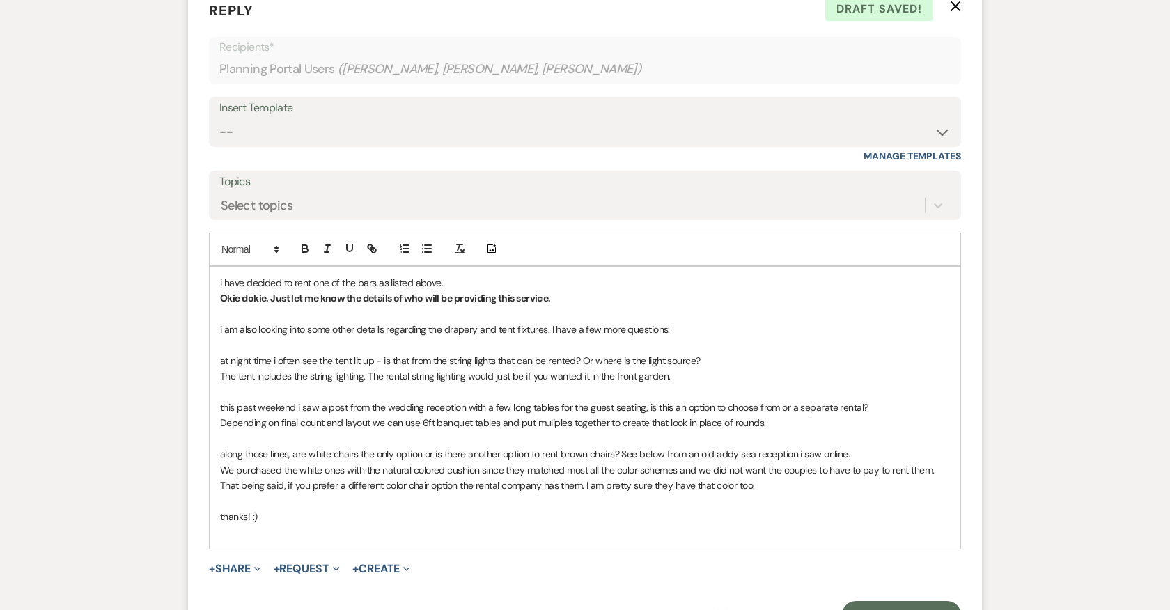
click at [580, 492] on span "We purchased the white ones with the natural colored cushion since they matched…" at bounding box center [578, 478] width 717 height 28
drag, startPoint x: 679, startPoint y: 498, endPoint x: 617, endPoint y: 498, distance: 61.3
click at [617, 492] on span "We purchased the white ones with the natural colored cushion since they matched…" at bounding box center [578, 478] width 717 height 28
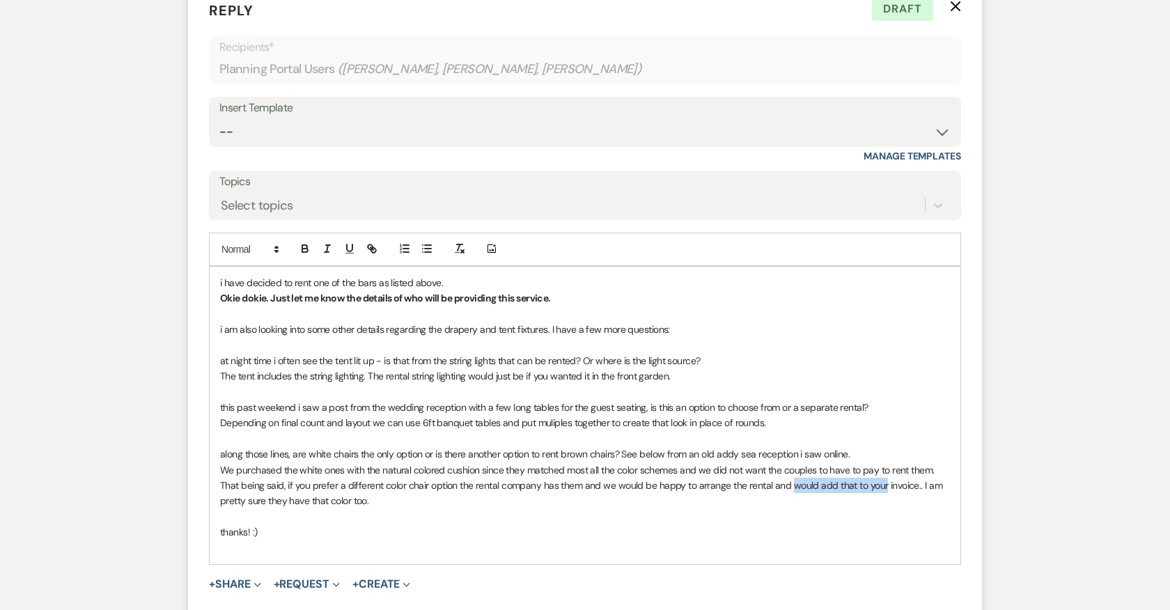
drag, startPoint x: 787, startPoint y: 499, endPoint x: 882, endPoint y: 499, distance: 94.7
click at [882, 499] on span "We purchased the white ones with the natural colored cushion since they matched…" at bounding box center [582, 486] width 725 height 44
click at [456, 497] on span "We purchased the white ones with the natural colored cushion since they matched…" at bounding box center [585, 486] width 731 height 44
drag, startPoint x: 459, startPoint y: 496, endPoint x: 635, endPoint y: 495, distance: 176.3
click at [635, 495] on span "We purchased the white ones with the natural colored cushion since they matched…" at bounding box center [580, 486] width 720 height 44
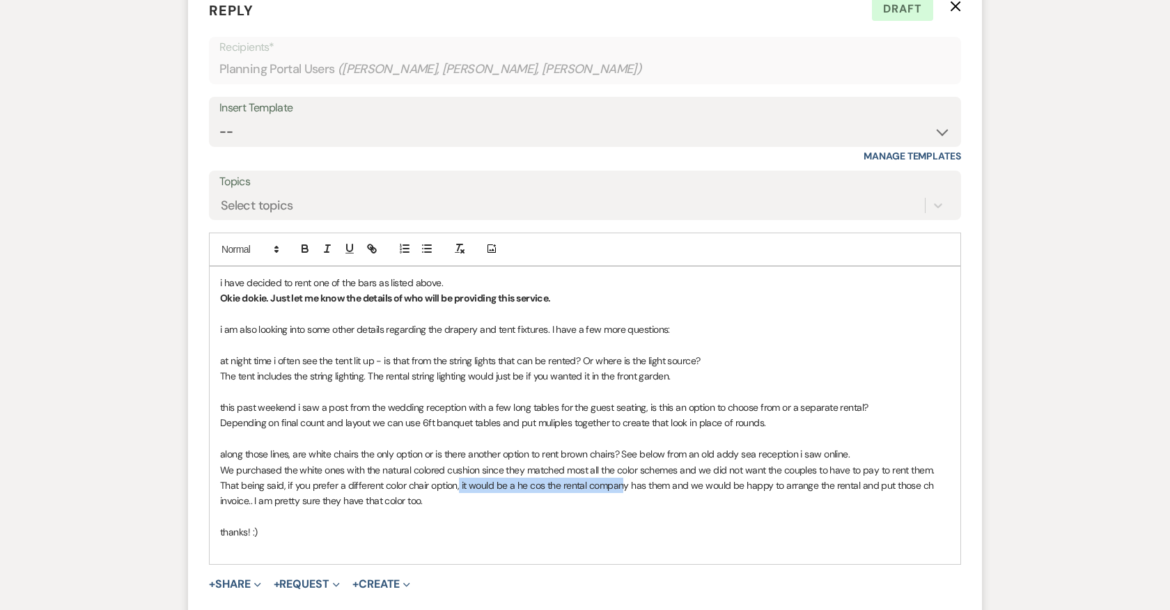
drag, startPoint x: 458, startPoint y: 500, endPoint x: 616, endPoint y: 502, distance: 158.1
click at [616, 502] on span "We purchased the white ones with the natural colored cushion since they matched…" at bounding box center [578, 486] width 717 height 44
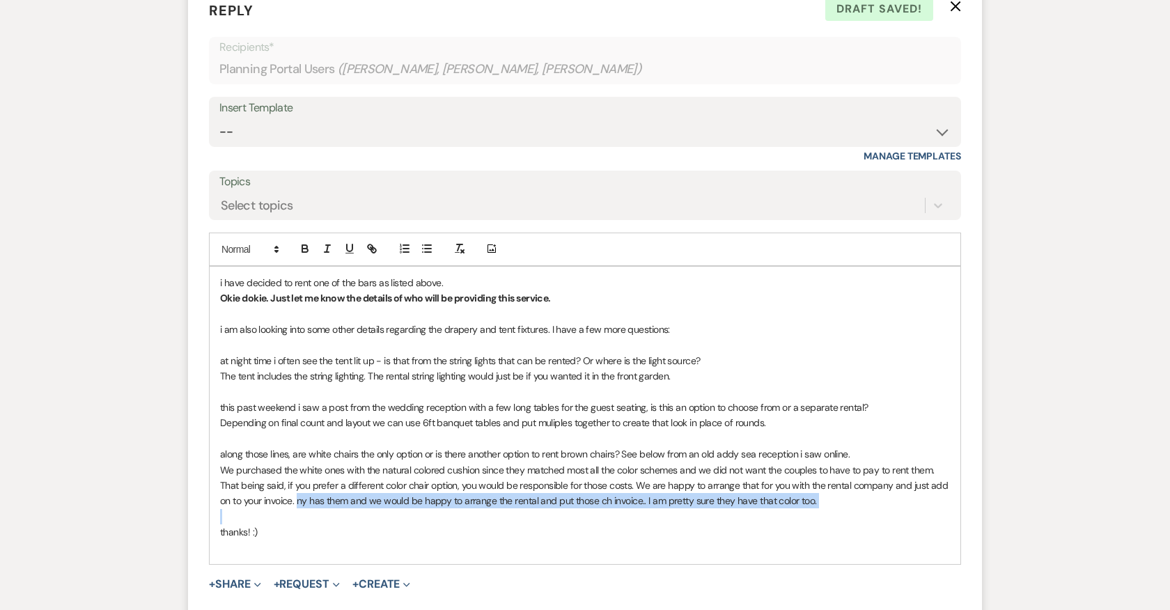
drag, startPoint x: 844, startPoint y: 522, endPoint x: 299, endPoint y: 513, distance: 545.5
click at [299, 513] on div "i have decided to rent one of the bars as listed above. Okie dokie. Just let me…" at bounding box center [585, 415] width 751 height 297
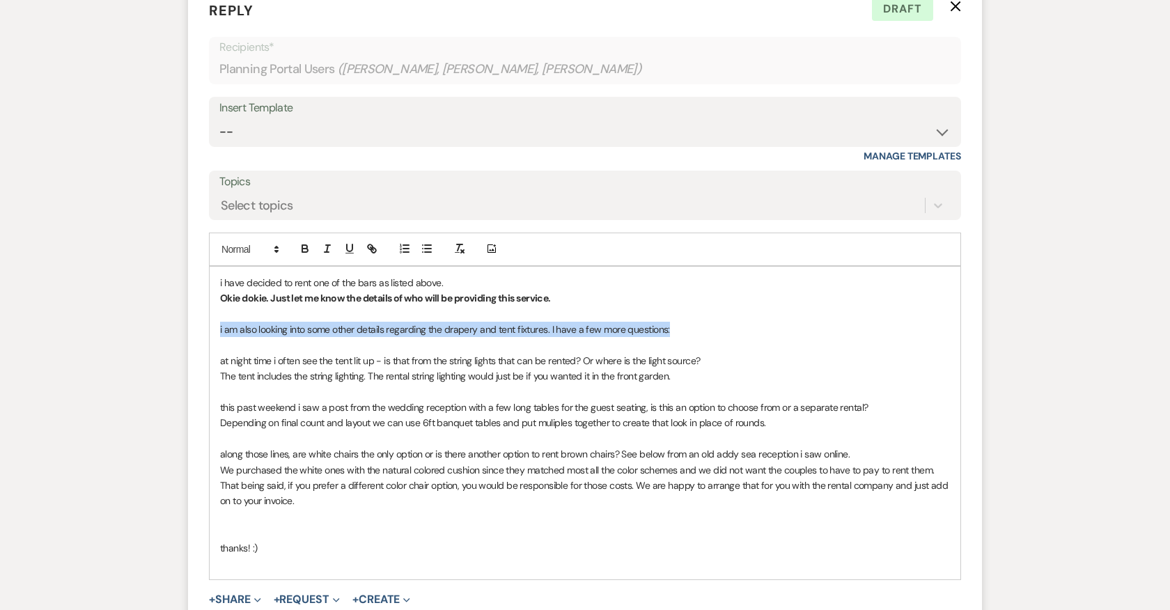
drag, startPoint x: 676, startPoint y: 343, endPoint x: 215, endPoint y: 338, distance: 460.5
click at [215, 338] on div "i have decided to rent one of the bars as listed above. Okie dokie. Just let me…" at bounding box center [585, 423] width 751 height 313
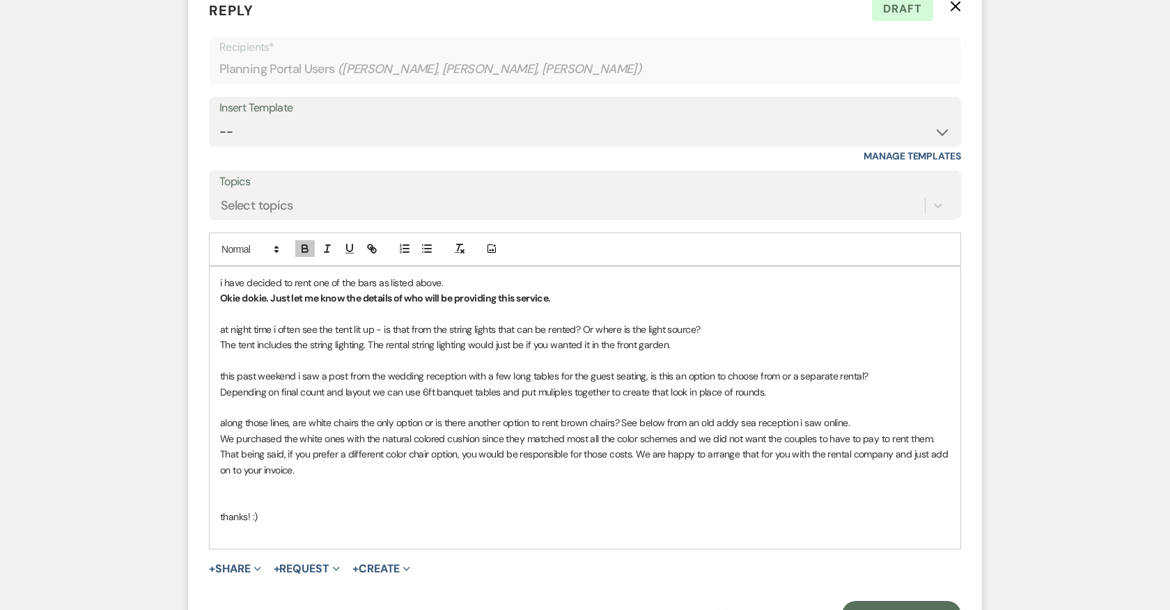
click at [365, 351] on span "The tent includes the string lighting. The rental string lighting would just be…" at bounding box center [445, 345] width 450 height 13
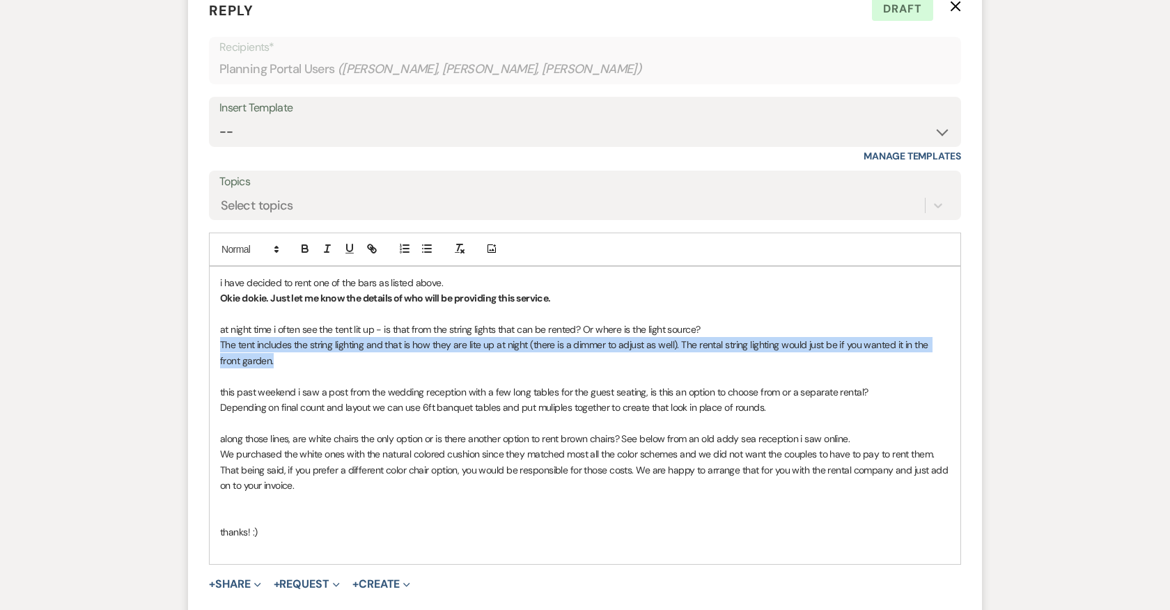
drag, startPoint x: 258, startPoint y: 373, endPoint x: 218, endPoint y: 364, distance: 41.6
click at [218, 364] on div "i have decided to rent one of the bars as listed above. Okie dokie. Just let me…" at bounding box center [585, 415] width 751 height 297
click at [309, 255] on icon "button" at bounding box center [305, 248] width 13 height 13
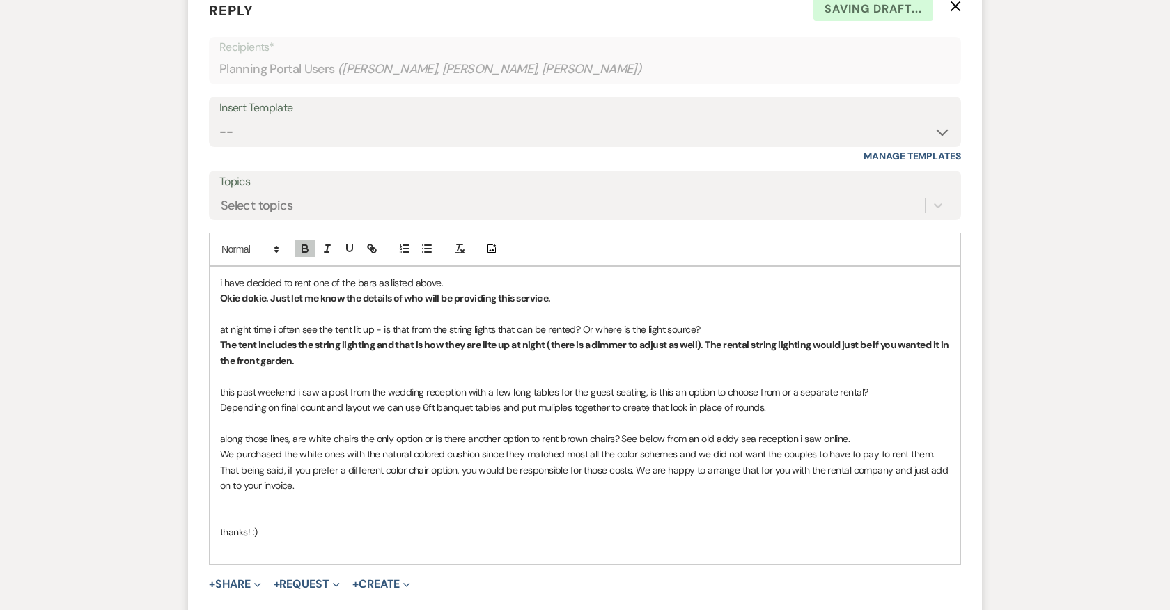
click at [482, 369] on p "The tent includes the string lighting and that is how they are lite up at night…" at bounding box center [585, 352] width 730 height 31
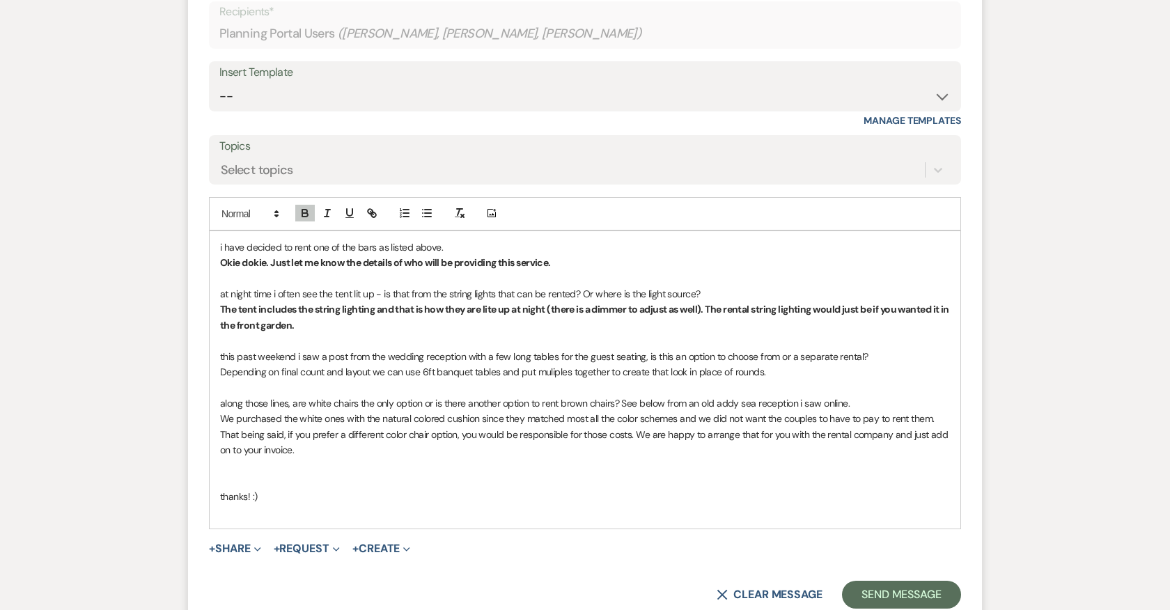
scroll to position [14749, 0]
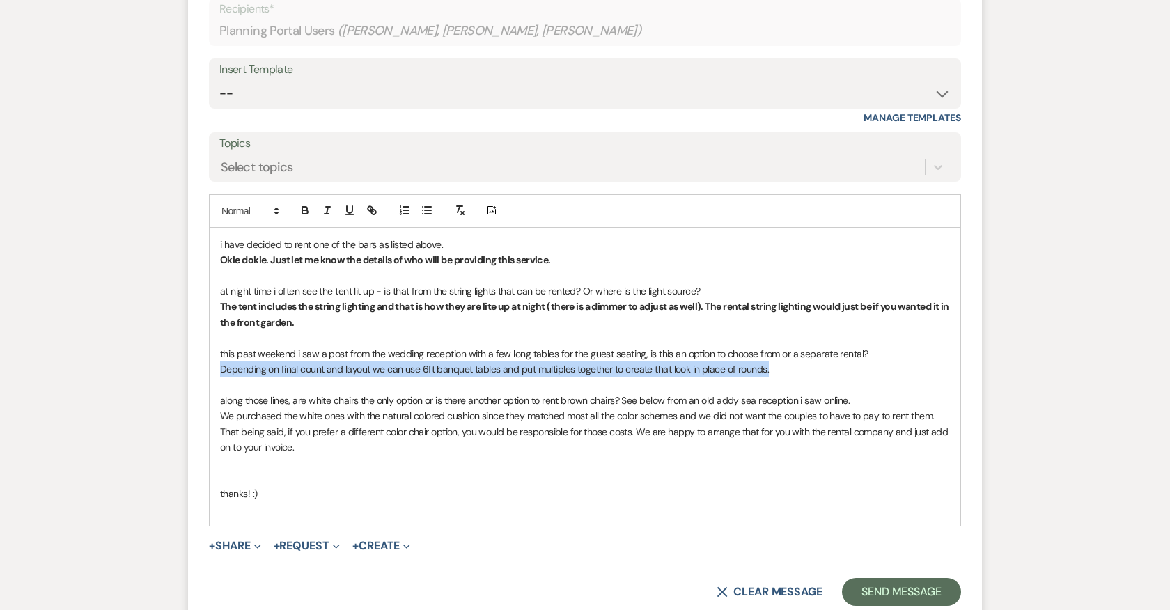
drag, startPoint x: 780, startPoint y: 385, endPoint x: 214, endPoint y: 395, distance: 565.8
click at [214, 392] on div "i have decided to rent one of the bars as listed above. Okie dokie. Just let me…" at bounding box center [585, 377] width 751 height 297
drag, startPoint x: 220, startPoint y: 385, endPoint x: 770, endPoint y: 387, distance: 549.7
click at [770, 377] on p "Depending on final count and layout we can use 6ft banquet tables and put multi…" at bounding box center [585, 369] width 730 height 15
click at [304, 210] on icon "button" at bounding box center [304, 208] width 5 height 3
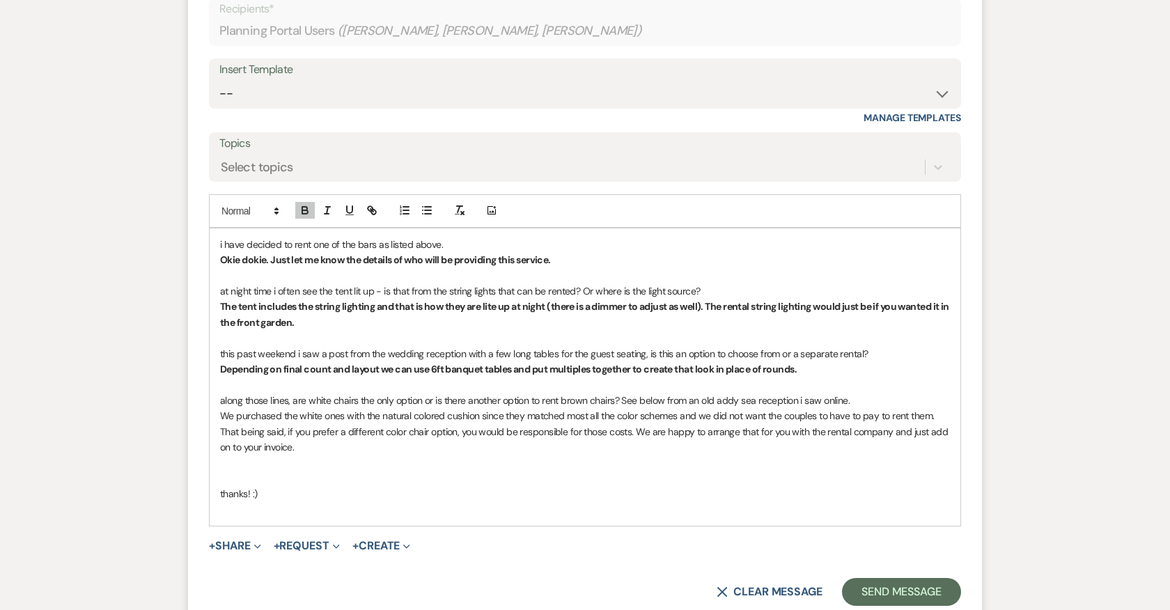
click at [614, 346] on p at bounding box center [585, 337] width 730 height 15
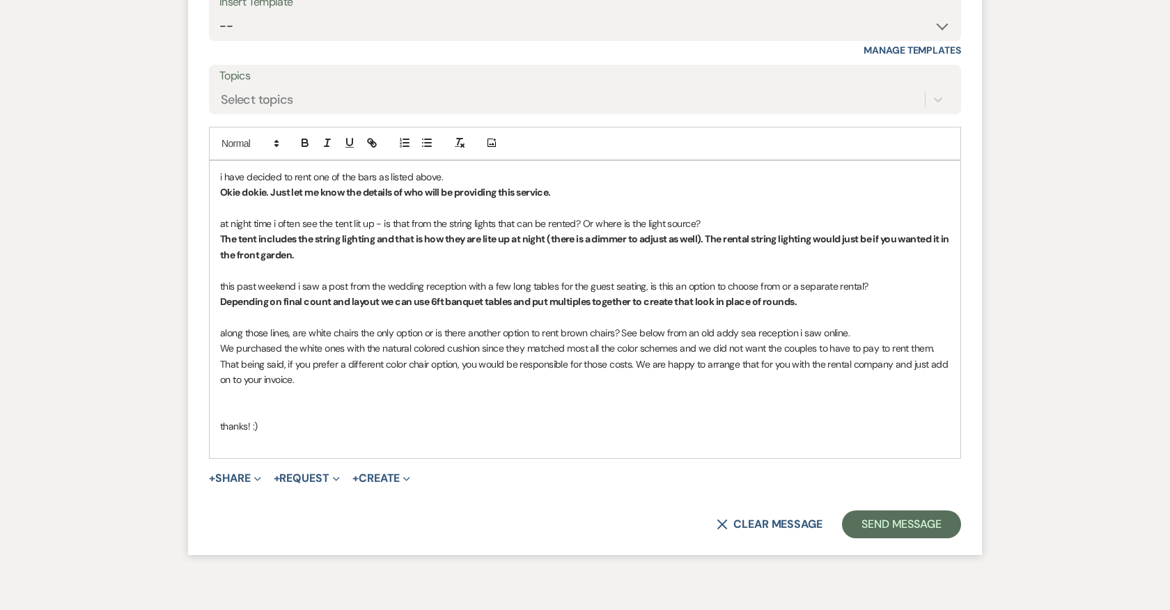
scroll to position [14823, 0]
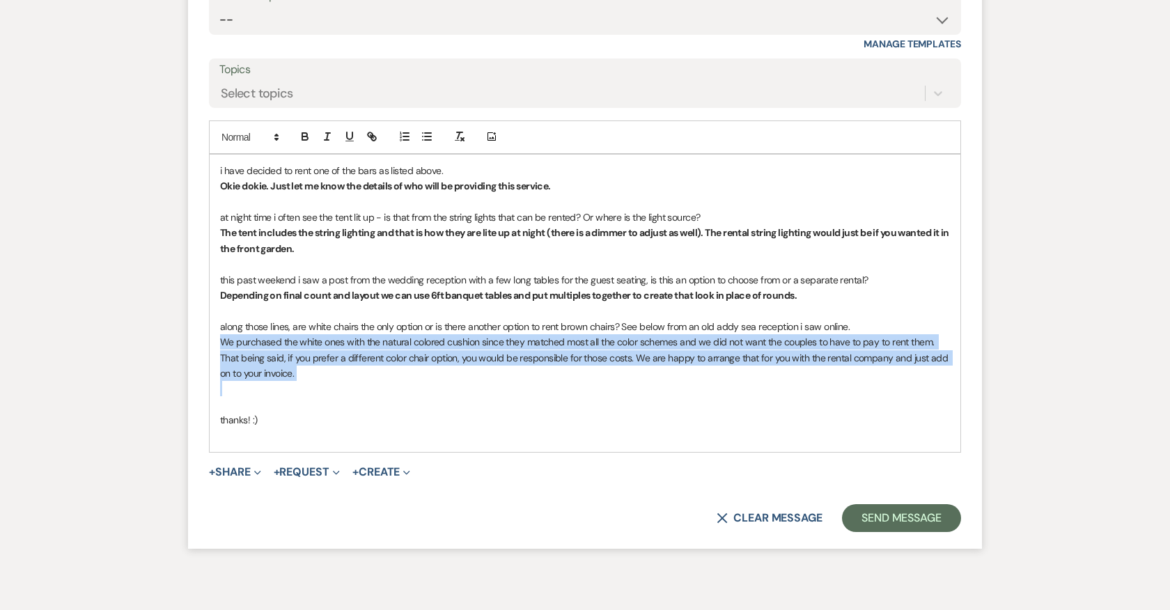
drag, startPoint x: 219, startPoint y: 354, endPoint x: 311, endPoint y: 398, distance: 102.2
click at [311, 398] on div "i have decided to rent one of the bars as listed above. Okie dokie. Just let me…" at bounding box center [585, 303] width 751 height 297
click at [302, 140] on icon "button" at bounding box center [305, 138] width 6 height 3
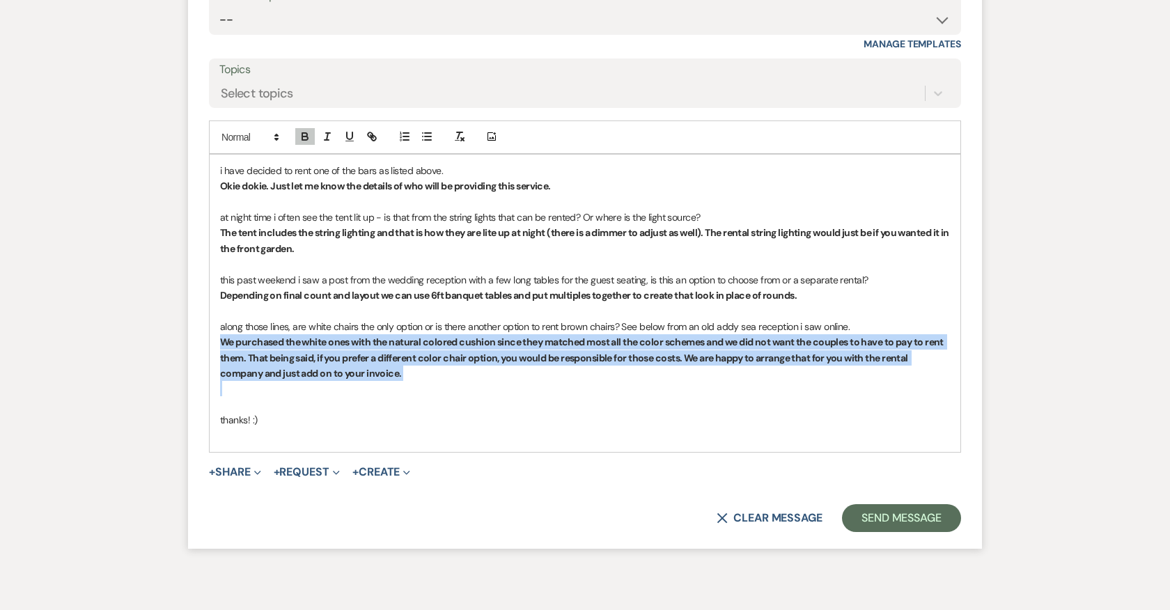
click at [240, 367] on strong "We purchased the white ones with the natural colored cushion since they matched…" at bounding box center [582, 358] width 725 height 44
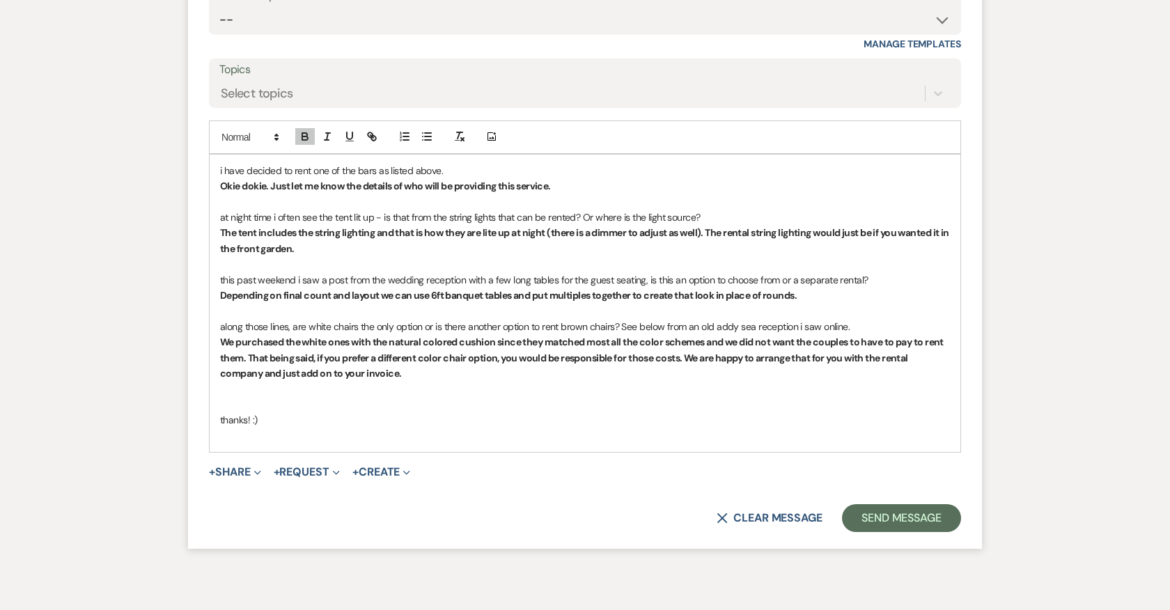
click at [685, 371] on strong "We purchased the white ones with the natural colored cushion since they matched…" at bounding box center [582, 358] width 725 height 44
drag, startPoint x: 270, startPoint y: 437, endPoint x: 206, endPoint y: 437, distance: 63.4
click at [206, 437] on form "Reply X Draft Recipients* Planning Portal Users ( Miranda Hunt, Richard Shockle…" at bounding box center [585, 210] width 794 height 678
drag, startPoint x: 382, startPoint y: 442, endPoint x: 219, endPoint y: 428, distance: 163.7
click at [219, 428] on div "i have decided to rent one of the bars as listed above. Okie dokie. Just let me…" at bounding box center [585, 303] width 751 height 297
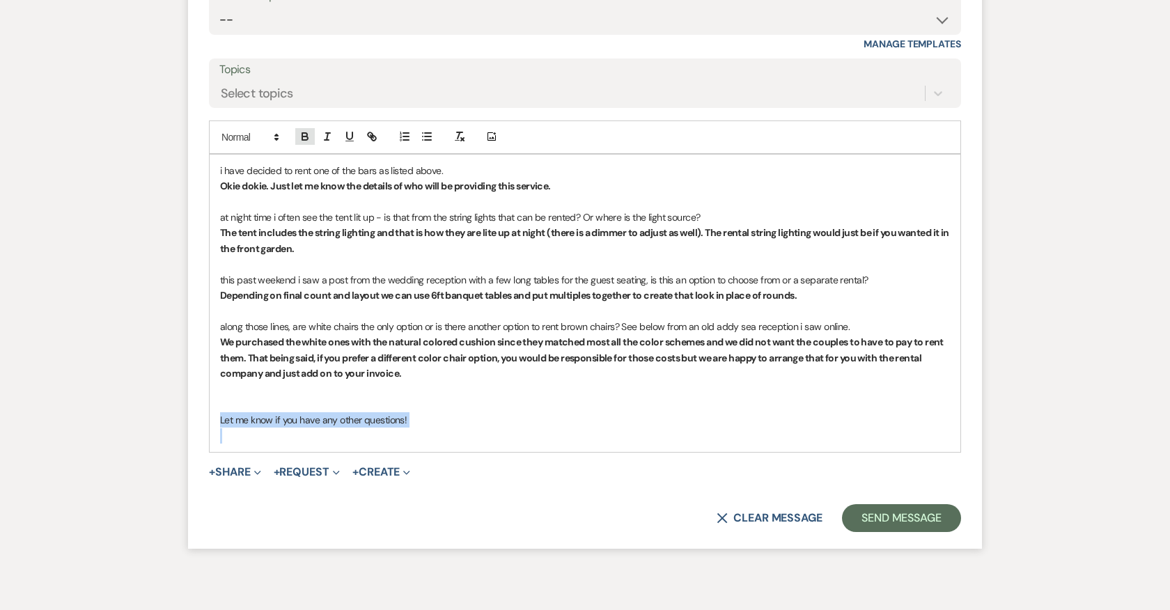
click at [304, 140] on icon "button" at bounding box center [305, 138] width 6 height 3
click at [920, 525] on button "Send Message" at bounding box center [901, 518] width 119 height 28
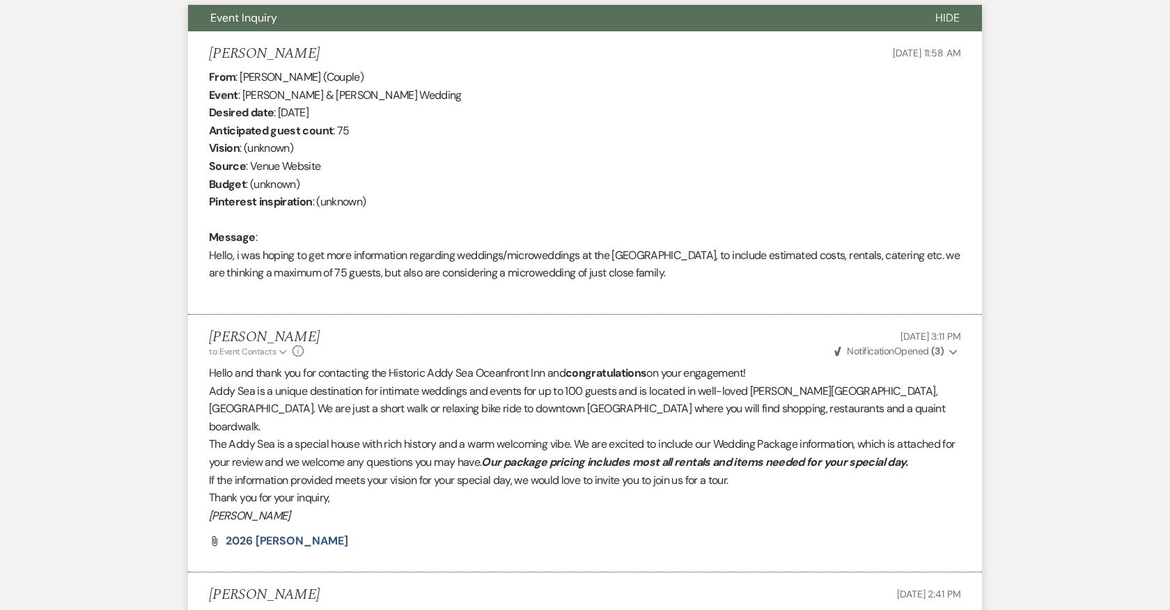
scroll to position [0, 0]
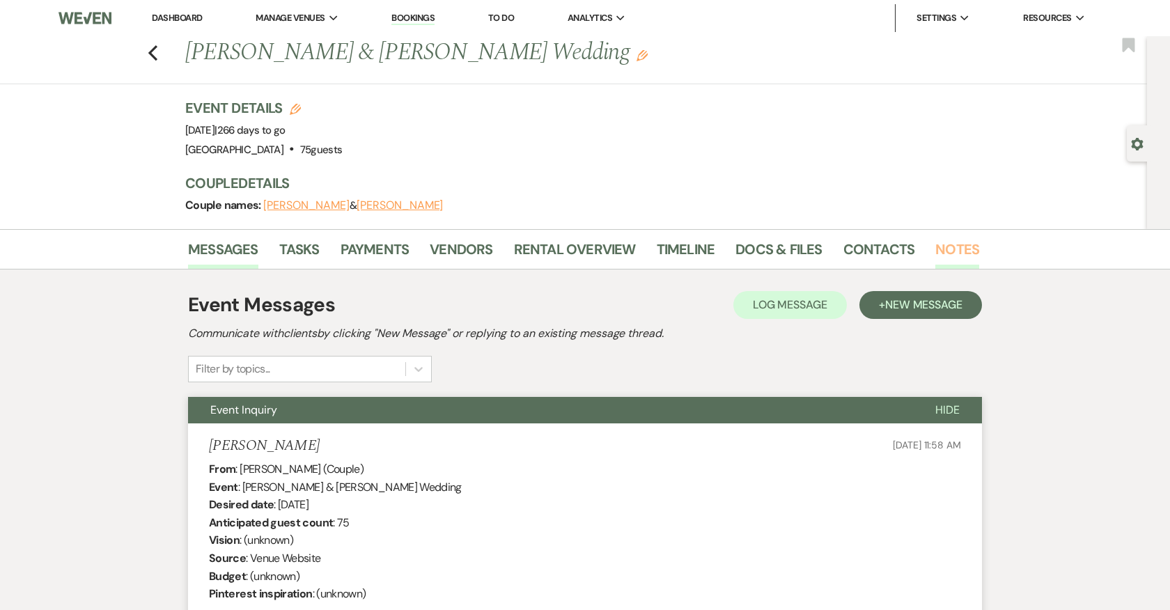
click at [943, 251] on link "Notes" at bounding box center [958, 253] width 44 height 31
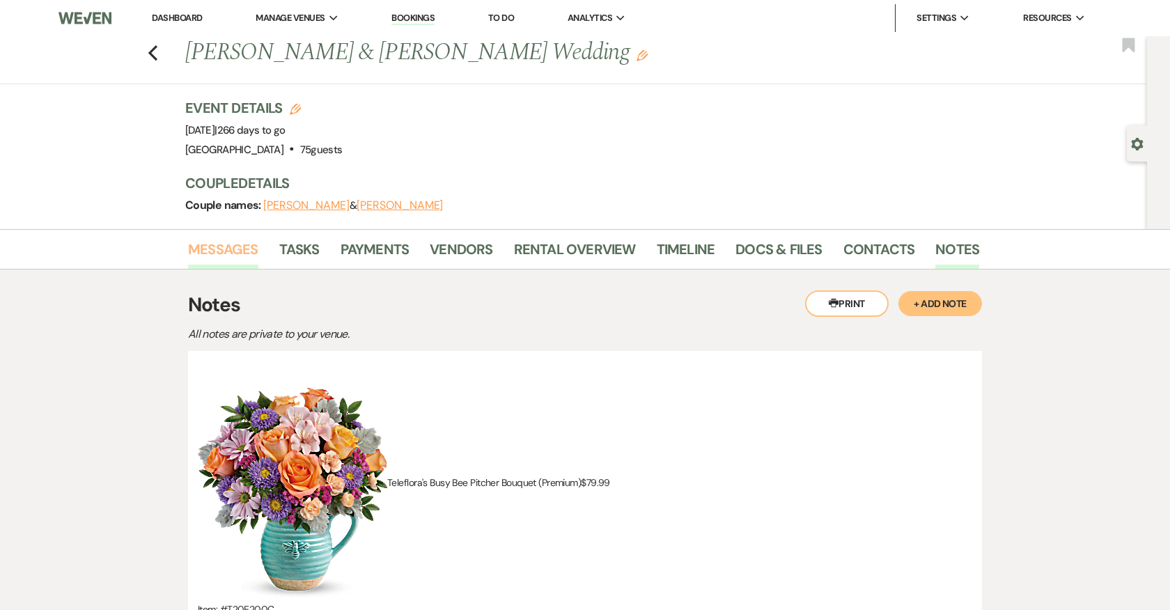
click at [238, 251] on link "Messages" at bounding box center [223, 253] width 70 height 31
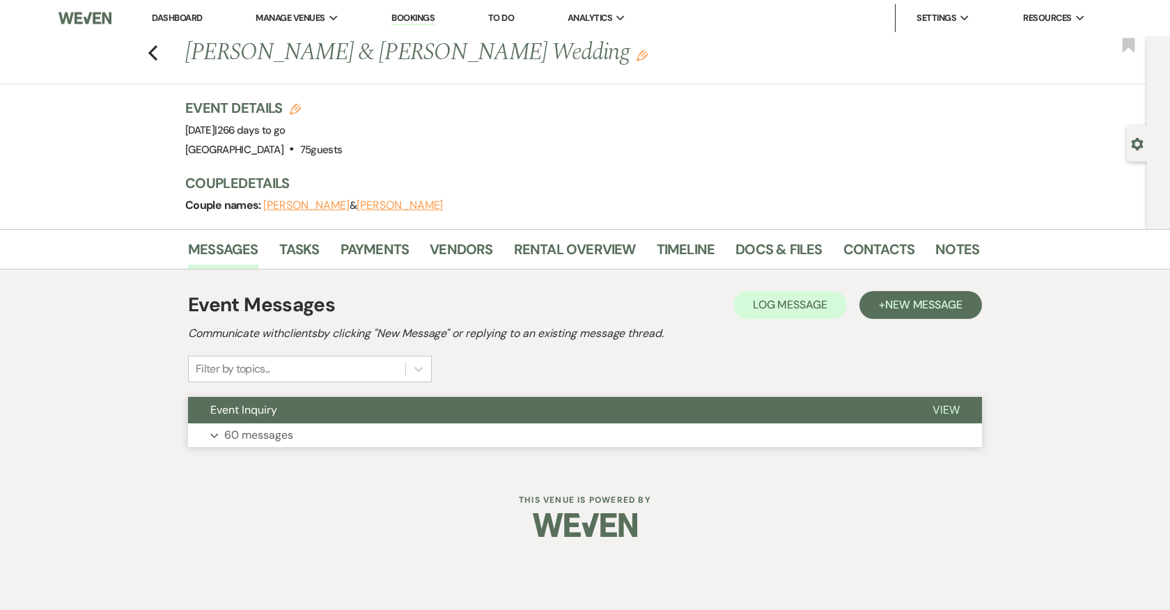
click at [382, 424] on button "Expand 60 messages" at bounding box center [585, 436] width 794 height 24
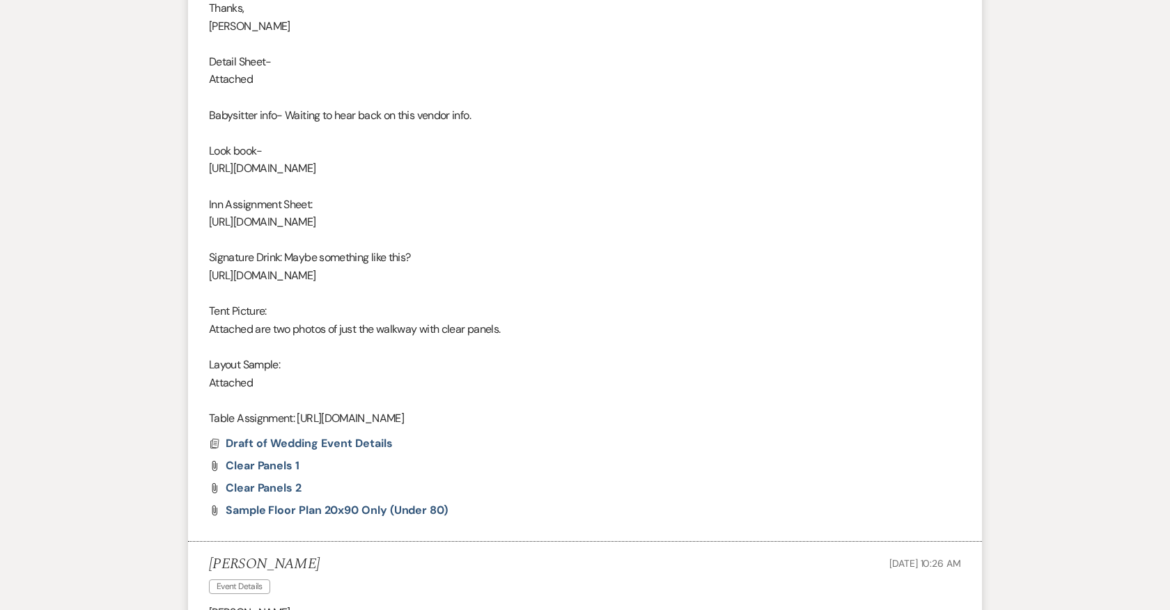
scroll to position [10829, 0]
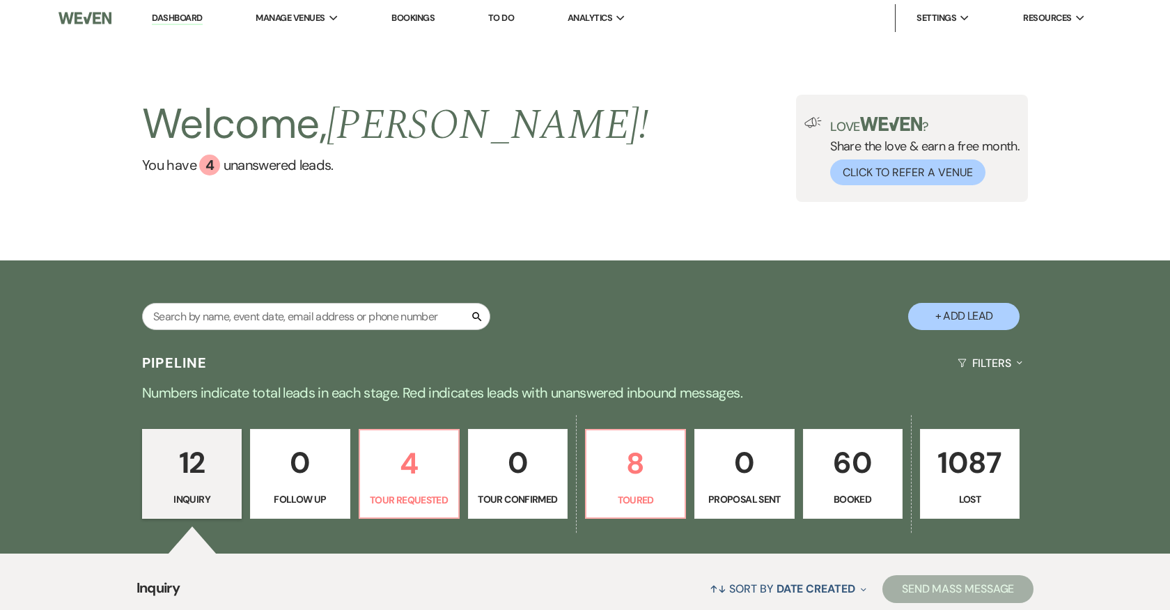
click at [846, 479] on p "60" at bounding box center [853, 463] width 82 height 47
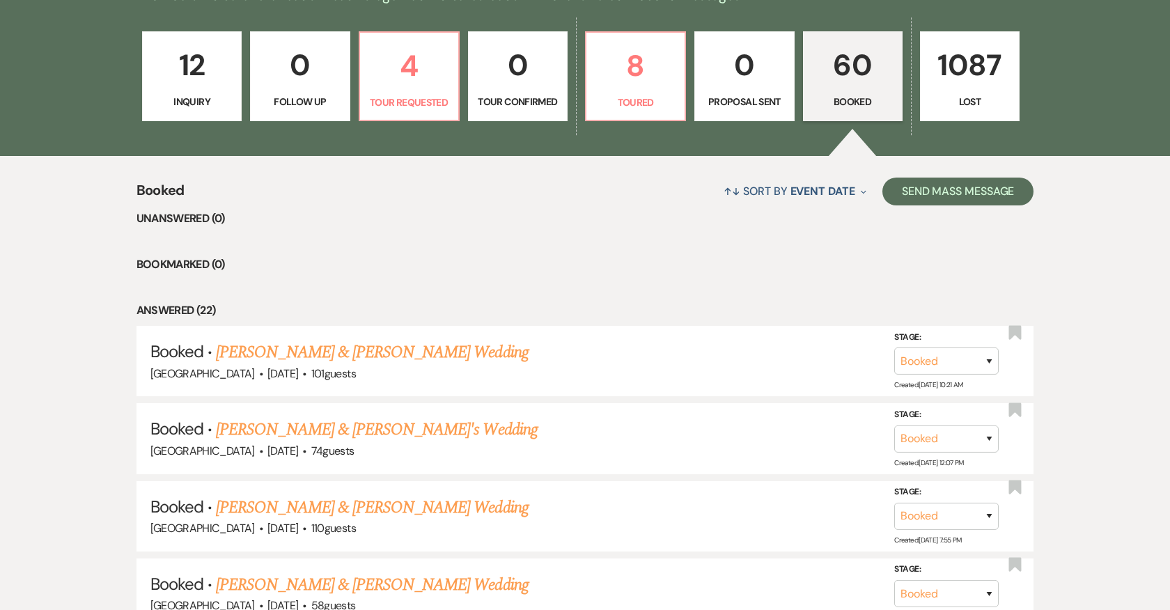
scroll to position [403, 0]
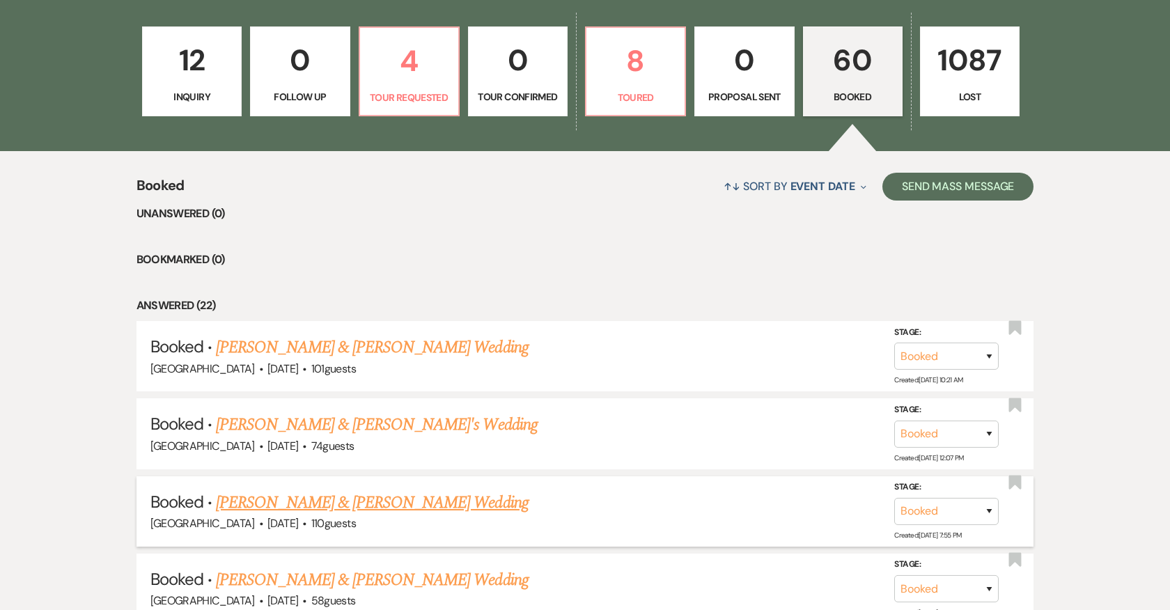
click at [417, 491] on link "[PERSON_NAME] & [PERSON_NAME] Wedding" at bounding box center [372, 502] width 312 height 25
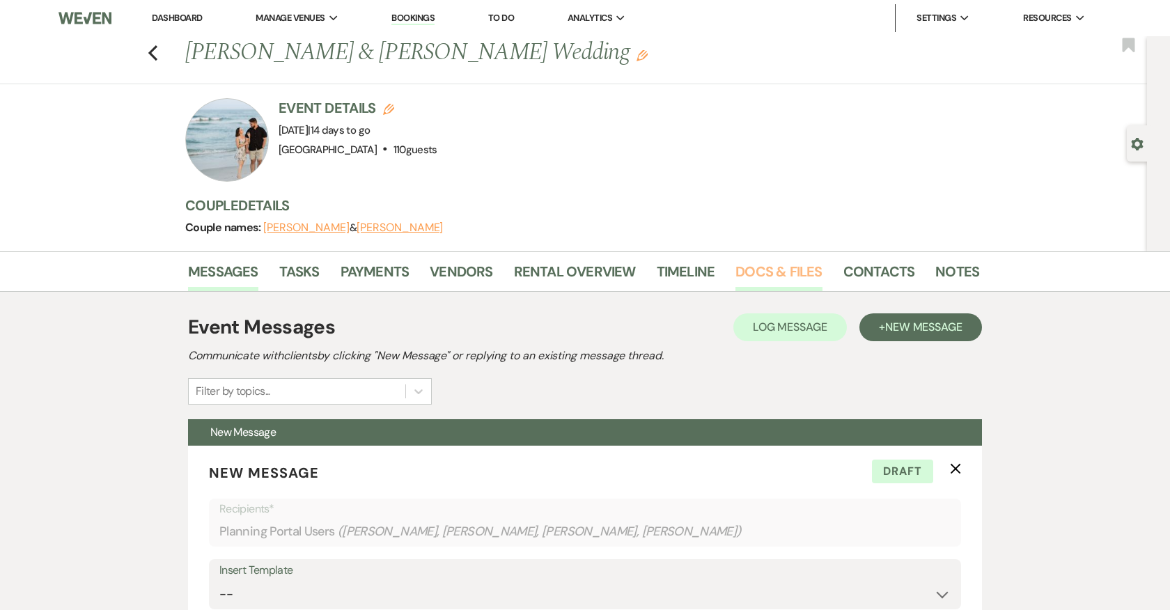
click at [777, 274] on link "Docs & Files" at bounding box center [779, 276] width 86 height 31
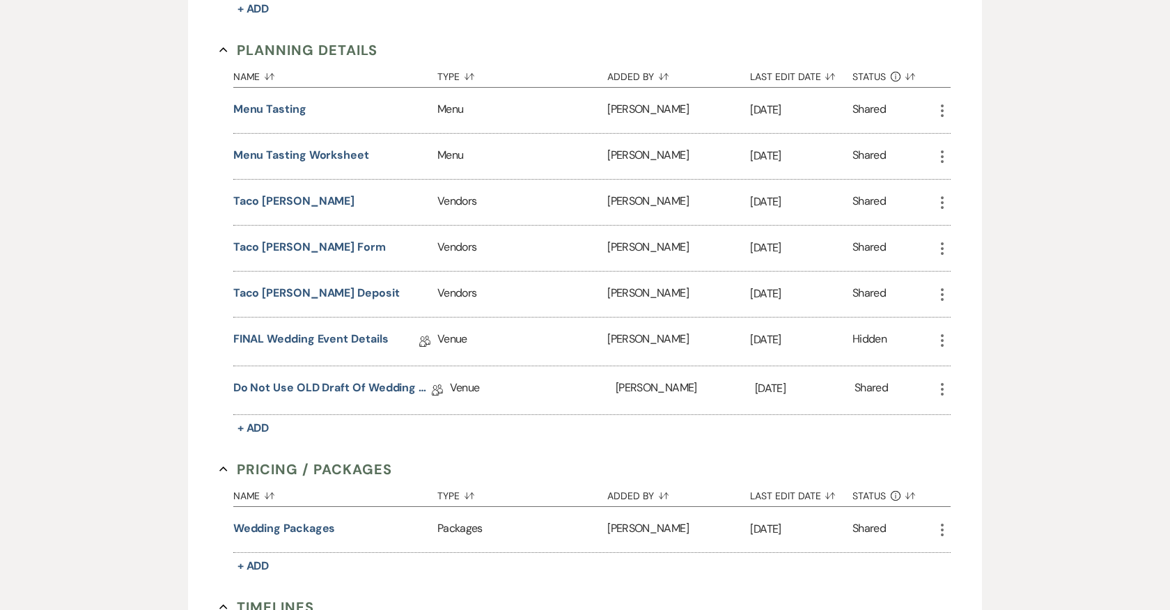
scroll to position [1046, 0]
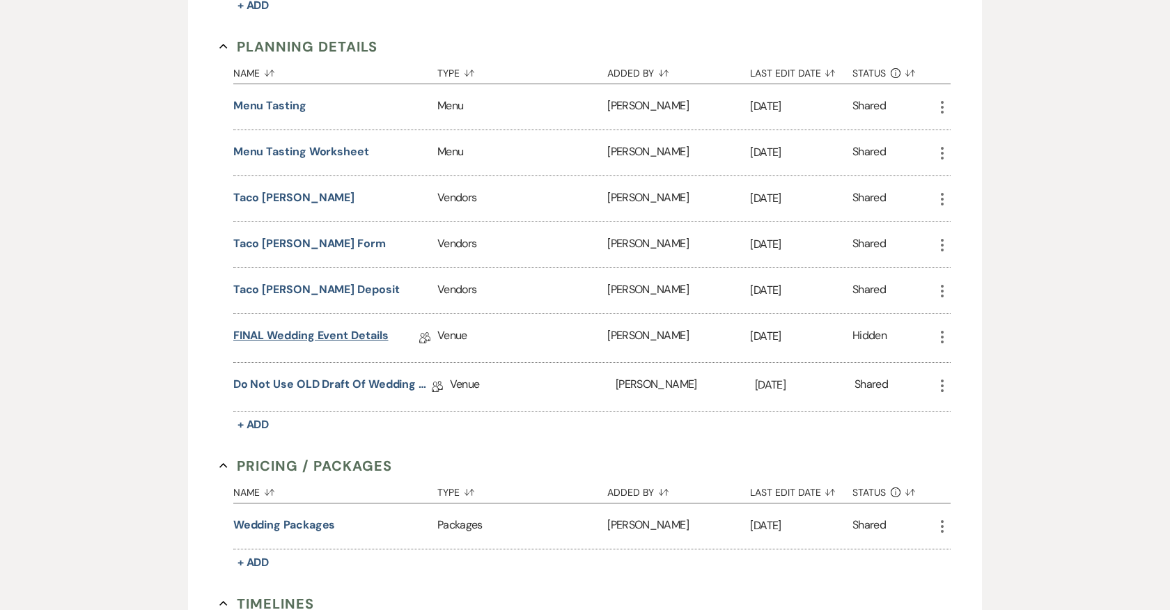
click at [338, 327] on link "FINAL Wedding Event Details" at bounding box center [310, 338] width 155 height 22
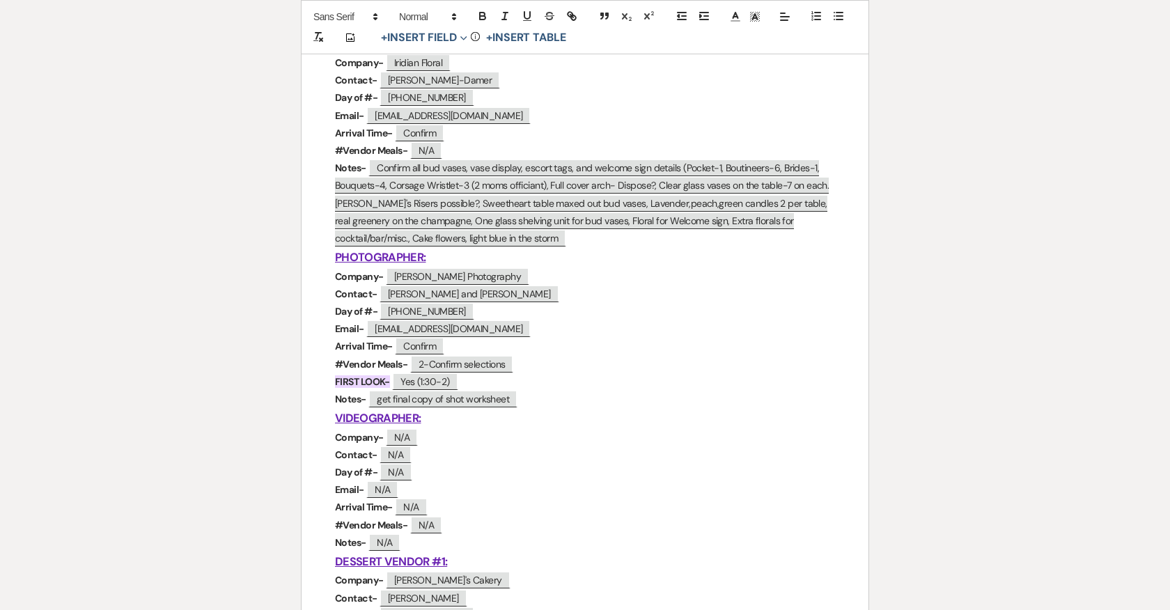
scroll to position [1102, 0]
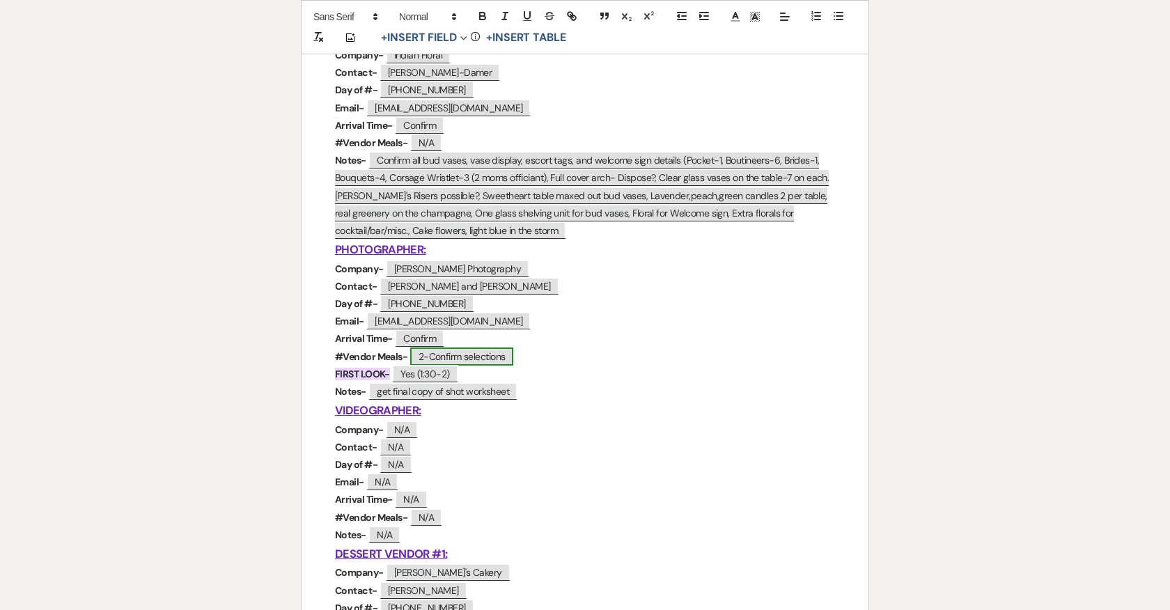
click at [489, 357] on span "2-Confirm selections" at bounding box center [462, 357] width 104 height 18
select select "Type"
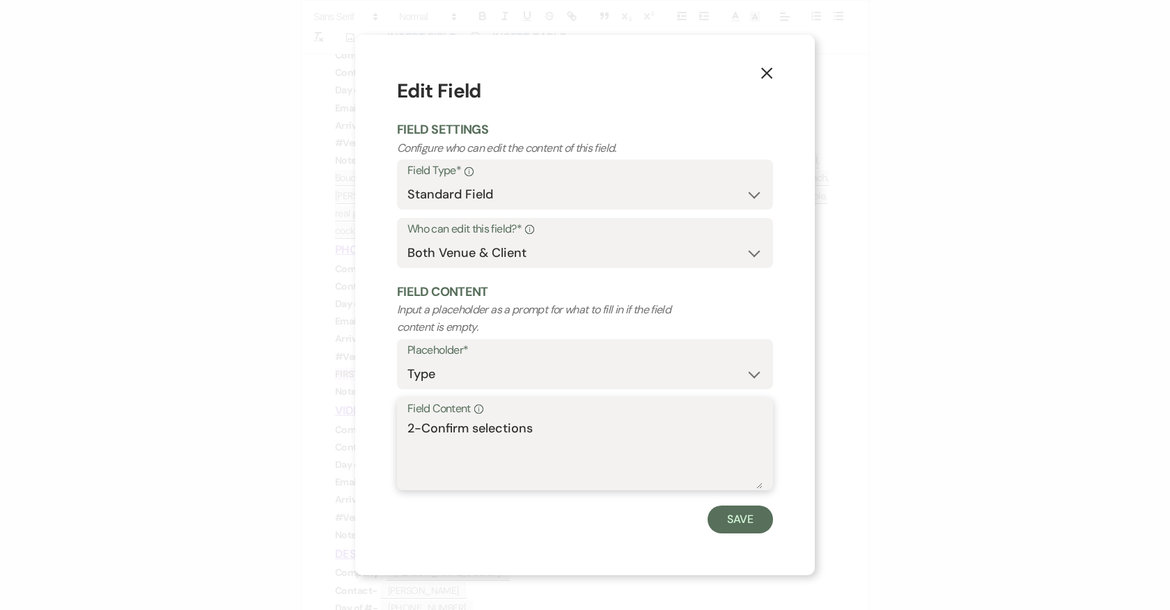
drag, startPoint x: 545, startPoint y: 426, endPoint x: 424, endPoint y: 426, distance: 121.2
click at [424, 426] on textarea "2-Confirm selections" at bounding box center [585, 454] width 355 height 70
type textarea "2-S&C"
click at [738, 519] on button "Save" at bounding box center [740, 520] width 65 height 28
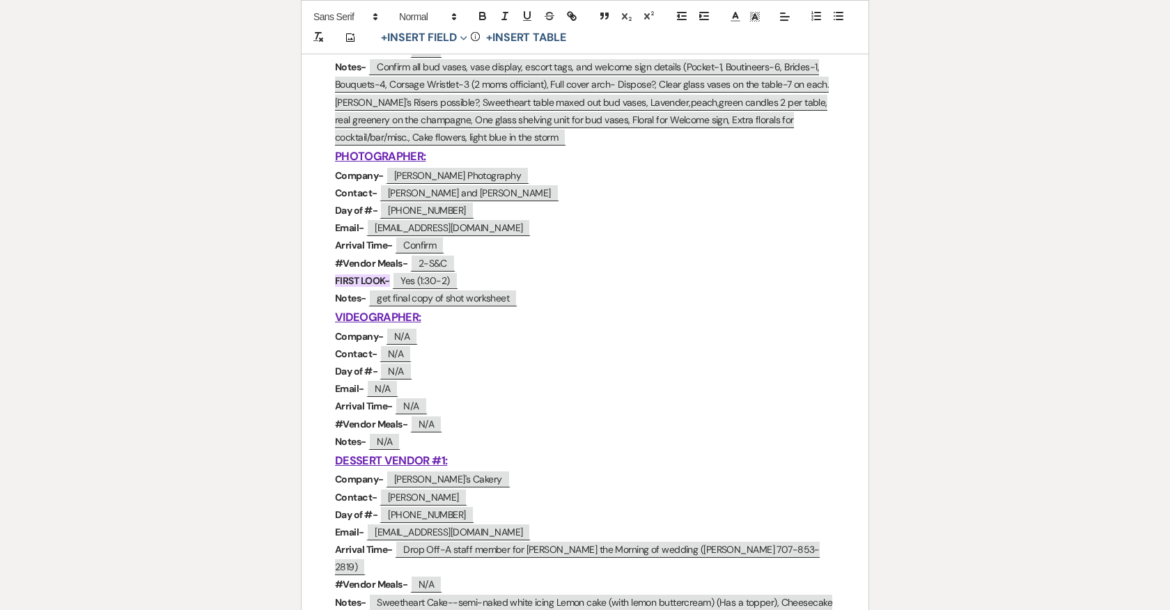
scroll to position [1239, 0]
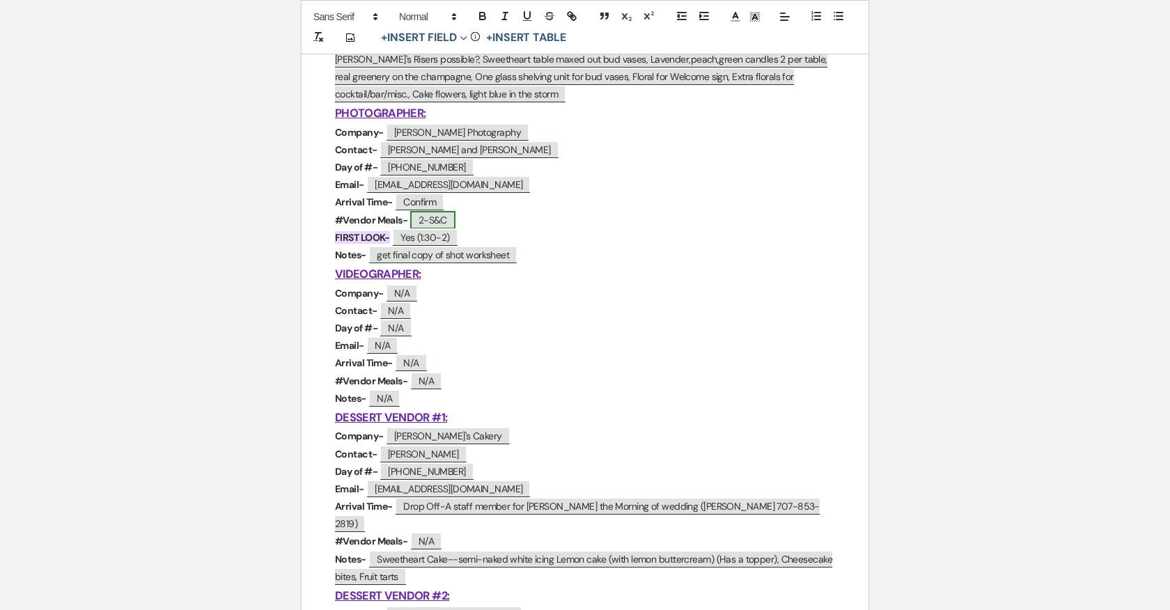
click at [440, 213] on span "2-S&C" at bounding box center [432, 220] width 45 height 18
select select "Type"
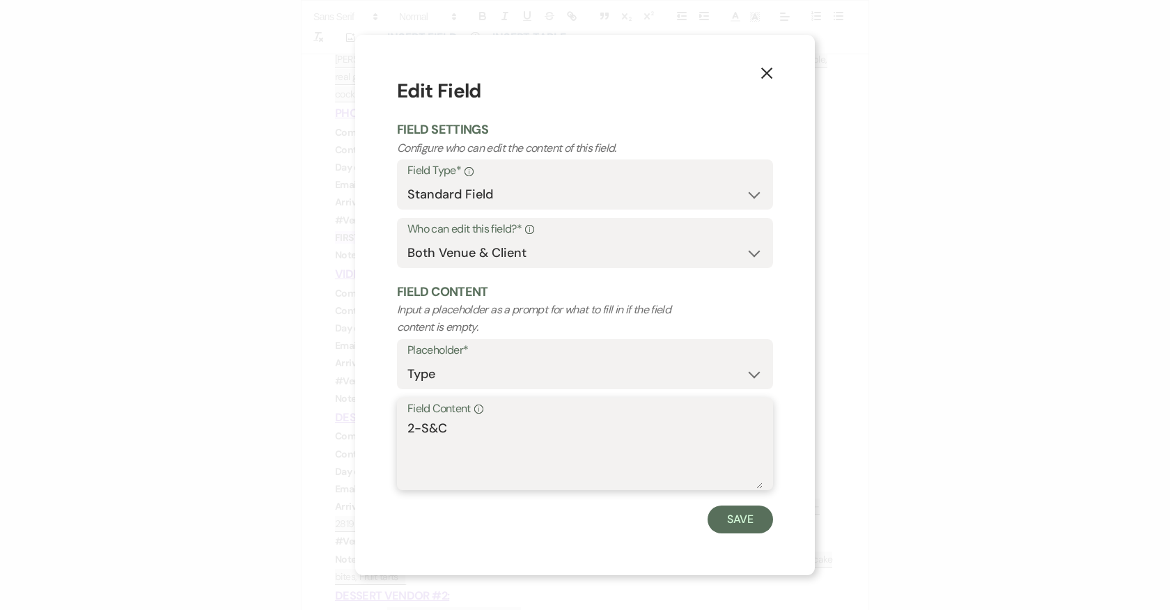
drag, startPoint x: 449, startPoint y: 424, endPoint x: 402, endPoint y: 421, distance: 47.4
click at [402, 421] on div "Field Content Info 2-S&C" at bounding box center [585, 444] width 376 height 93
click at [748, 524] on button "Save" at bounding box center [740, 520] width 65 height 28
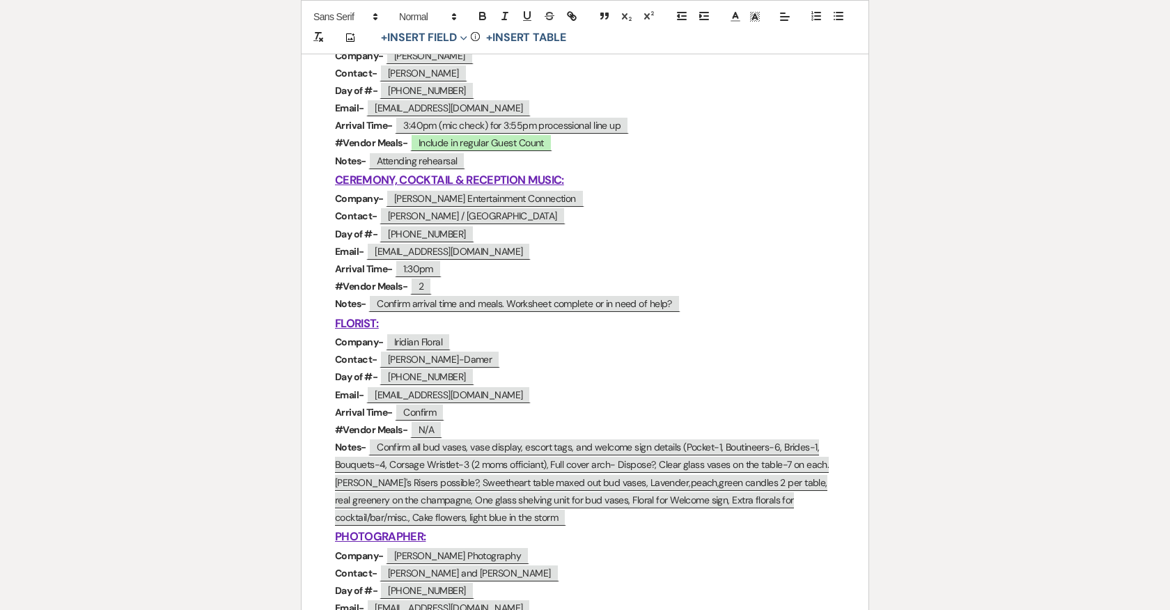
scroll to position [814, 0]
click at [426, 288] on span "2" at bounding box center [421, 288] width 22 height 18
select select "Type"
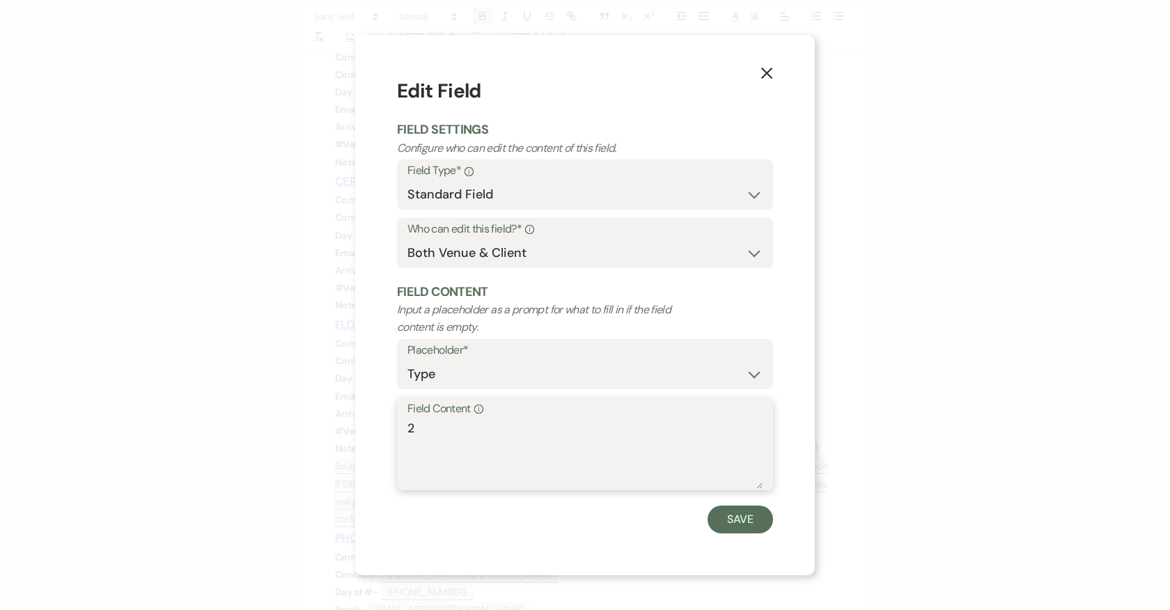
drag, startPoint x: 419, startPoint y: 428, endPoint x: 387, endPoint y: 428, distance: 32.7
click at [387, 428] on div "X Edit Field Field Settings Configure who can edit the content of this field. F…" at bounding box center [585, 305] width 460 height 540
paste textarea "-S&C"
type textarea "2-S&C"
click at [748, 514] on button "Save" at bounding box center [740, 520] width 65 height 28
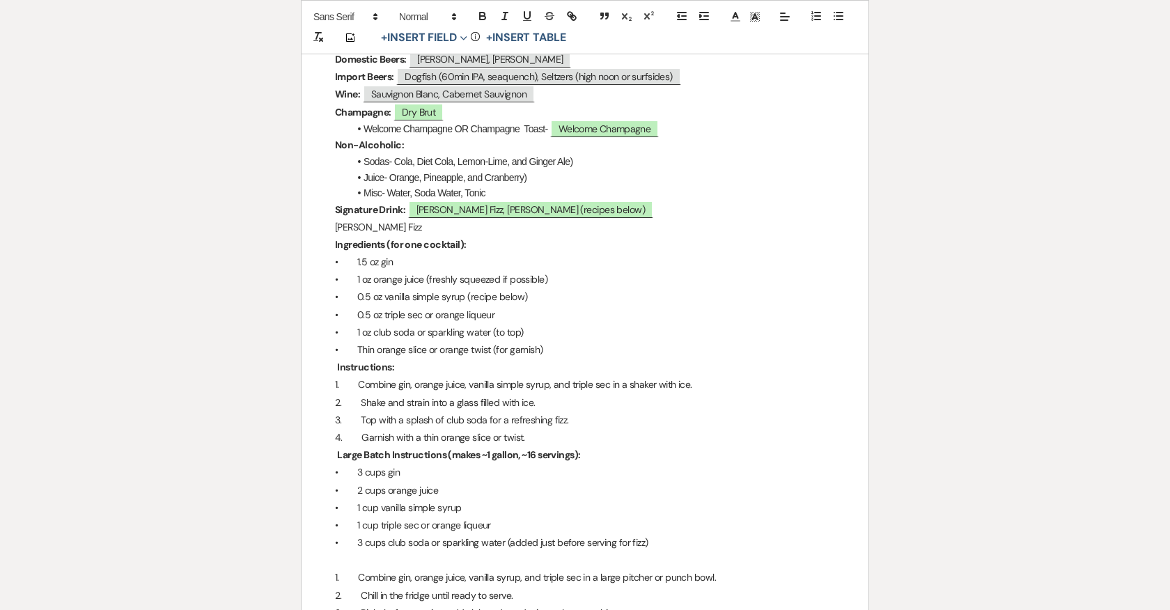
scroll to position [5056, 0]
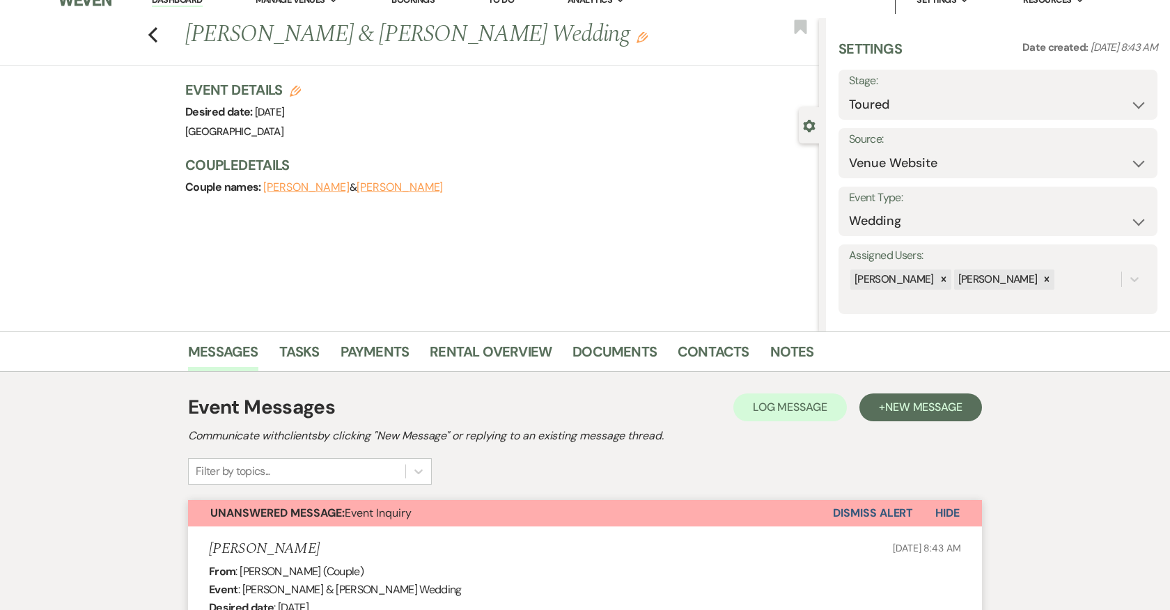
scroll to position [28, 0]
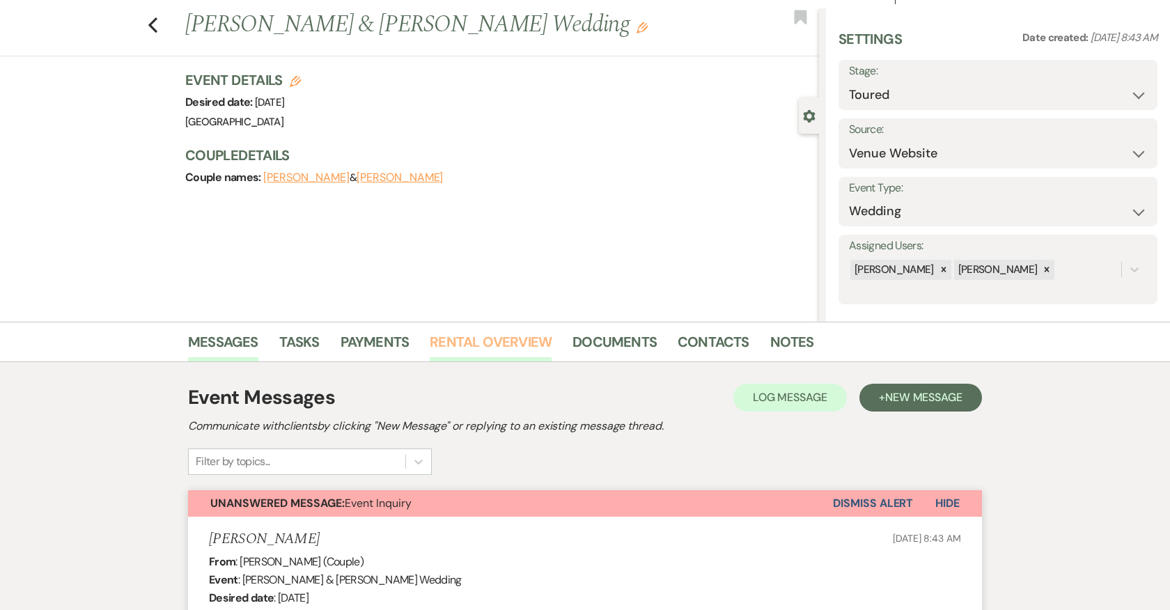
click at [494, 341] on link "Rental Overview" at bounding box center [491, 346] width 122 height 31
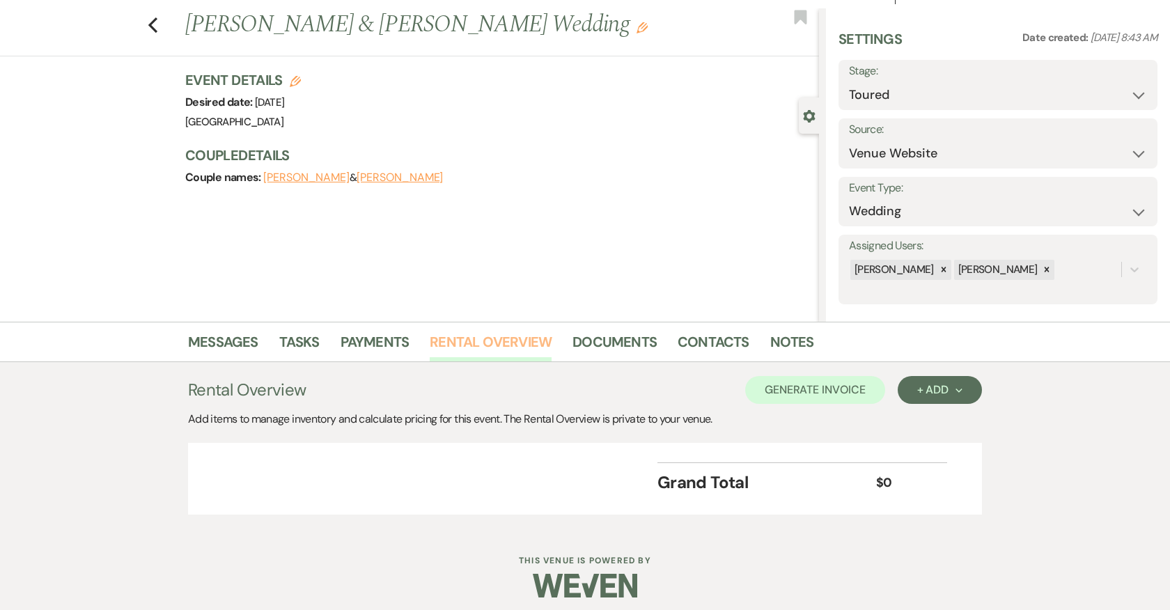
scroll to position [34, 0]
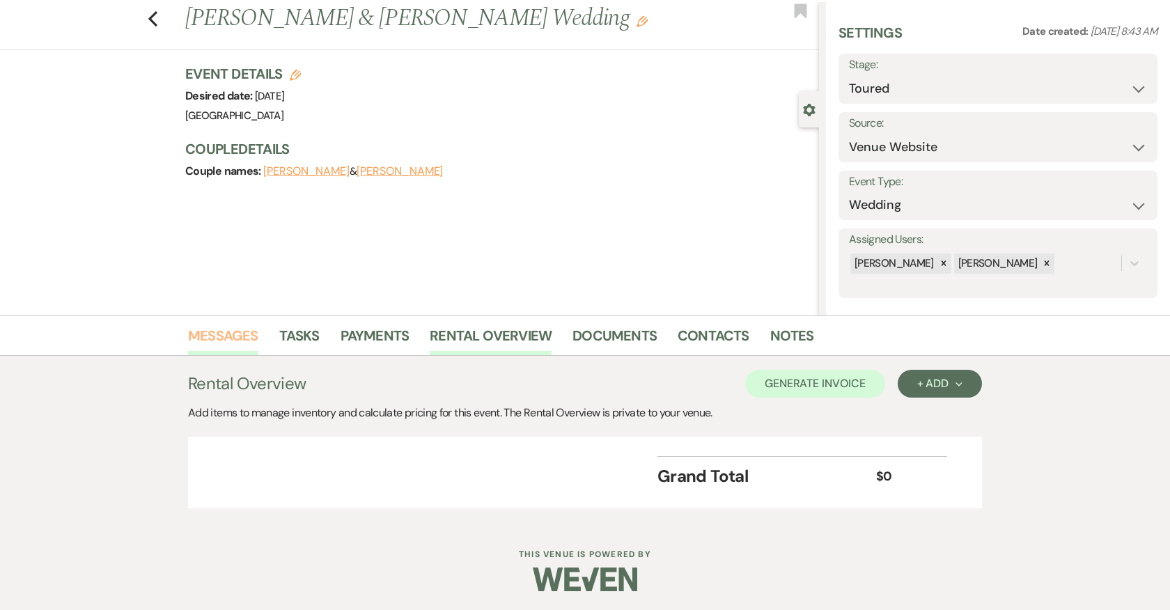
click at [224, 343] on link "Messages" at bounding box center [223, 340] width 70 height 31
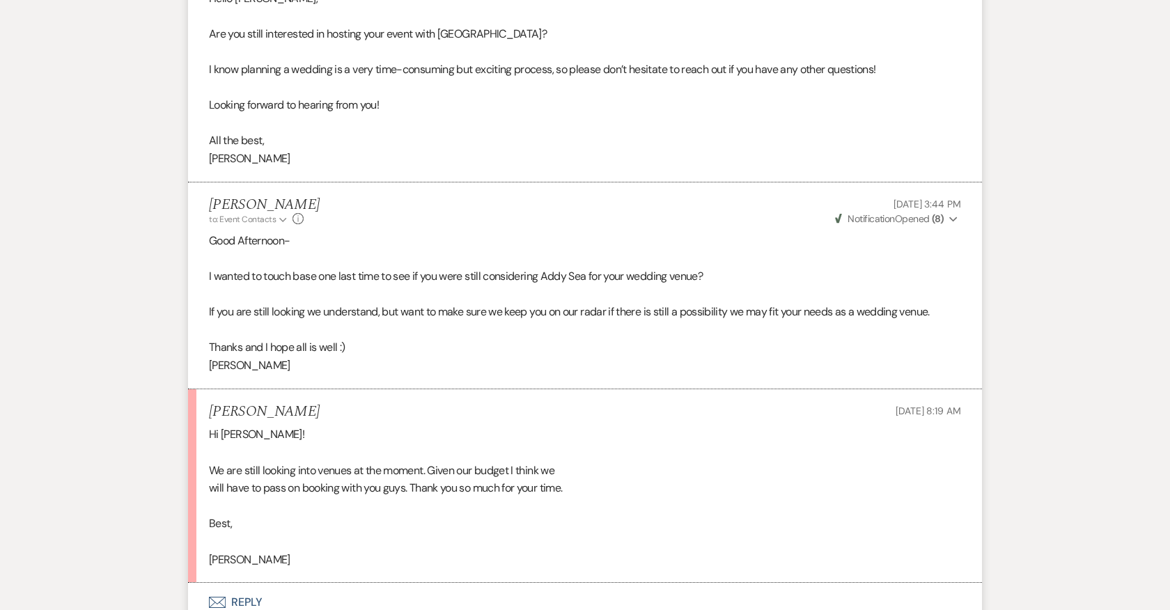
scroll to position [2888, 0]
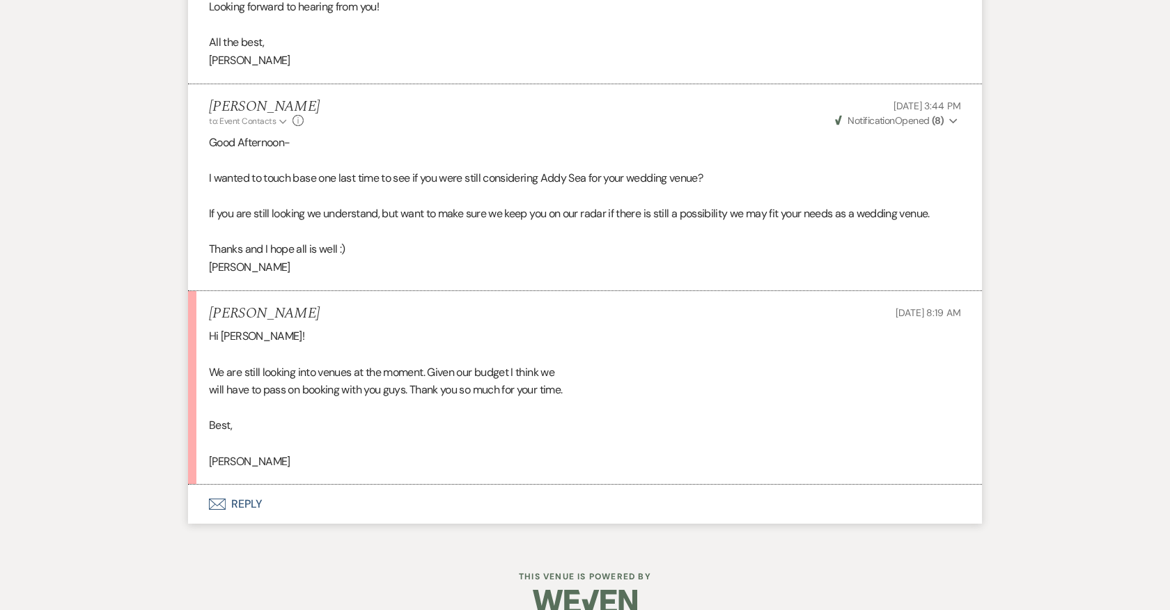
click at [239, 485] on button "Envelope Reply" at bounding box center [585, 504] width 794 height 39
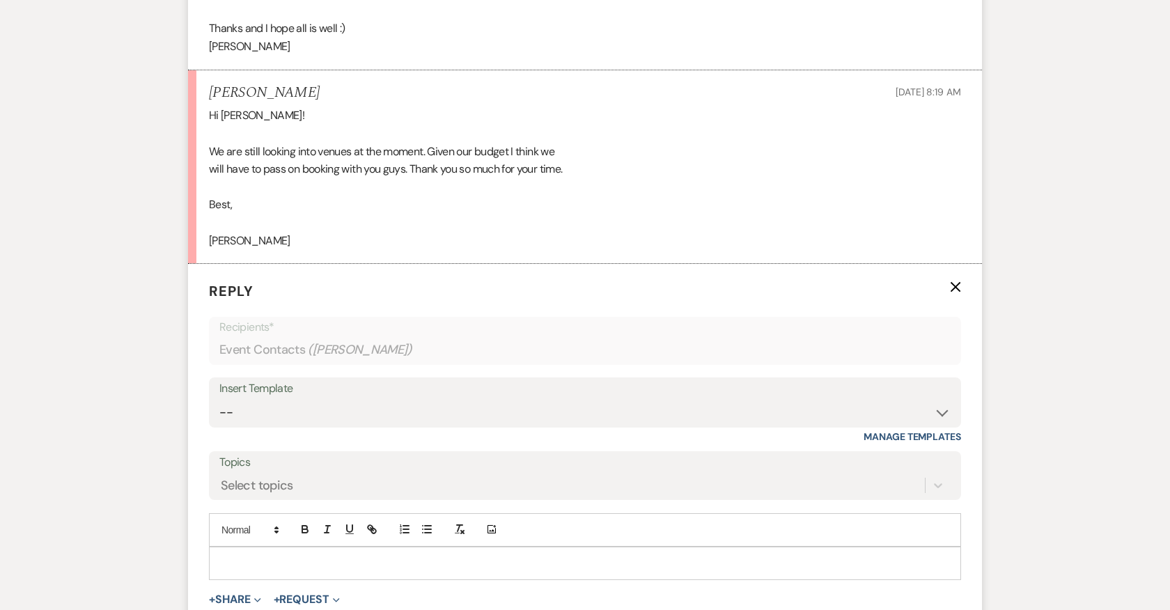
scroll to position [3127, 0]
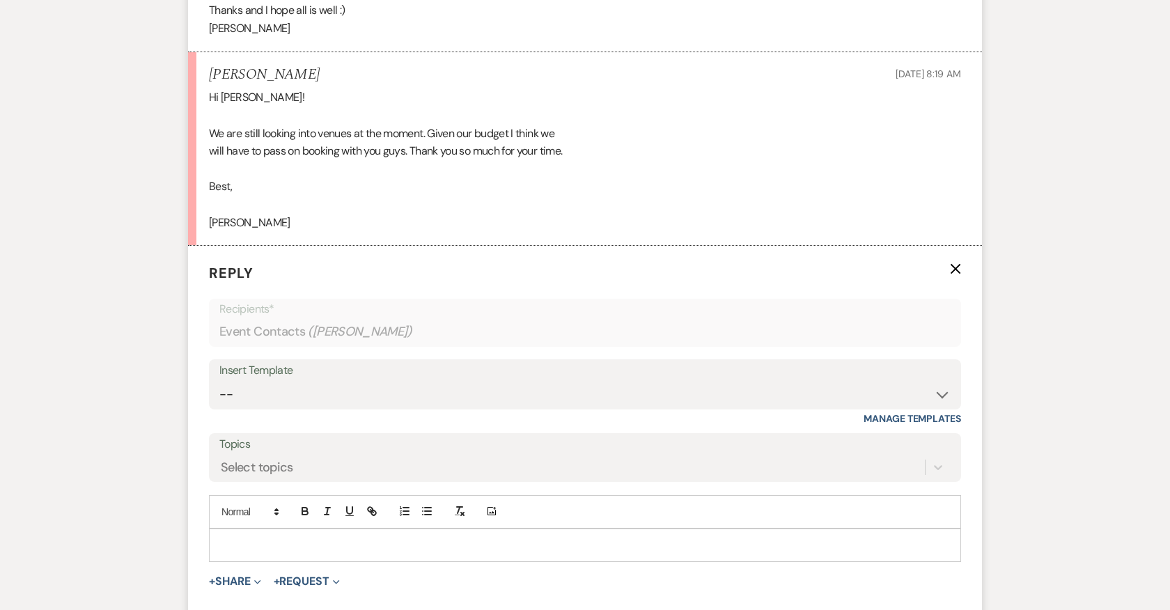
click at [261, 538] on p at bounding box center [585, 545] width 730 height 15
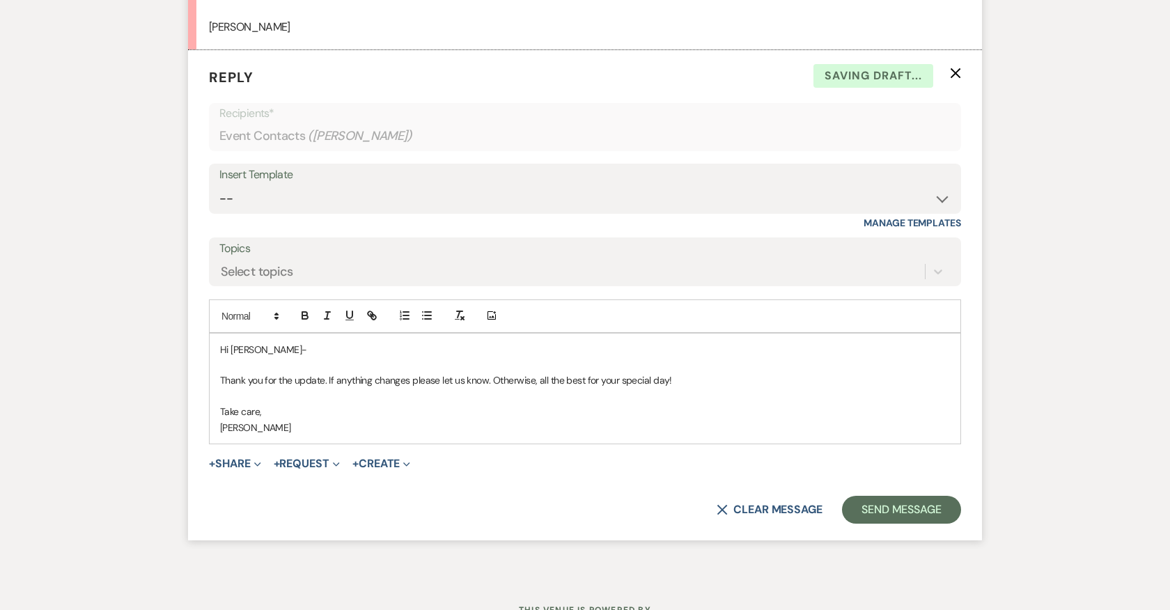
scroll to position [3354, 0]
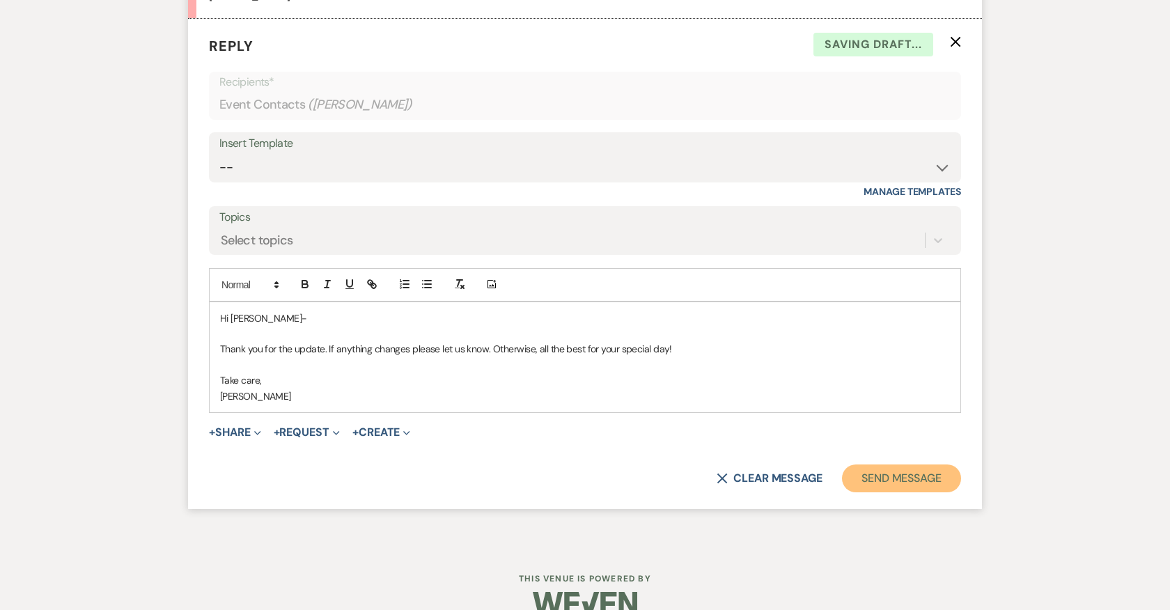
click at [872, 465] on button "Send Message" at bounding box center [901, 479] width 119 height 28
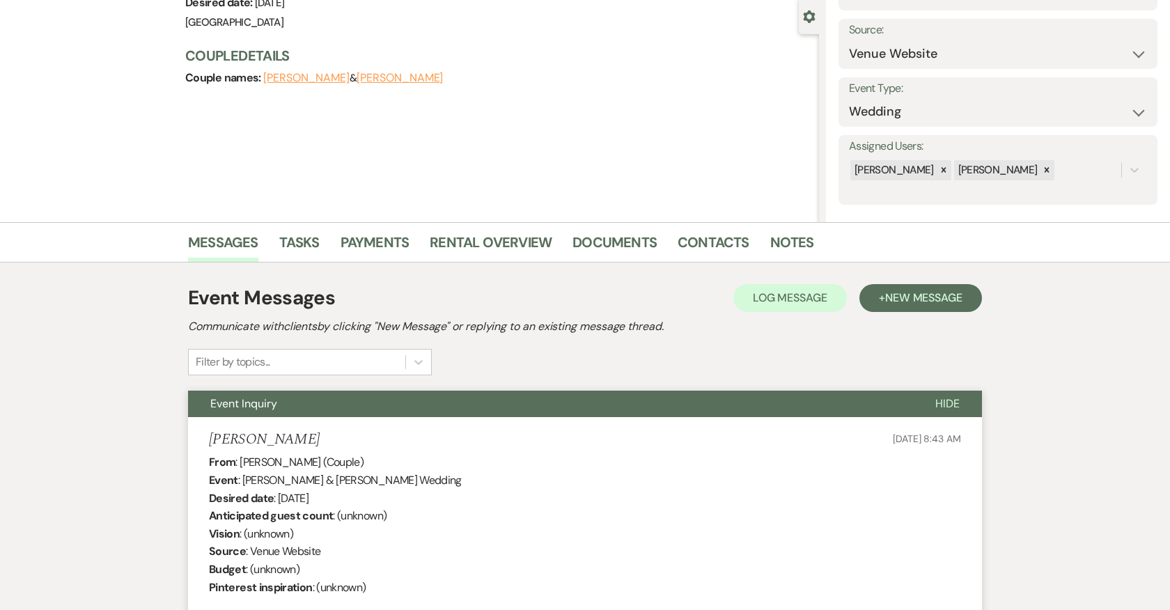
scroll to position [0, 0]
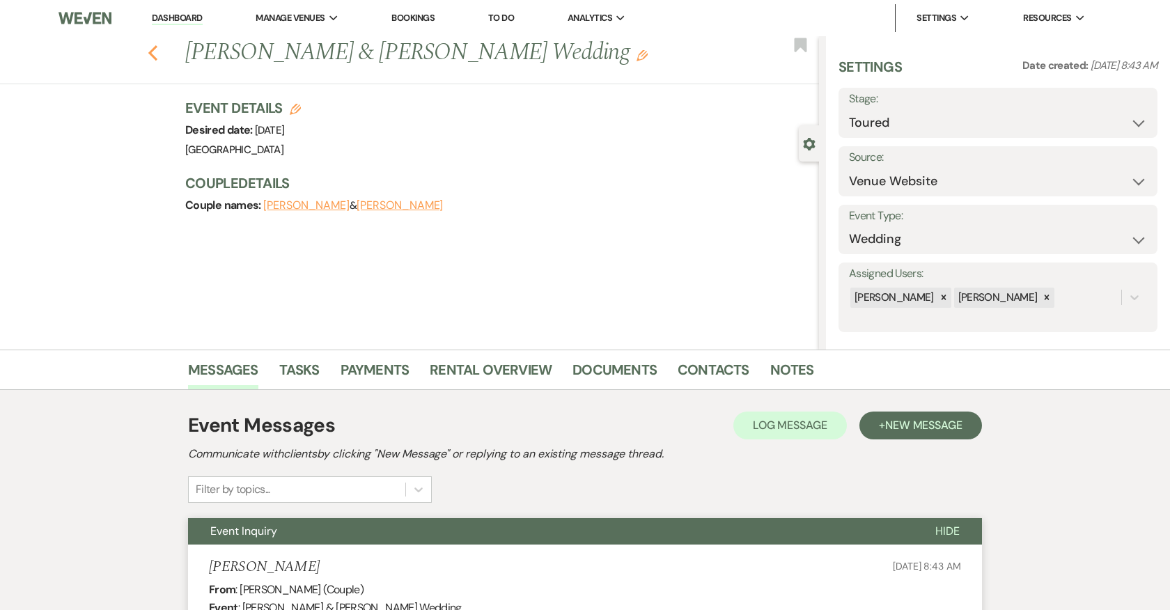
click at [157, 45] on icon "Previous" at bounding box center [153, 53] width 10 height 17
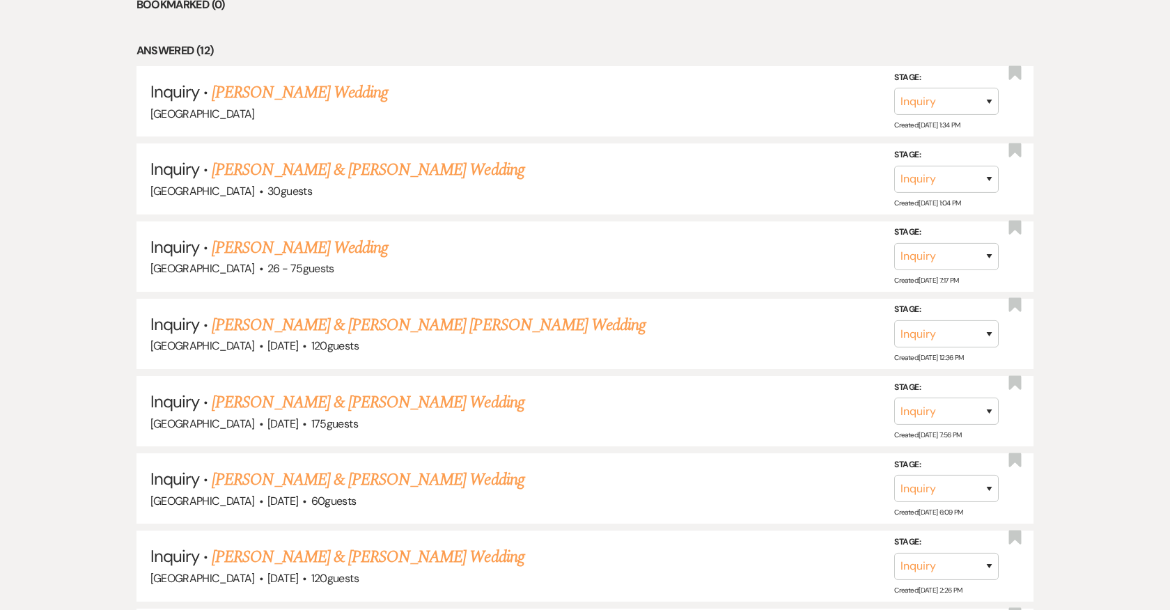
scroll to position [658, 0]
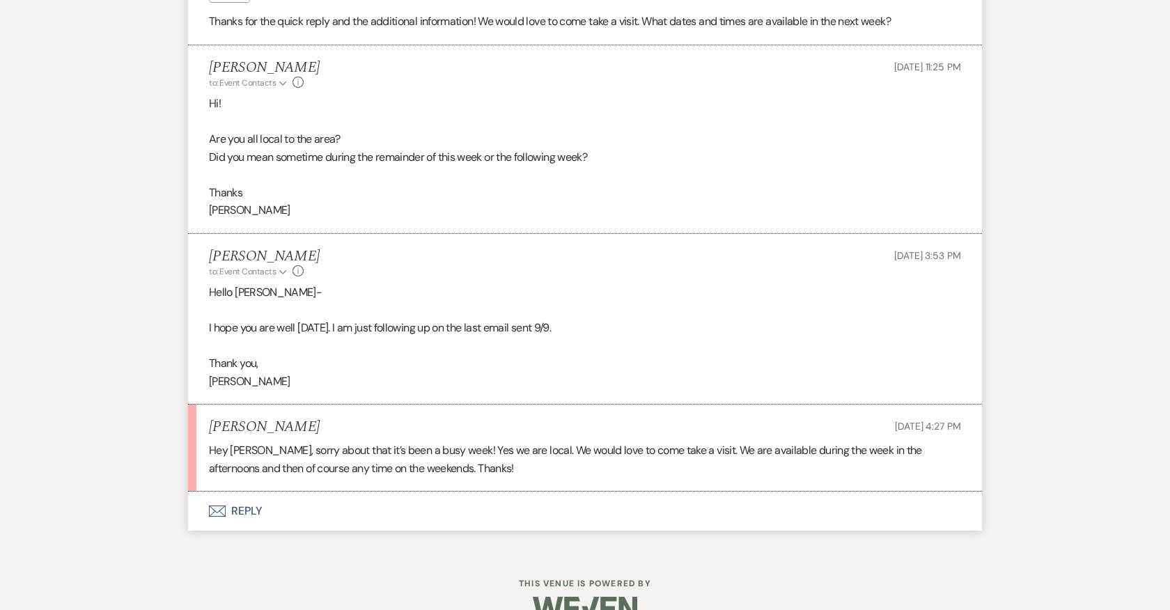
scroll to position [1171, 0]
click at [242, 493] on button "Envelope Reply" at bounding box center [585, 512] width 794 height 39
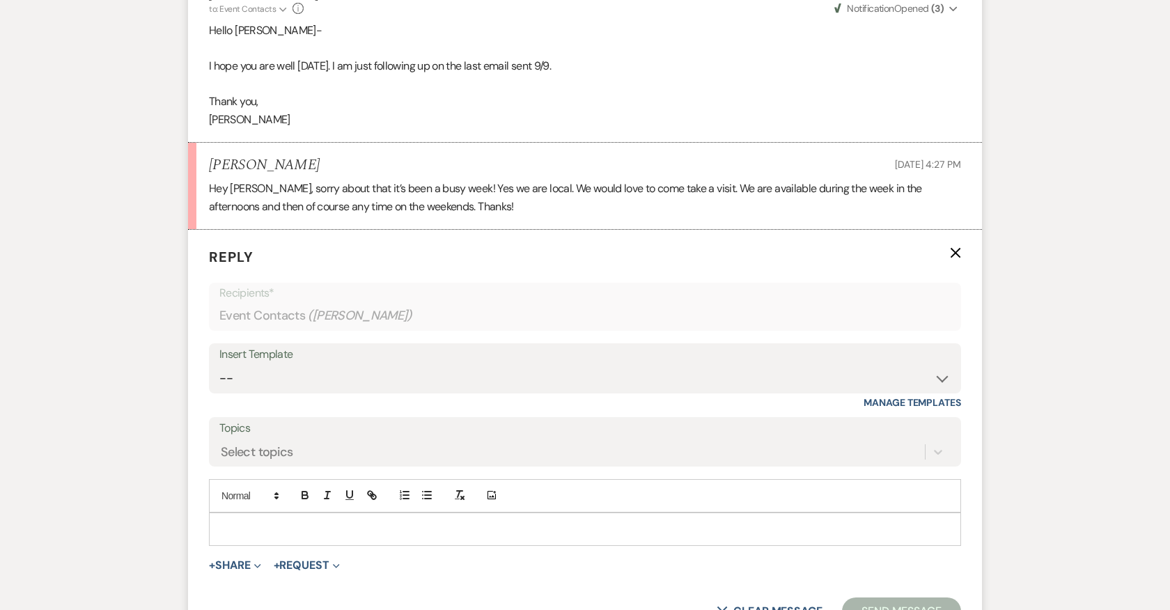
scroll to position [1469, 0]
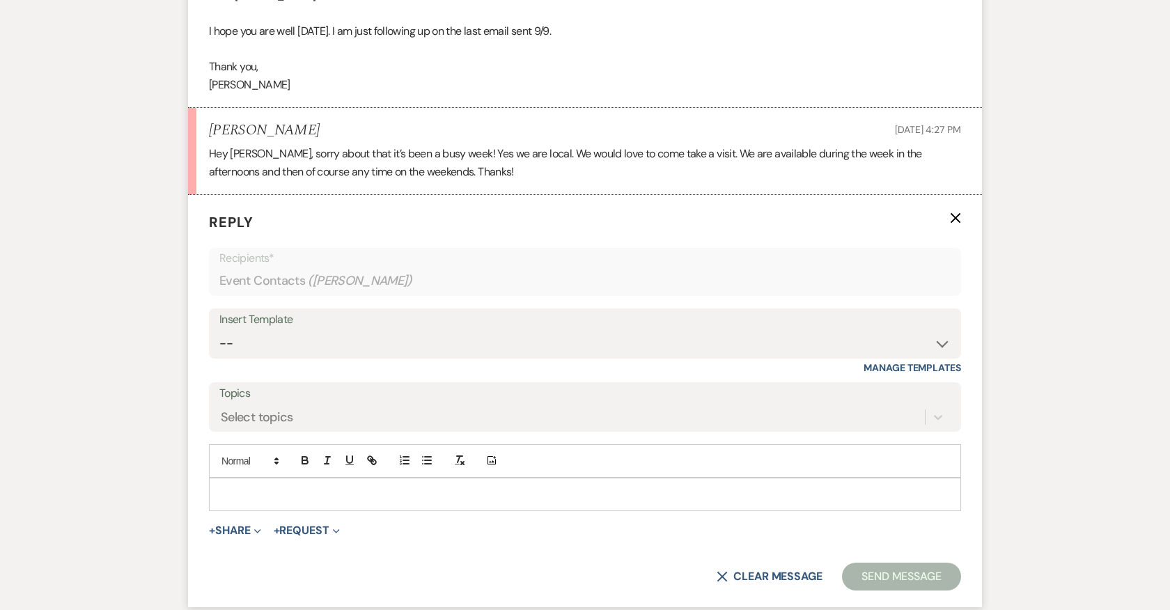
click at [591, 487] on p at bounding box center [585, 494] width 730 height 15
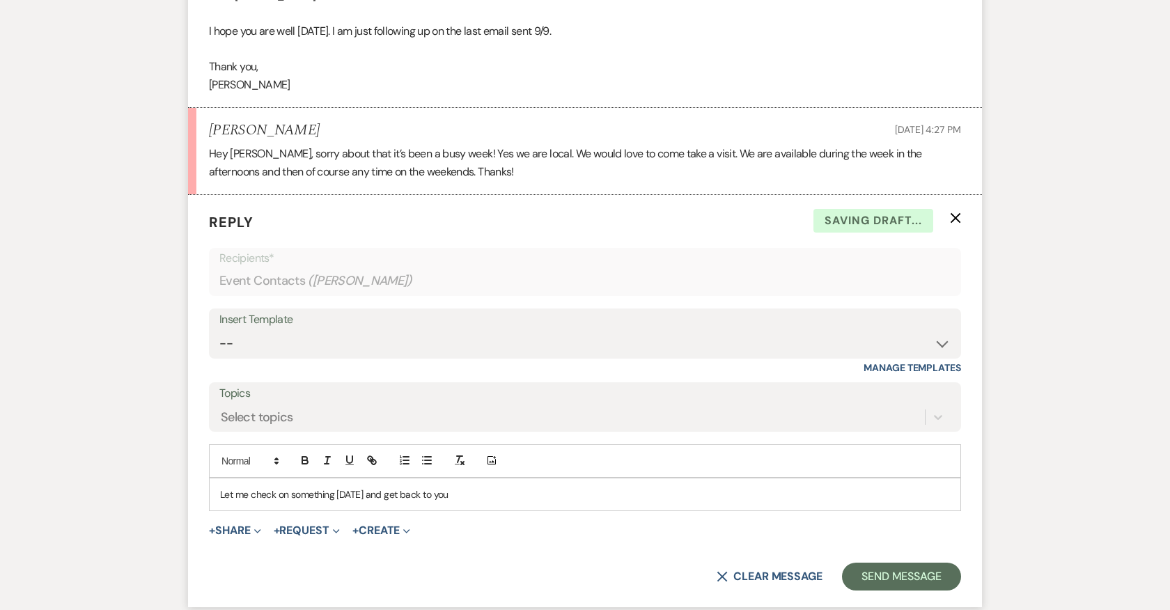
click at [288, 487] on p "Let me check on something [DATE] and get back to you" at bounding box center [585, 494] width 730 height 15
drag, startPoint x: 389, startPoint y: 473, endPoint x: 343, endPoint y: 472, distance: 46.0
click at [343, 487] on p "Let me check on a few things something [DATE] and get back to you" at bounding box center [585, 494] width 730 height 15
click at [384, 487] on p "Let me check on a few things [DATE] and get back to you" at bounding box center [585, 494] width 730 height 15
click at [470, 487] on p "Let me check on a few things [DATE] for my schedule and get back to you" at bounding box center [585, 494] width 730 height 15
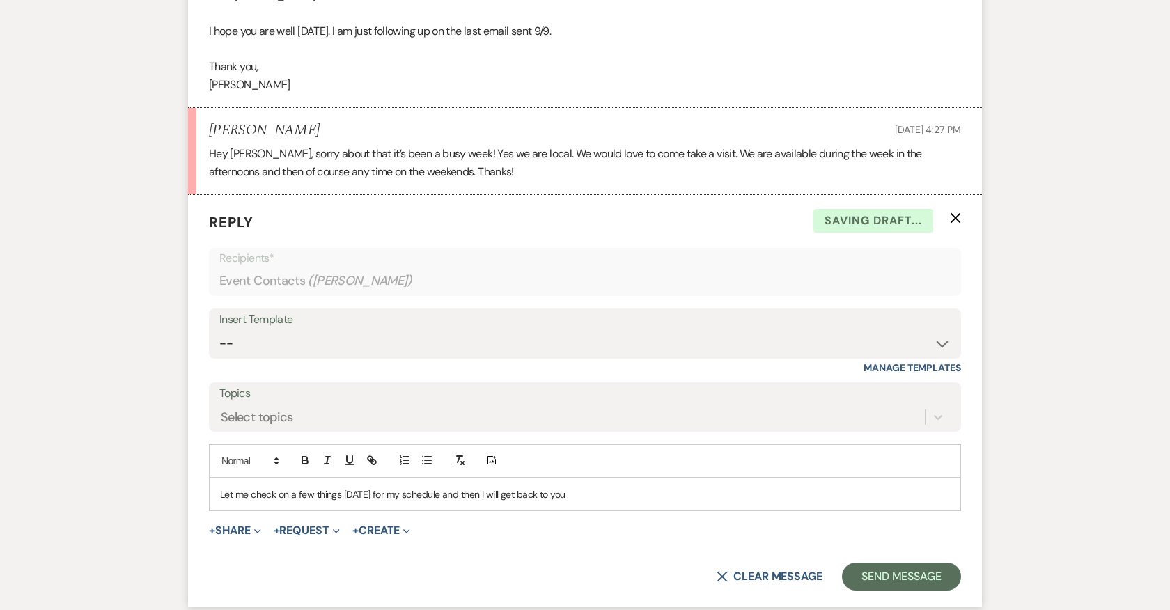
click at [596, 487] on p "Let me check on a few things [DATE] for my schedule and then I will get back to…" at bounding box center [585, 494] width 730 height 15
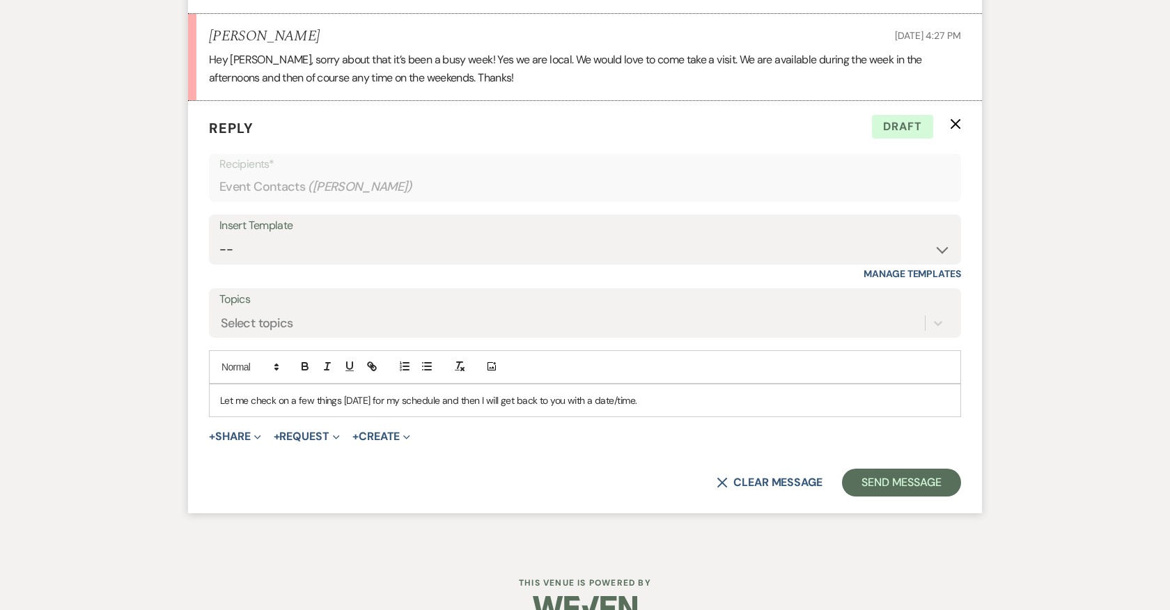
scroll to position [1570, 0]
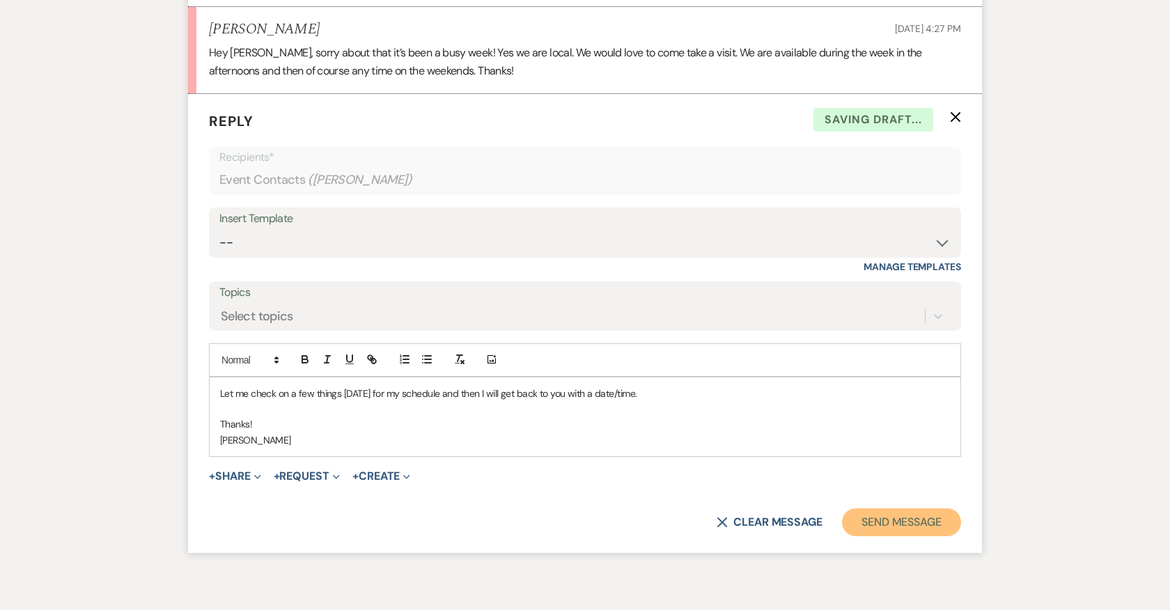
click at [891, 509] on button "Send Message" at bounding box center [901, 523] width 119 height 28
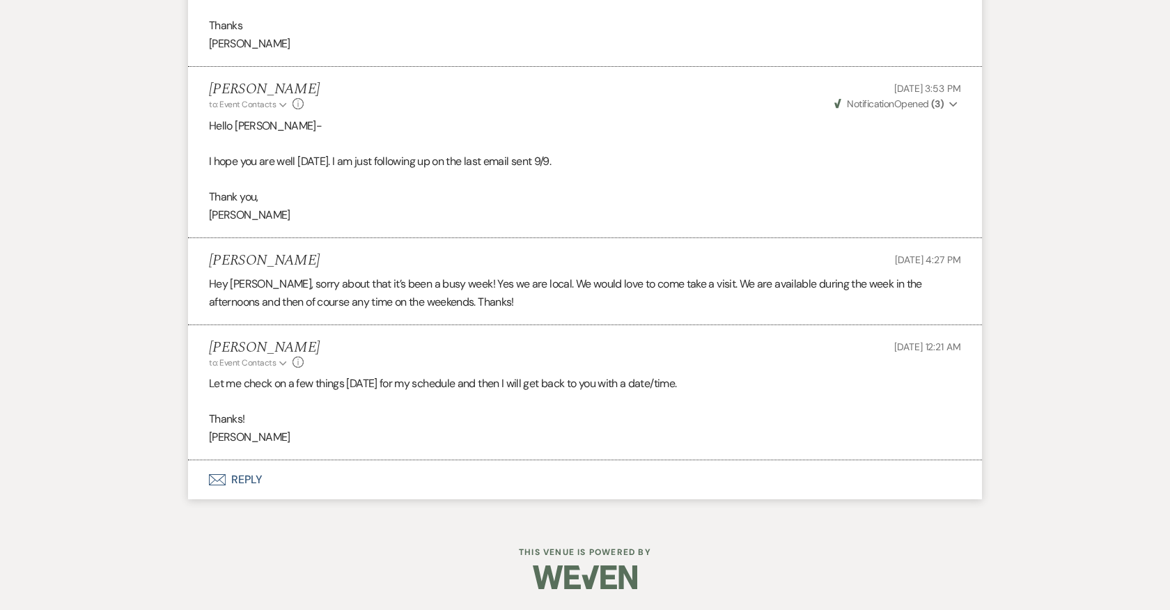
scroll to position [1317, 0]
